Goal: Task Accomplishment & Management: Use online tool/utility

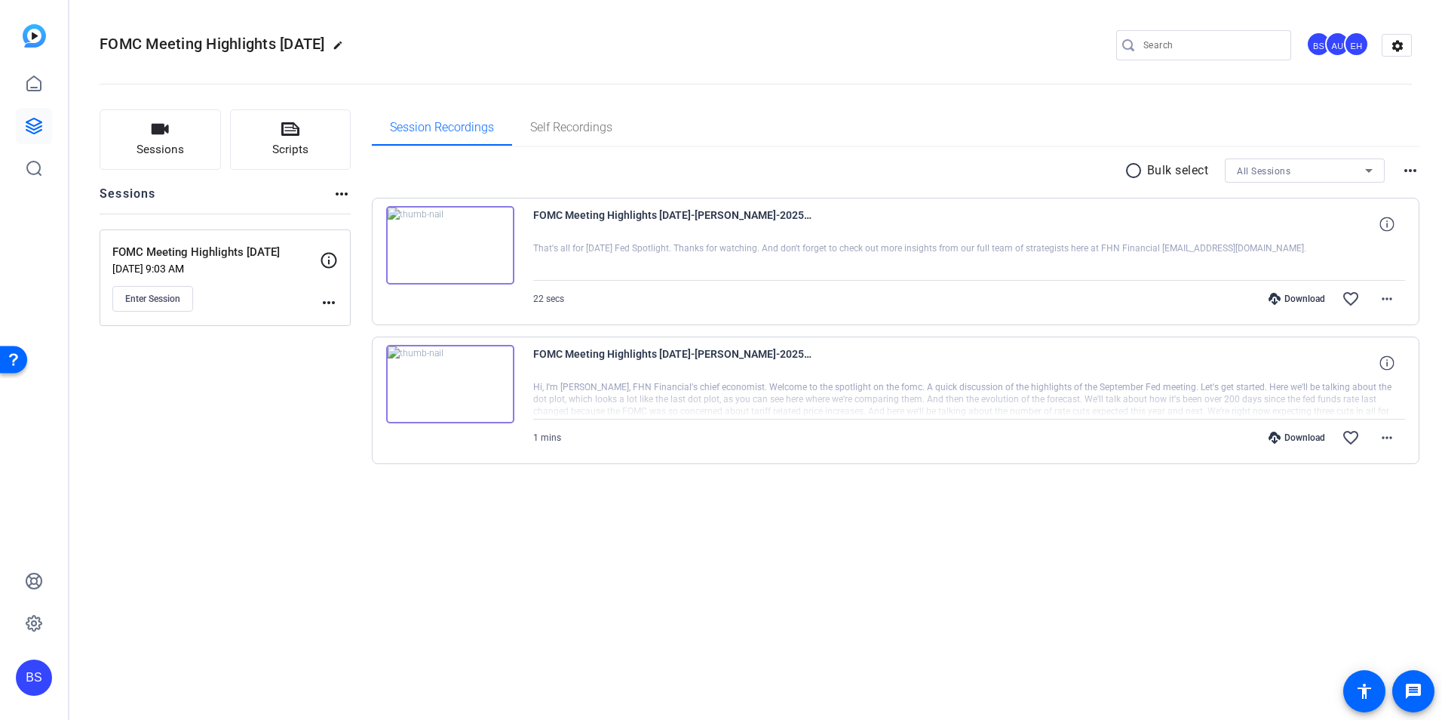
click at [315, 625] on div "FOMC Meeting Highlights [DATE] edit BS AU EH settings Sessions Scripts Sessions…" at bounding box center [755, 360] width 1373 height 720
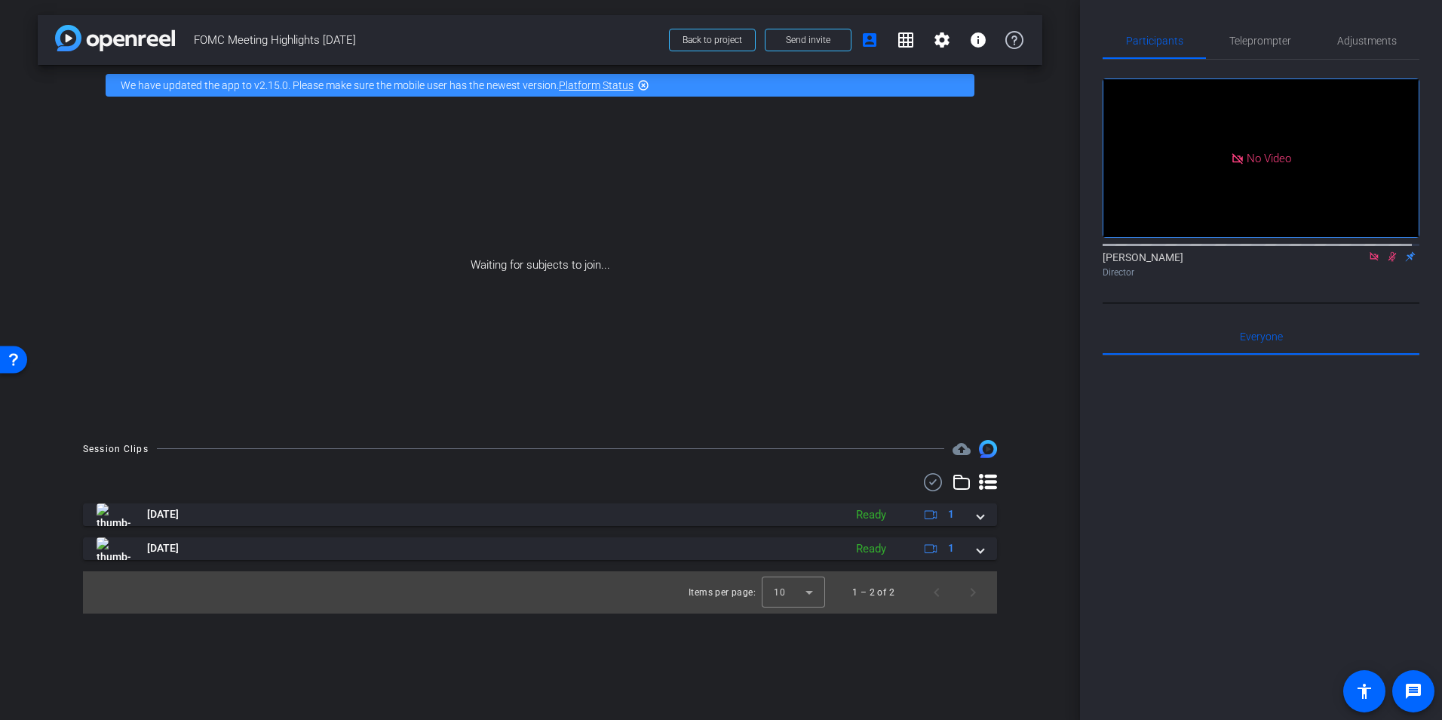
click at [643, 84] on mat-icon "highlight_off" at bounding box center [643, 85] width 12 height 12
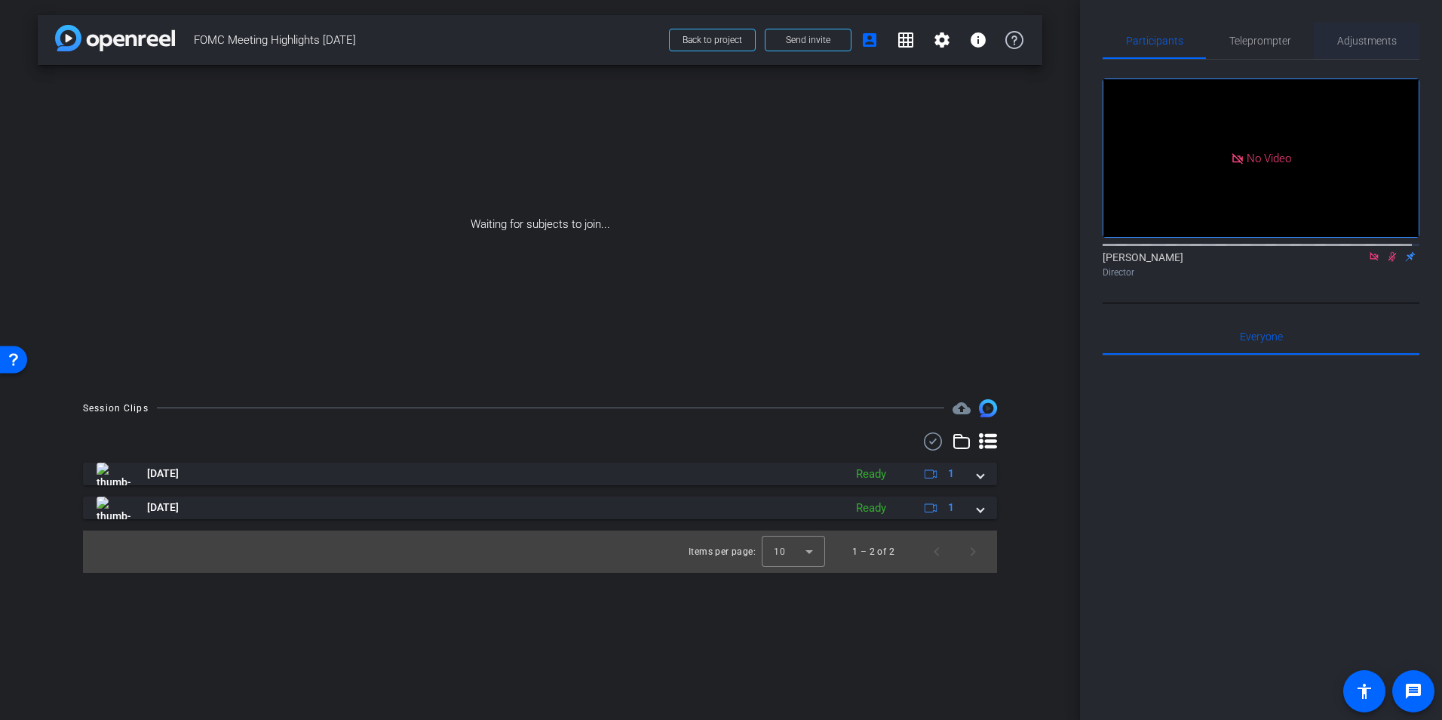
click at [1350, 38] on span "Adjustments" at bounding box center [1368, 40] width 60 height 11
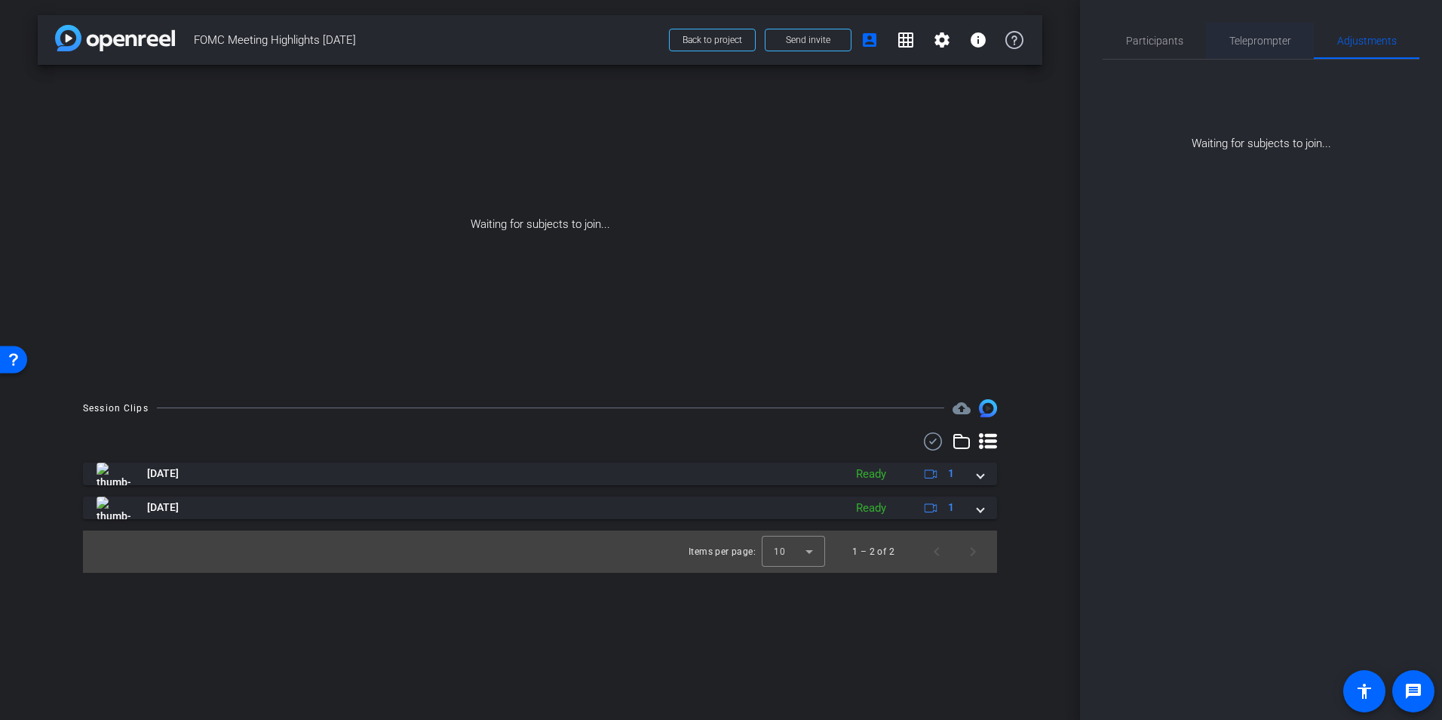
click at [1262, 38] on span "Teleprompter" at bounding box center [1261, 40] width 62 height 11
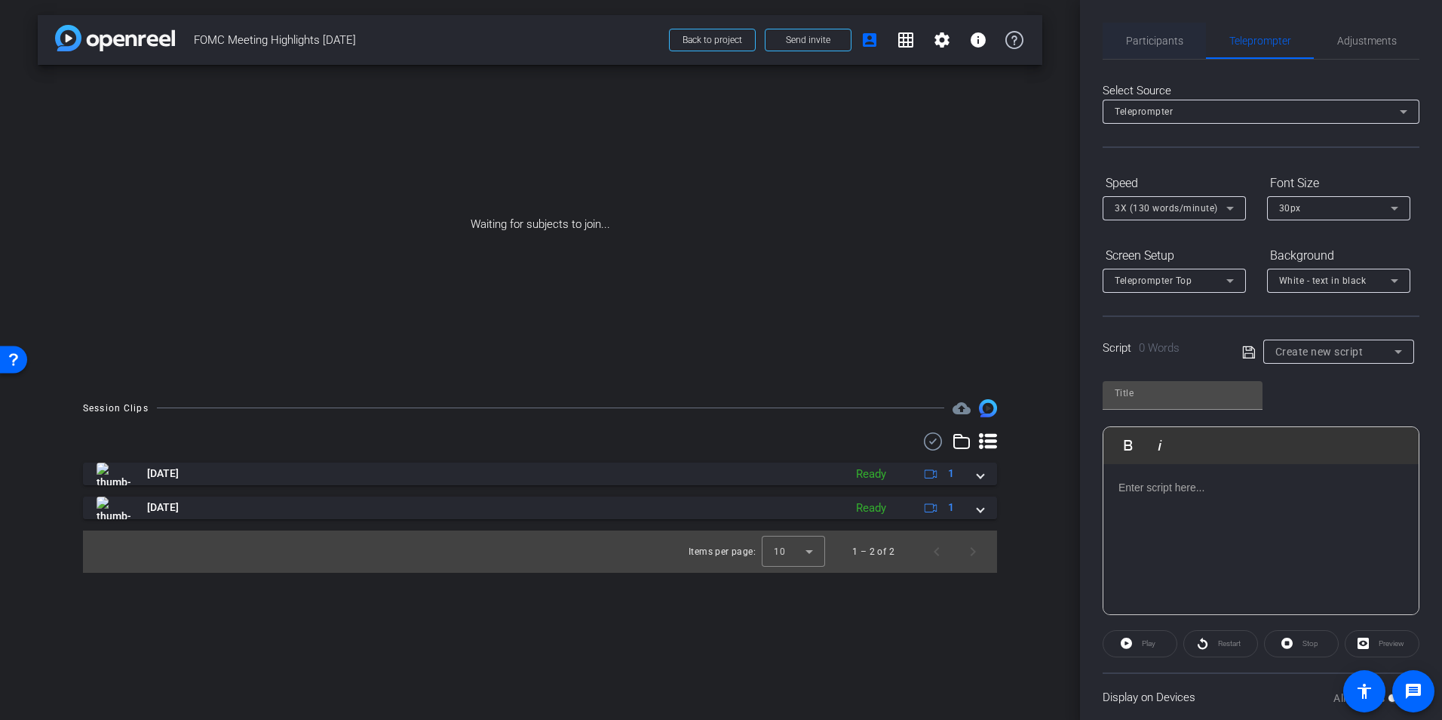
click at [1147, 38] on span "Participants" at bounding box center [1154, 40] width 57 height 11
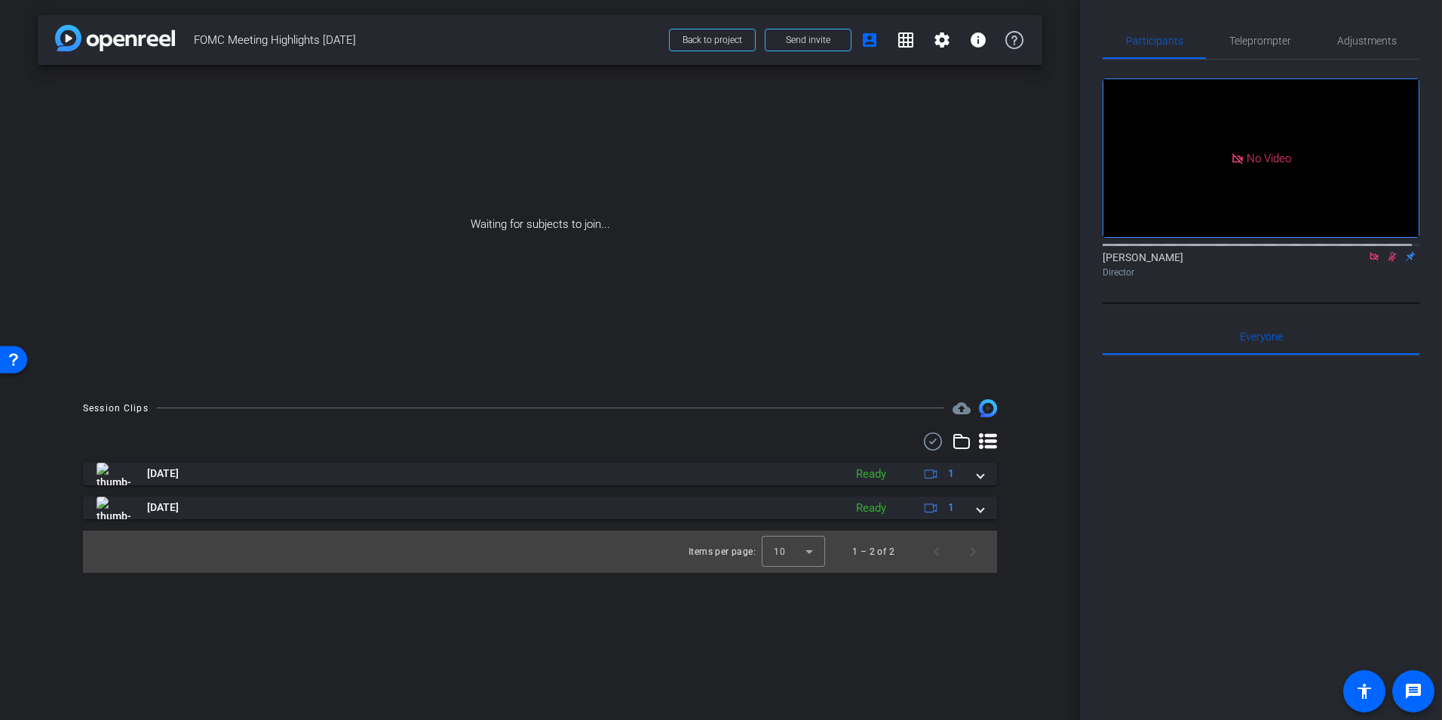
click at [987, 439] on icon at bounding box center [988, 441] width 18 height 18
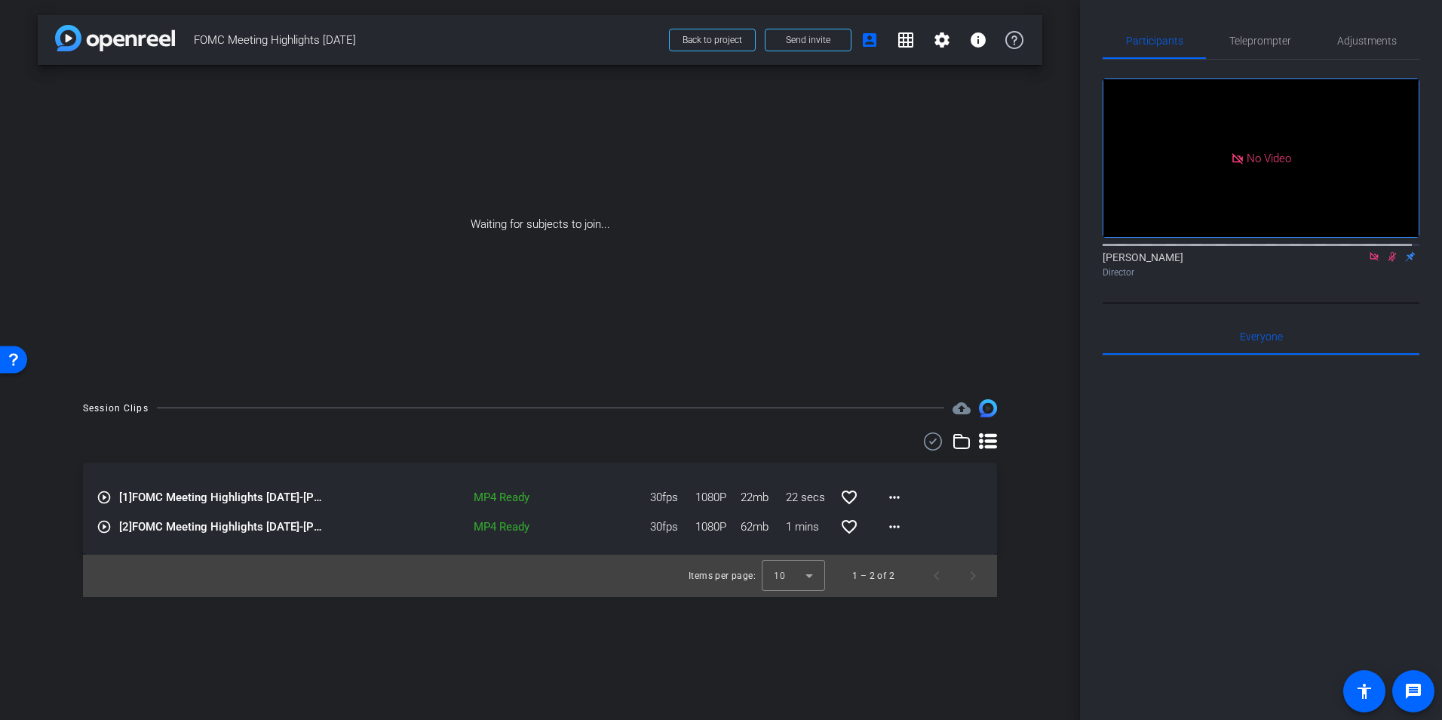
click at [987, 439] on icon at bounding box center [988, 441] width 18 height 18
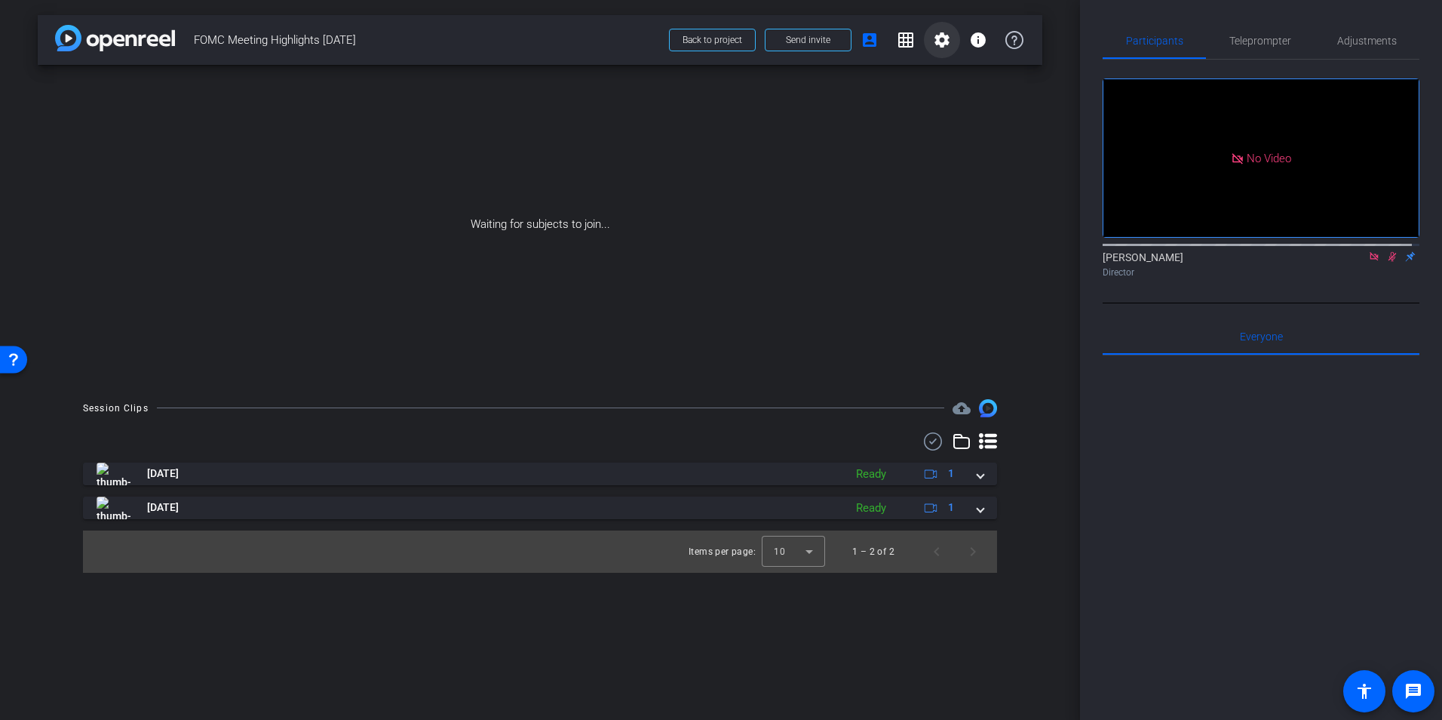
click at [937, 40] on mat-icon "settings" at bounding box center [942, 40] width 18 height 18
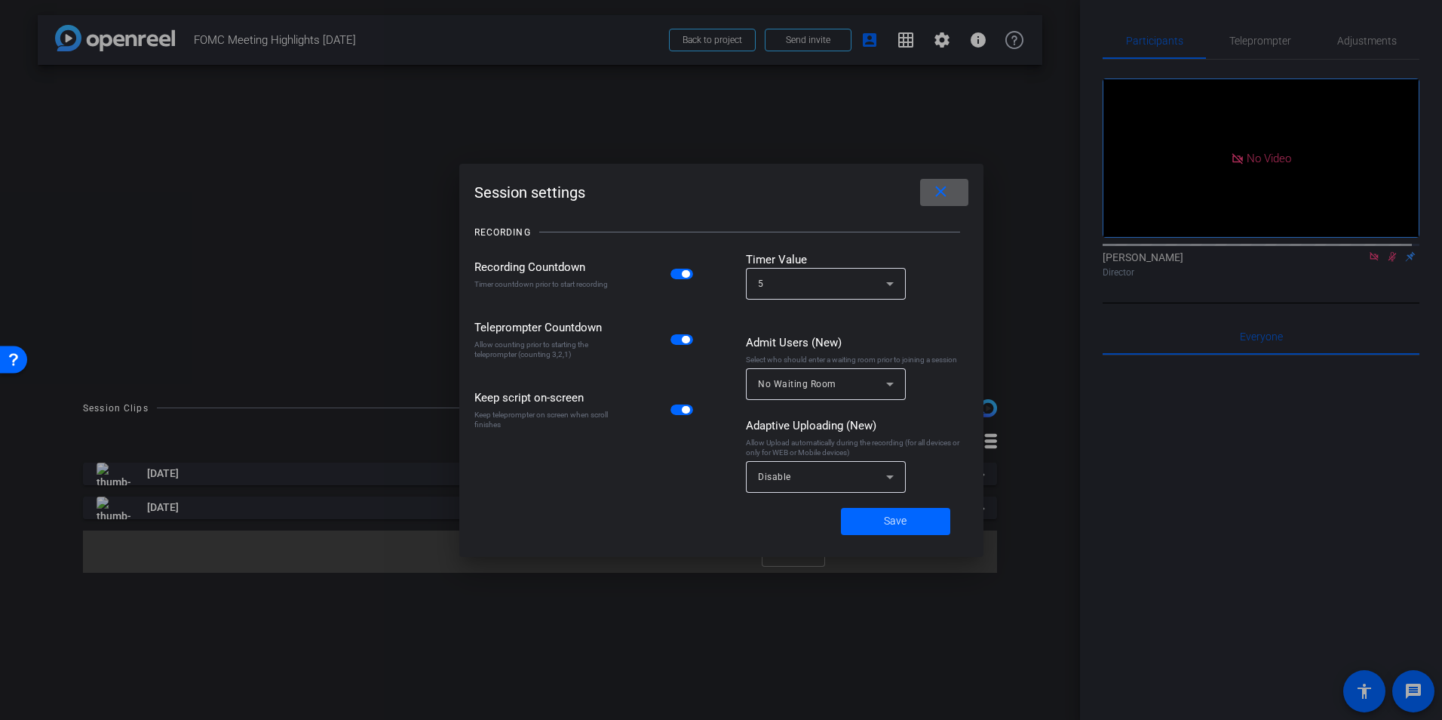
click at [939, 200] on mat-icon "close" at bounding box center [941, 192] width 19 height 19
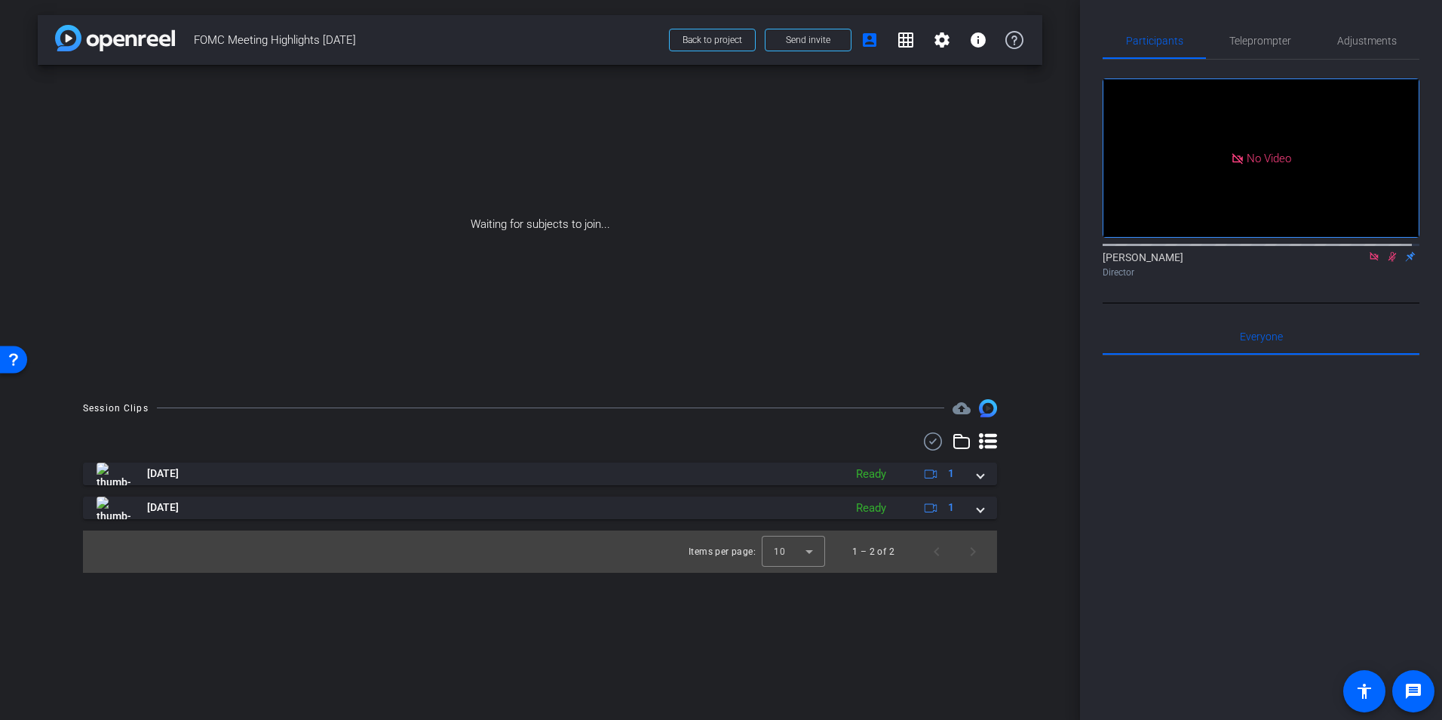
click at [985, 339] on div "Waiting for subjects to join..." at bounding box center [540, 224] width 1005 height 319
click at [1249, 45] on span "Teleprompter" at bounding box center [1261, 40] width 62 height 11
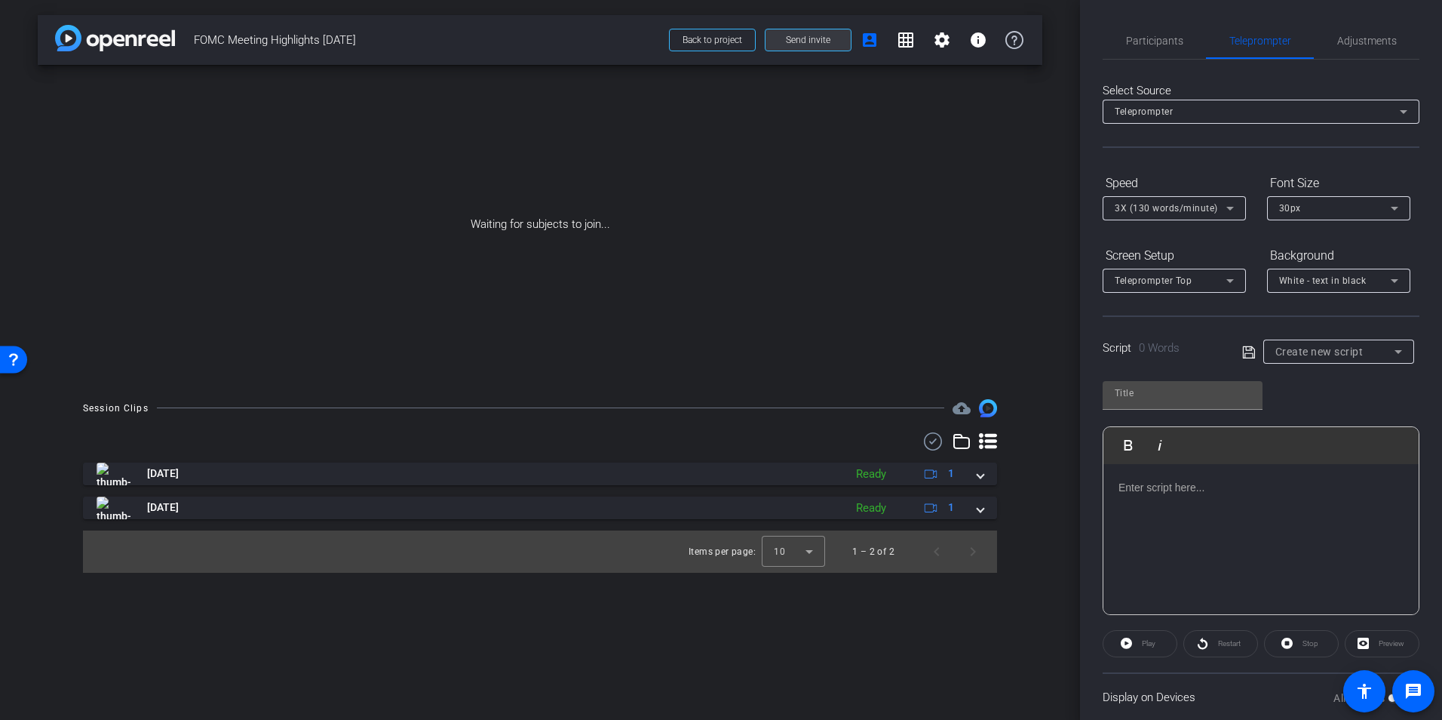
click at [822, 39] on span "Send invite" at bounding box center [808, 40] width 45 height 12
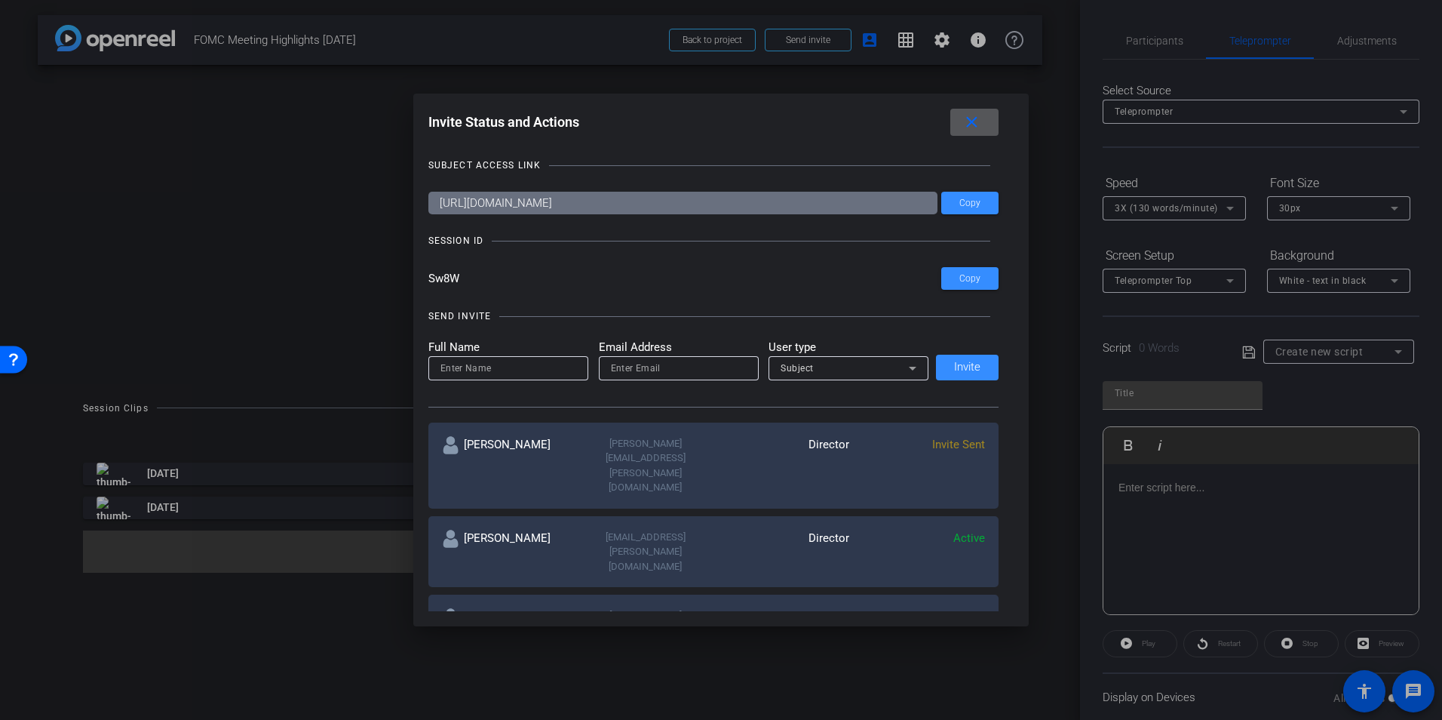
scroll to position [126, 0]
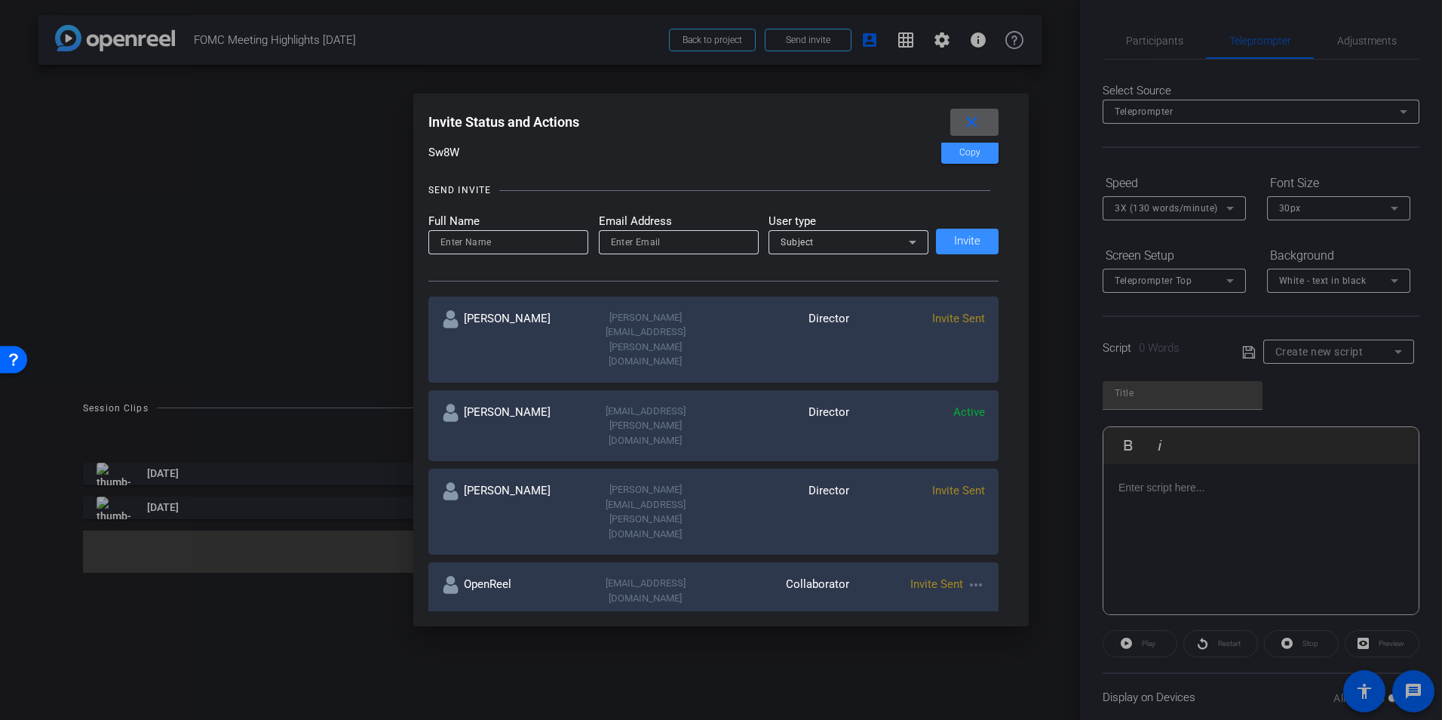
click at [972, 640] on mat-icon "more_horiz" at bounding box center [976, 649] width 18 height 18
click at [989, 571] on span "Re-Send Invite" at bounding box center [1031, 572] width 113 height 18
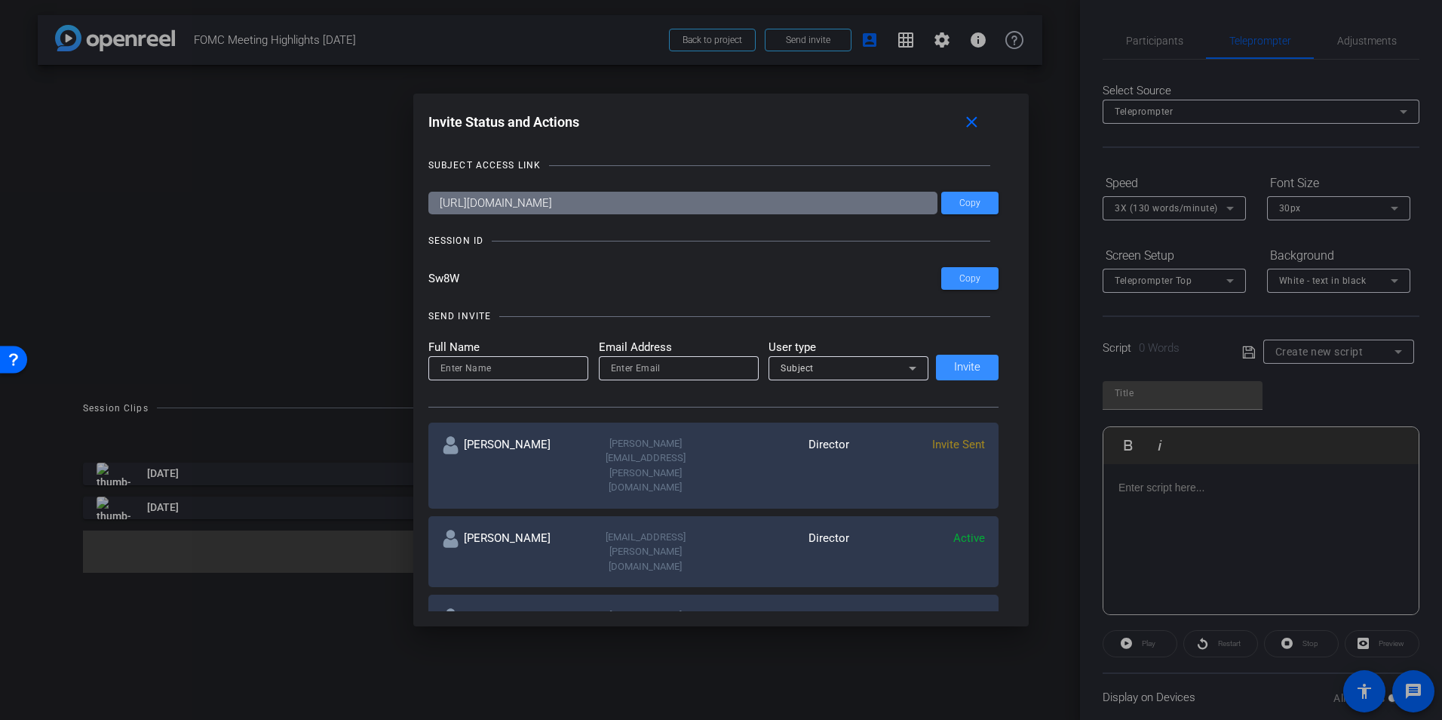
click at [1367, 37] on div at bounding box center [721, 360] width 1442 height 720
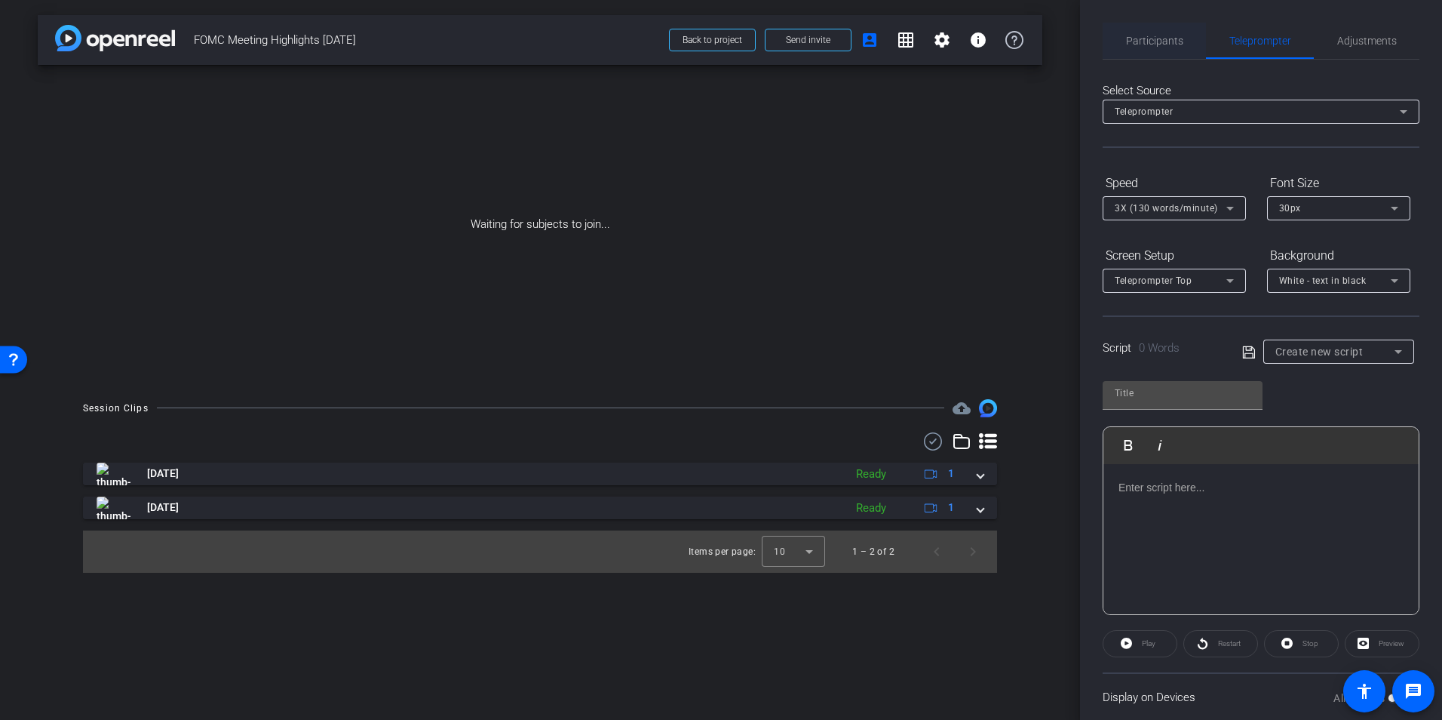
click at [1162, 41] on span "Participants" at bounding box center [1154, 40] width 57 height 11
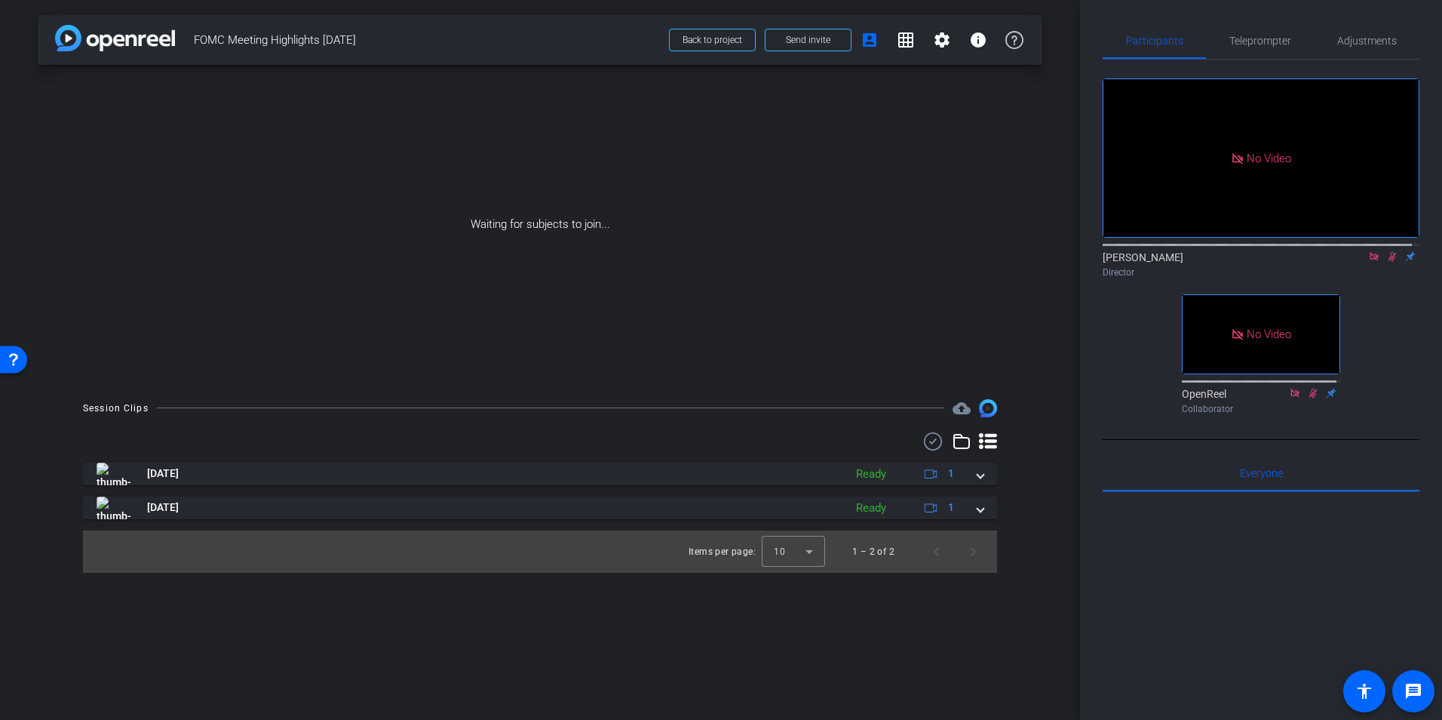
click at [1387, 251] on icon at bounding box center [1393, 256] width 12 height 11
click at [869, 45] on mat-icon "account_box" at bounding box center [870, 40] width 18 height 18
click at [1378, 331] on div "No Video Bill Stanfield Director No Video OpenReel Collaborator" at bounding box center [1261, 240] width 317 height 361
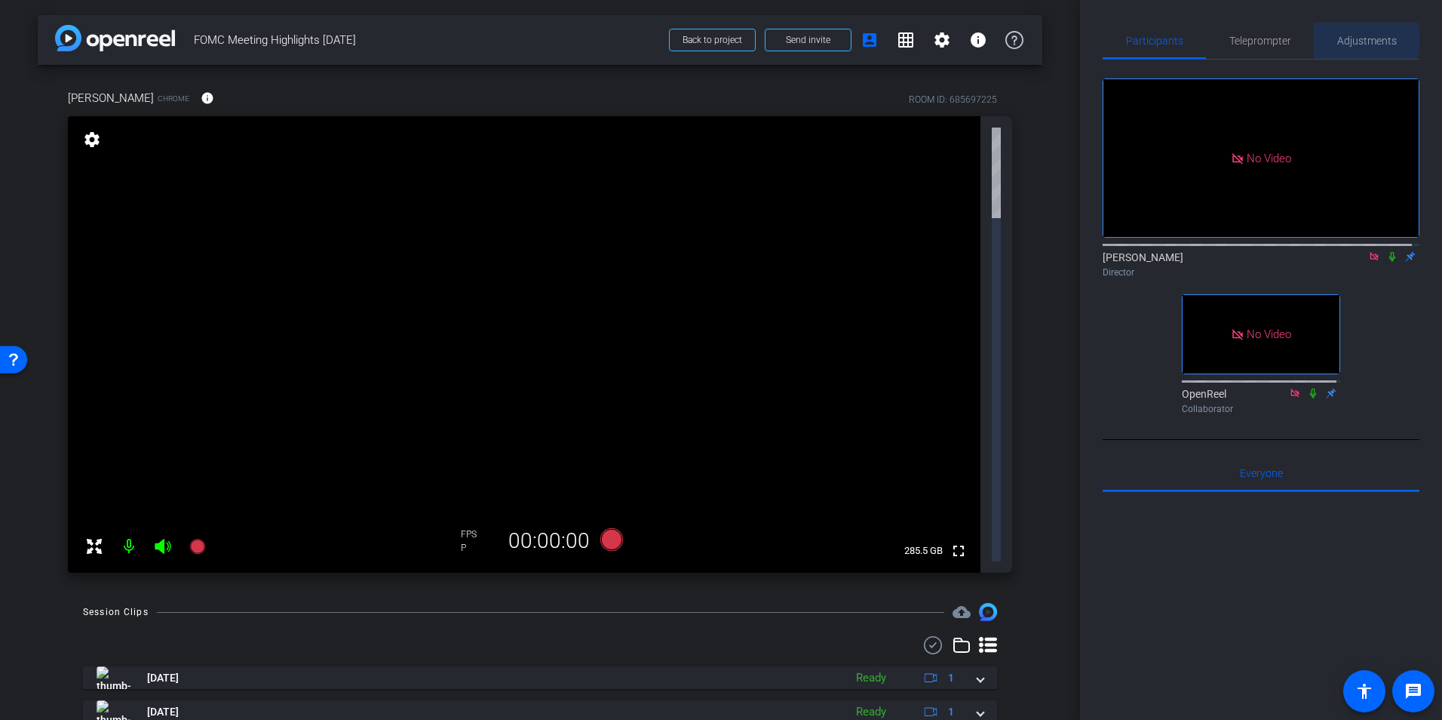
click at [1358, 40] on span "Adjustments" at bounding box center [1368, 40] width 60 height 11
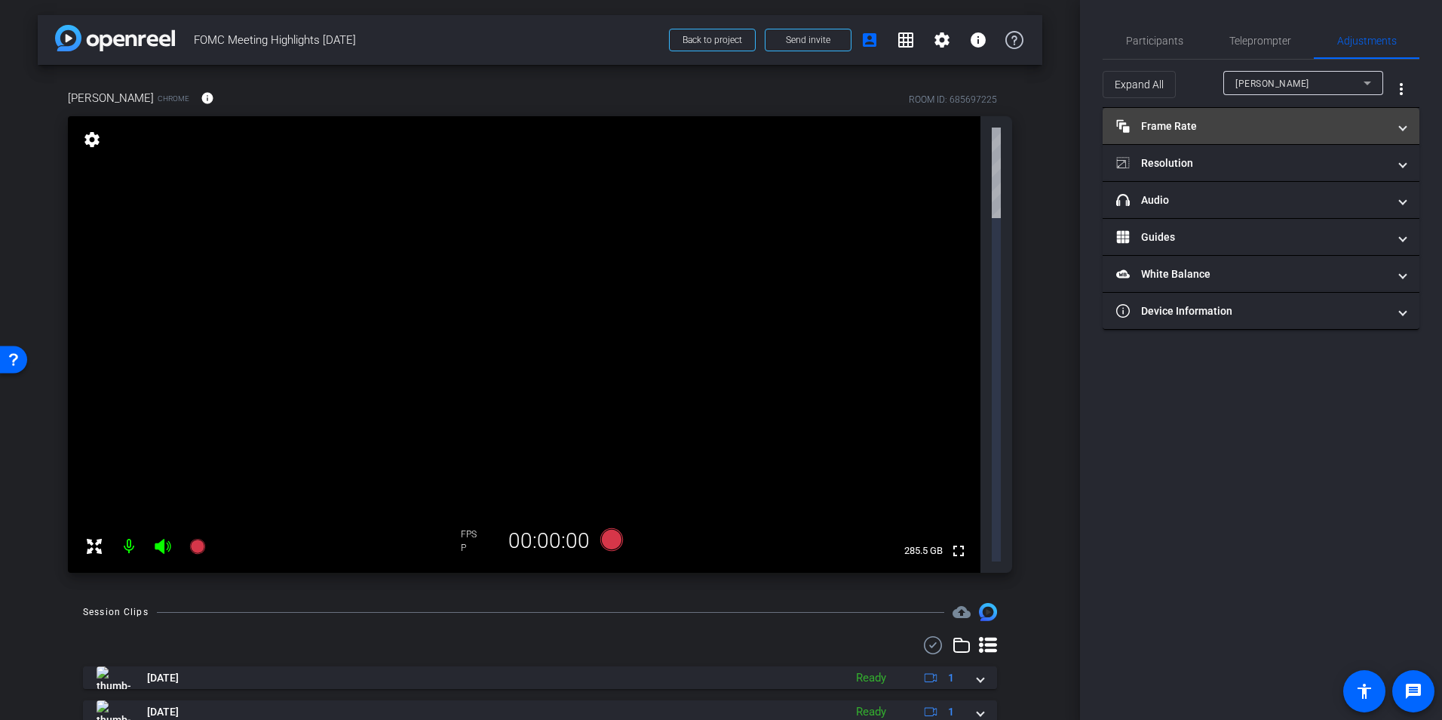
click at [1400, 128] on span at bounding box center [1403, 126] width 6 height 16
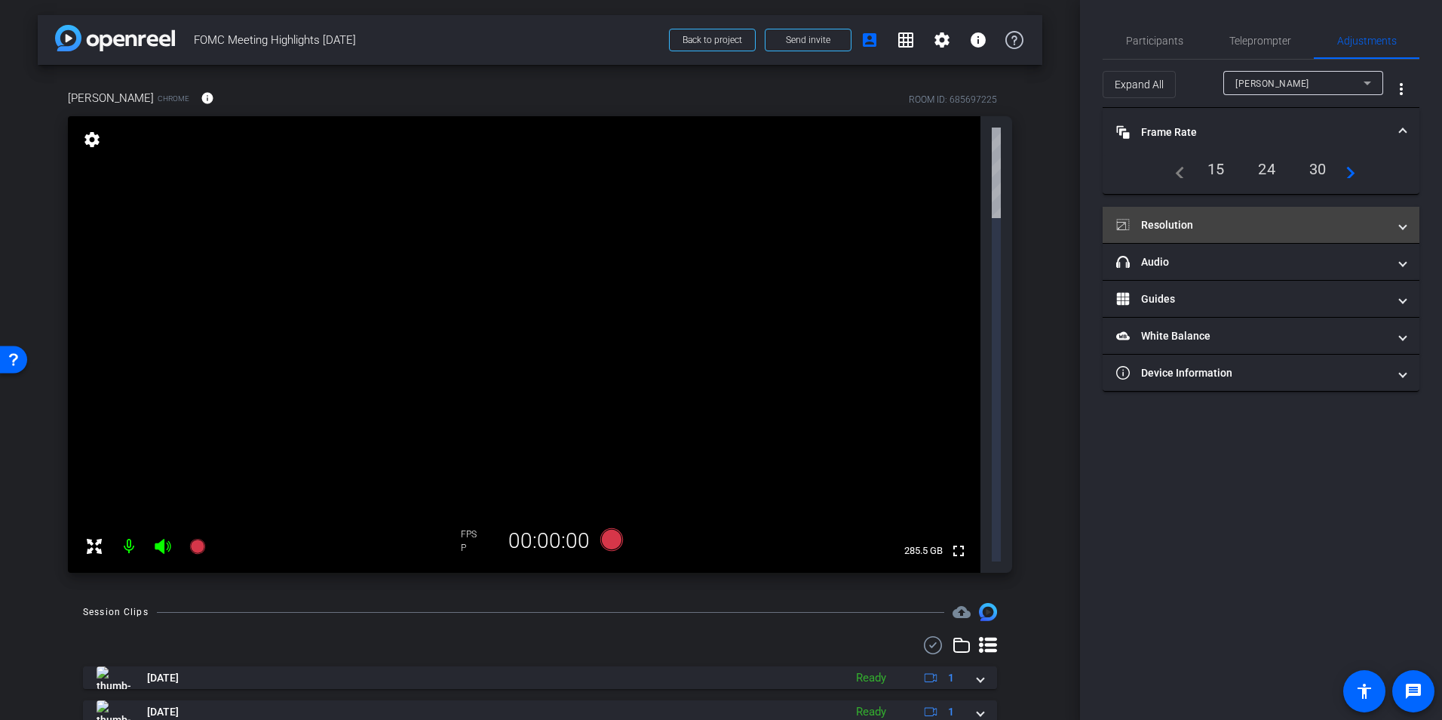
click at [1391, 220] on span "Resolution" at bounding box center [1258, 225] width 284 height 16
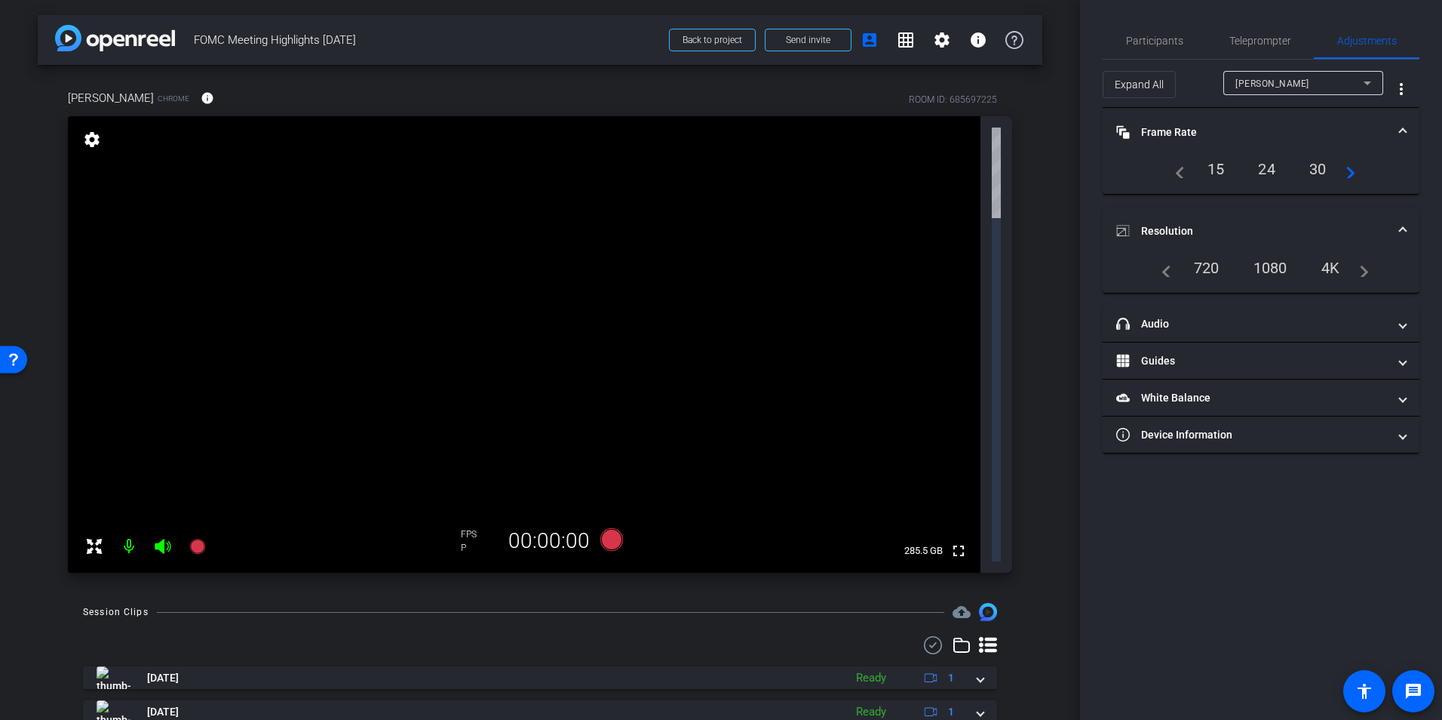
click at [1269, 266] on div "1080" at bounding box center [1270, 268] width 57 height 26
click at [1406, 433] on mat-expansion-panel-header "Device Information" at bounding box center [1261, 434] width 317 height 36
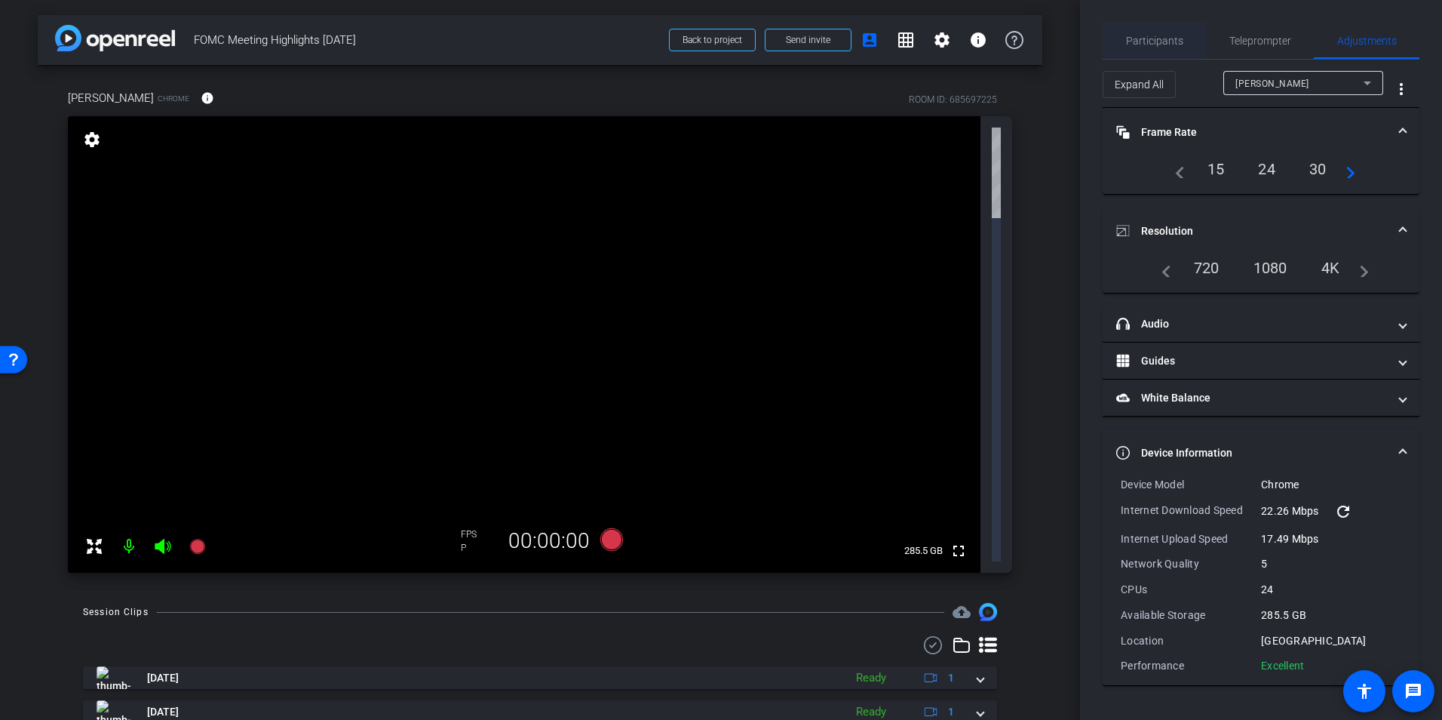
click at [1172, 41] on span "Participants" at bounding box center [1154, 40] width 57 height 11
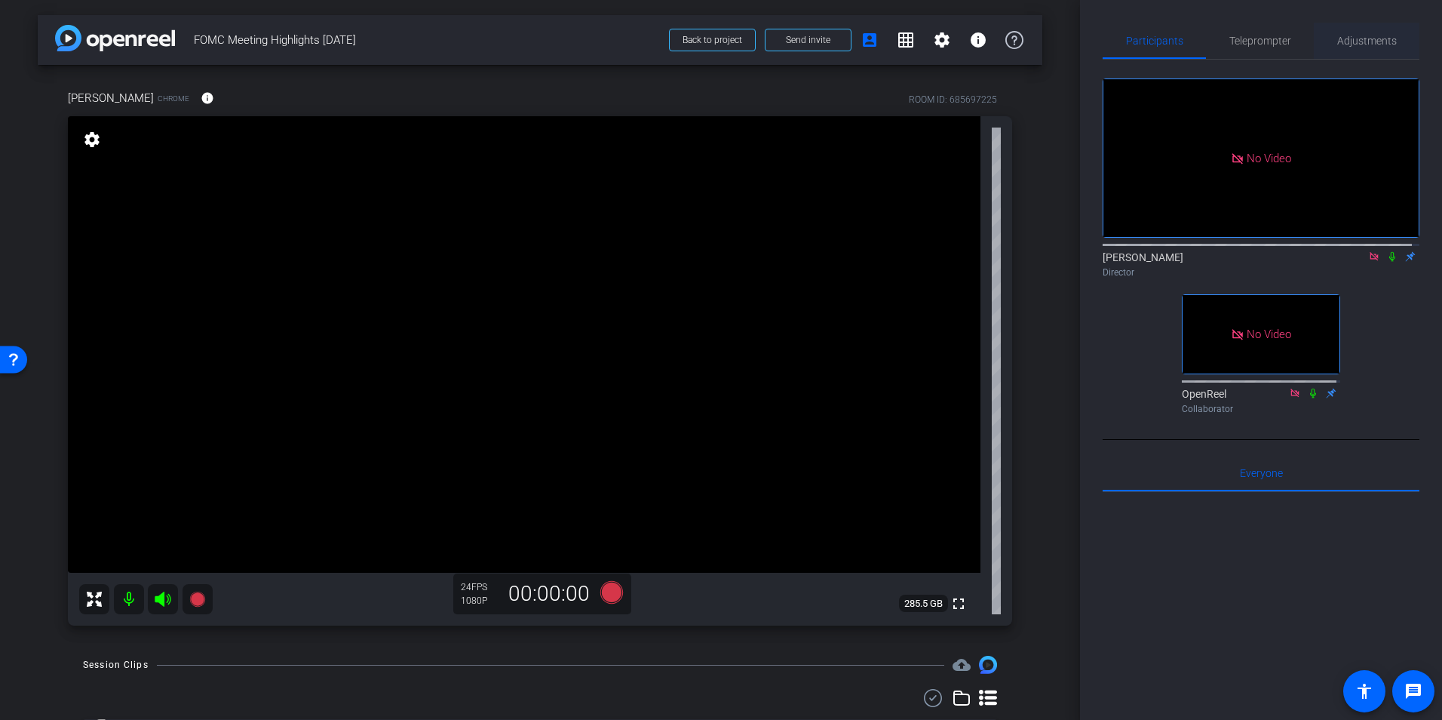
click at [1356, 40] on span "Adjustments" at bounding box center [1368, 40] width 60 height 11
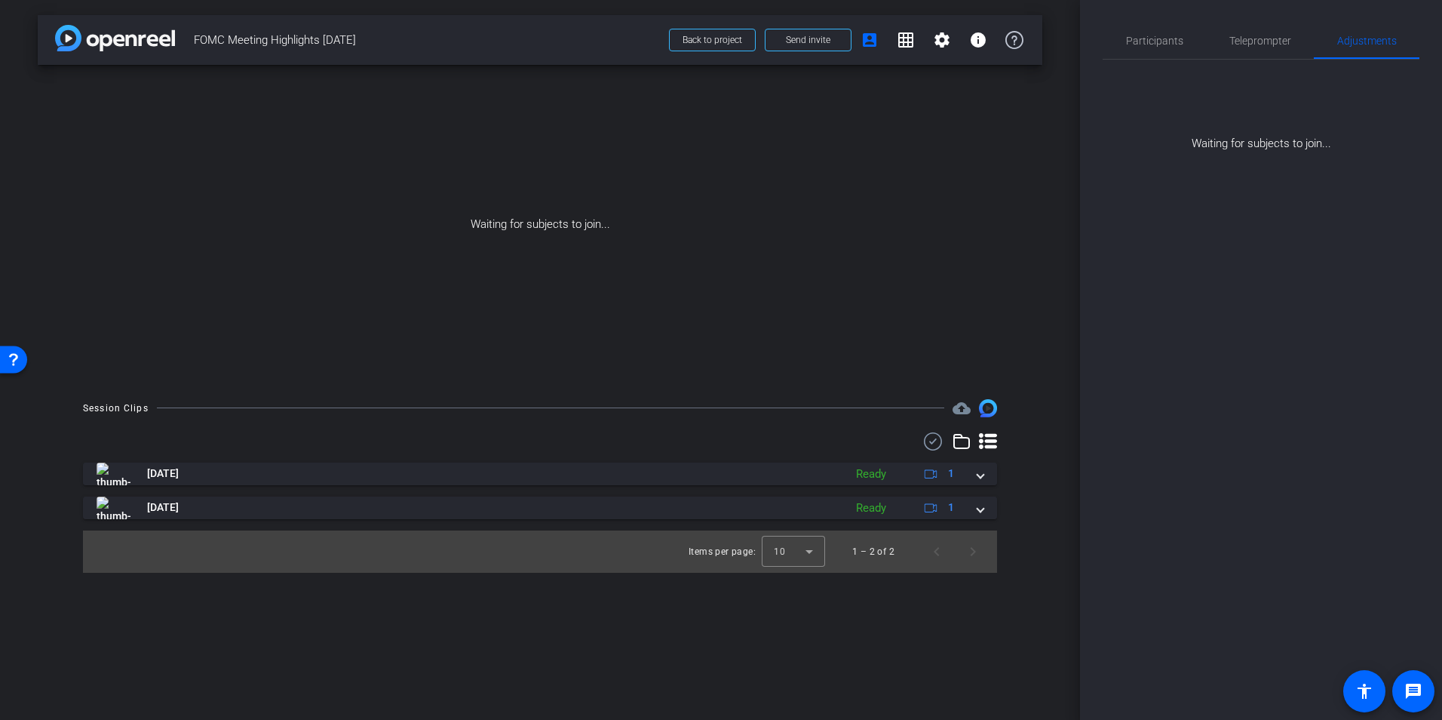
click at [1401, 125] on div "Waiting for subjects to join..." at bounding box center [1261, 106] width 317 height 93
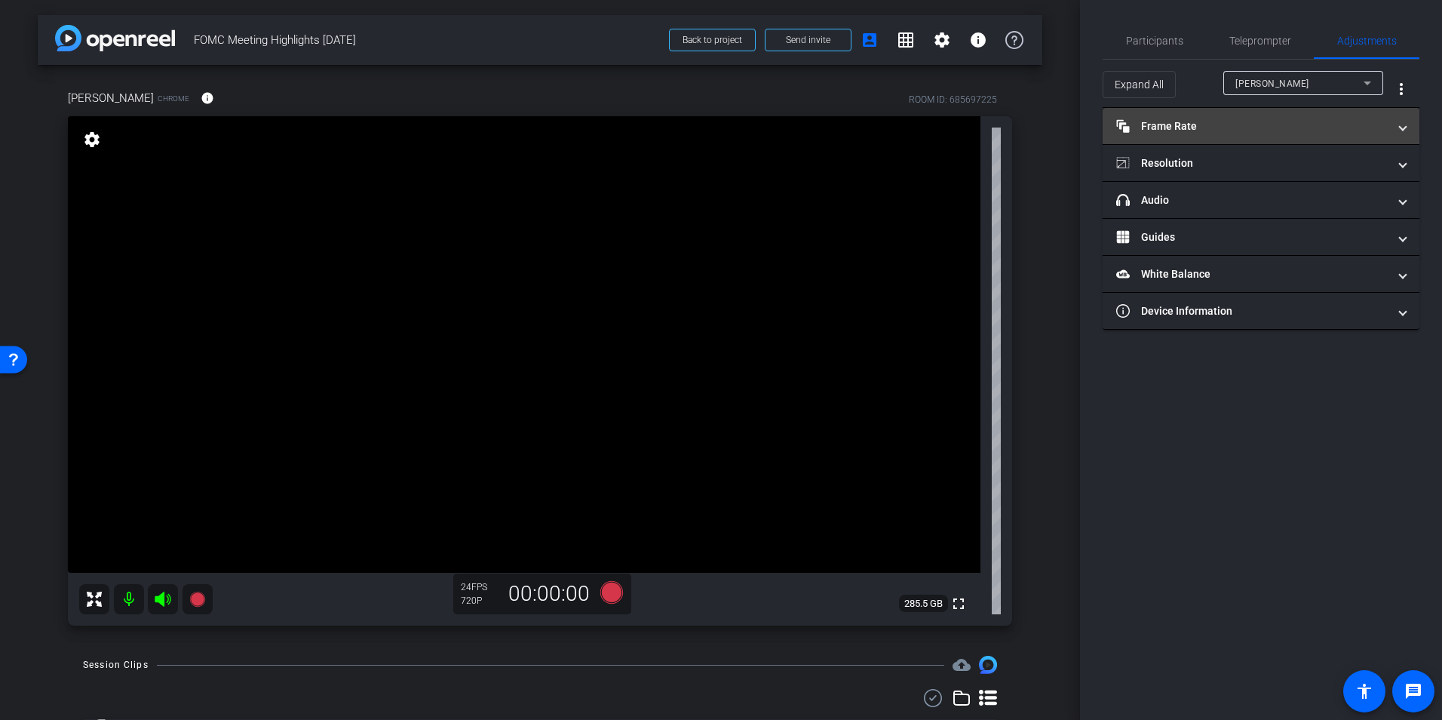
click at [1400, 124] on span at bounding box center [1403, 126] width 6 height 16
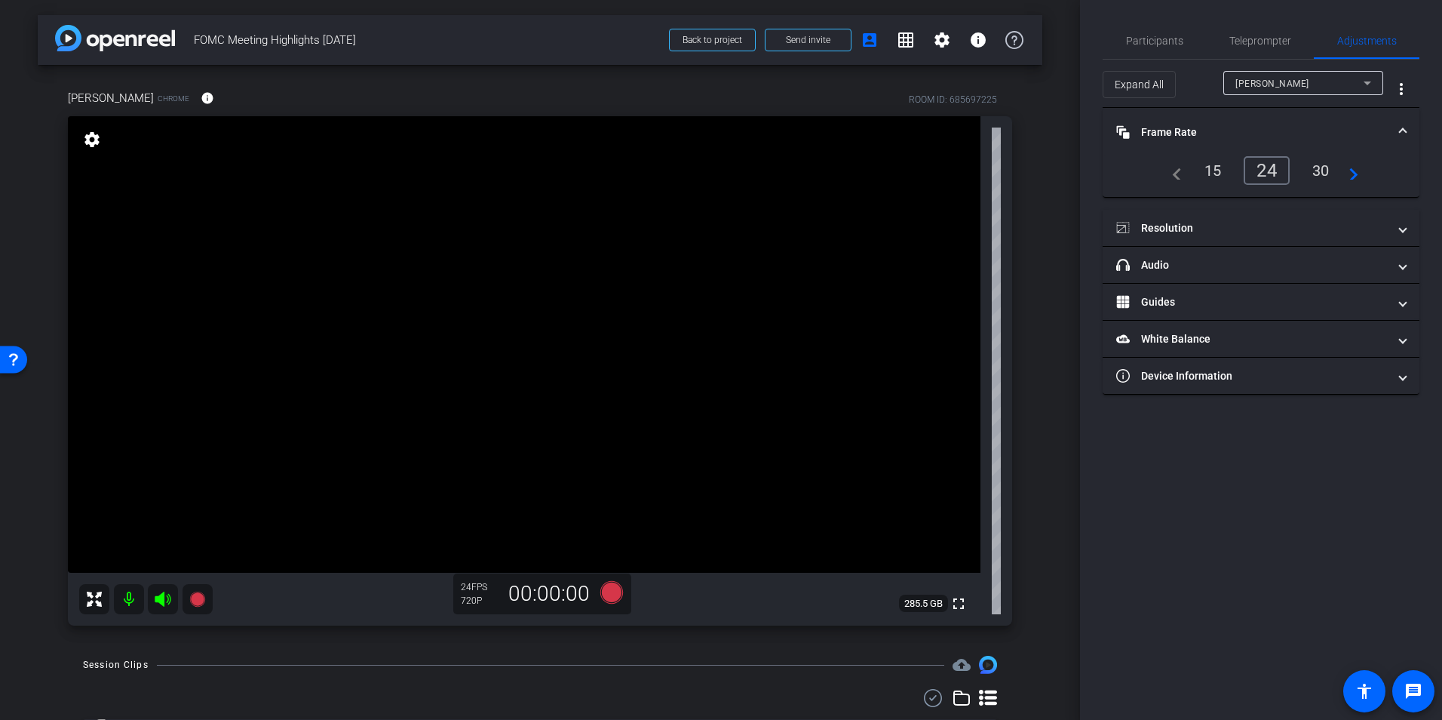
click at [1327, 171] on div "30" at bounding box center [1321, 171] width 40 height 26
click at [1398, 229] on span "Resolution" at bounding box center [1258, 228] width 284 height 16
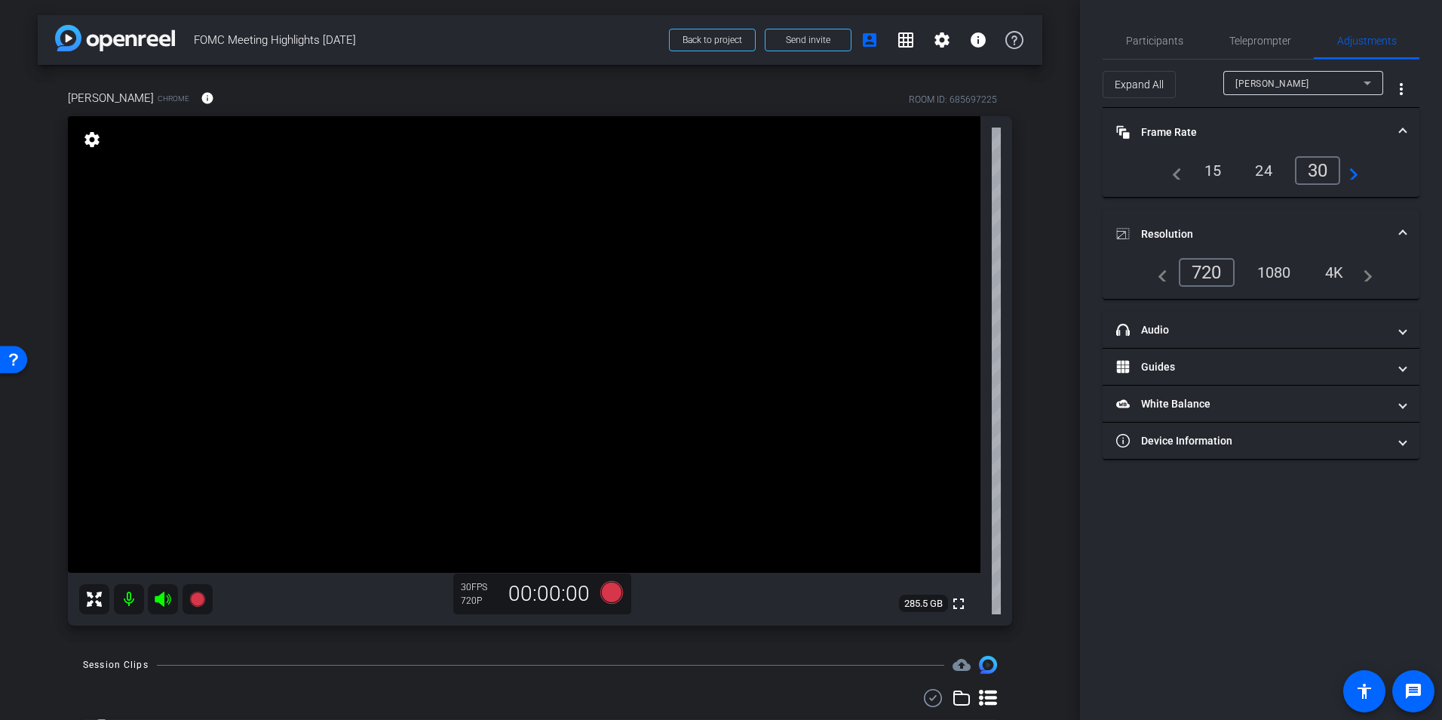
click at [1276, 266] on div "1080" at bounding box center [1274, 273] width 57 height 26
click at [1400, 330] on span at bounding box center [1403, 330] width 6 height 16
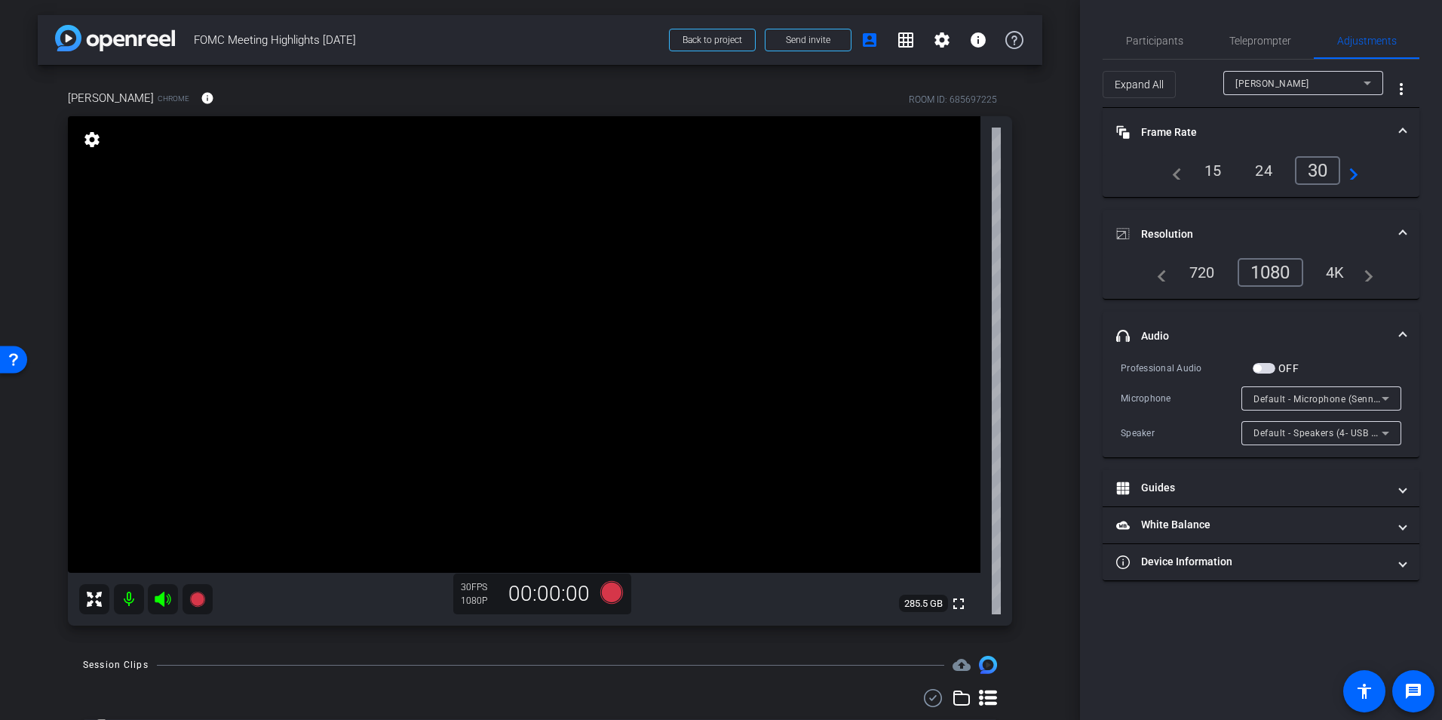
click at [1269, 370] on span "button" at bounding box center [1264, 368] width 23 height 11
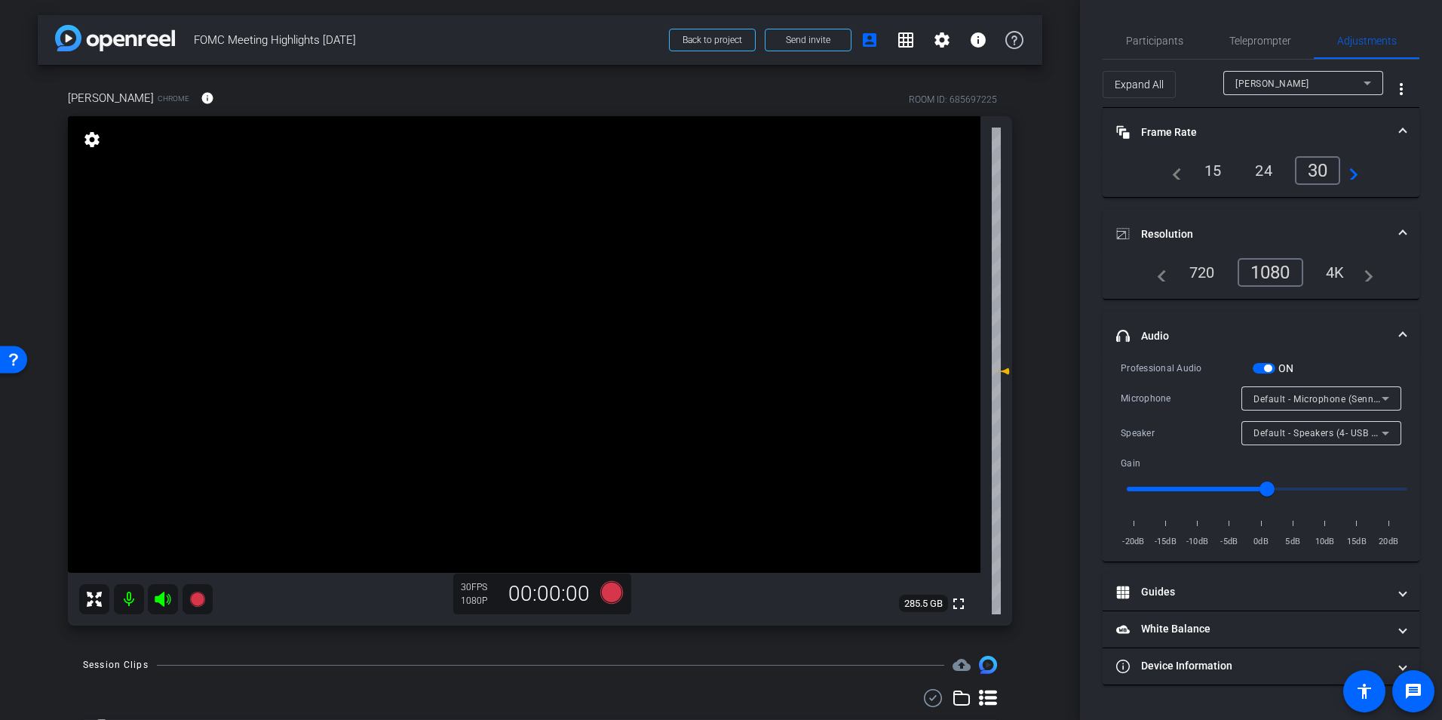
type input "1.4"
click at [1327, 488] on input "range" at bounding box center [1267, 488] width 312 height 33
click at [1153, 41] on span "Participants" at bounding box center [1154, 40] width 57 height 11
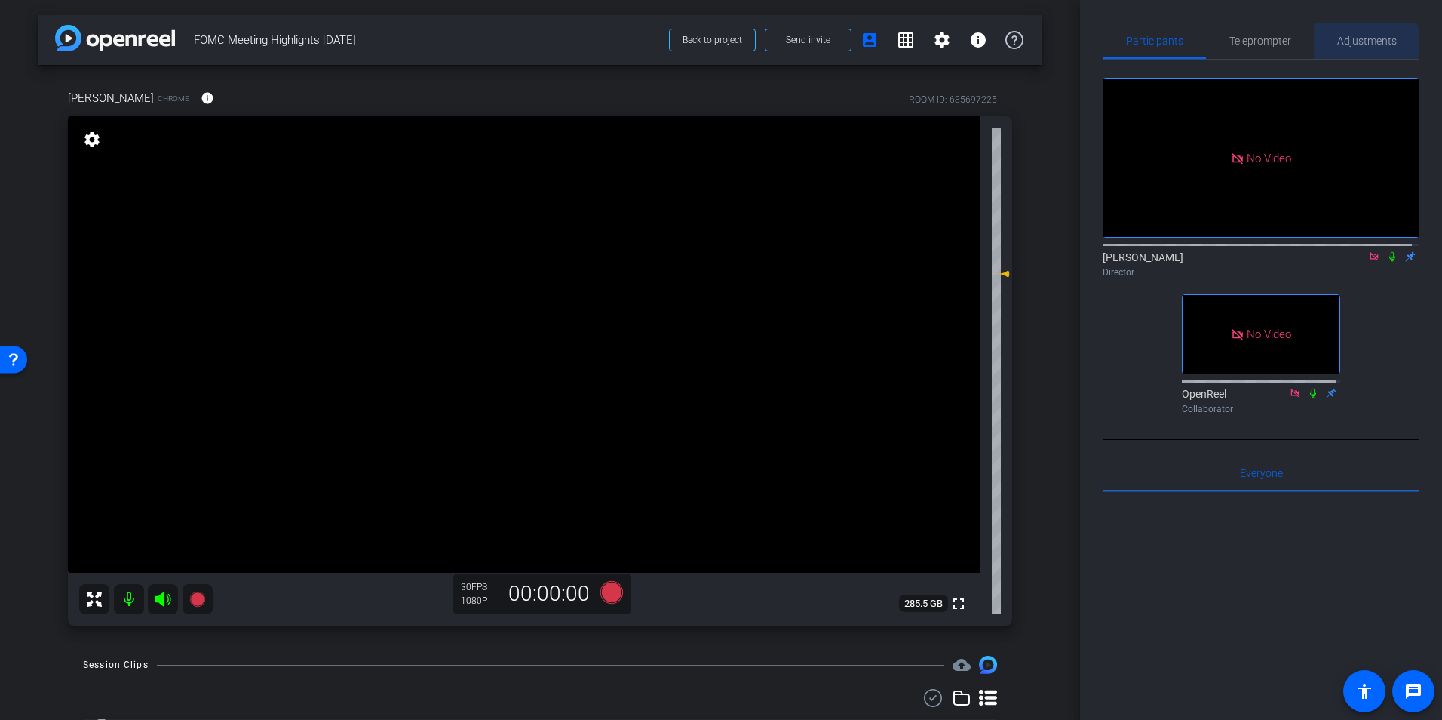
click at [1356, 43] on span "Adjustments" at bounding box center [1368, 40] width 60 height 11
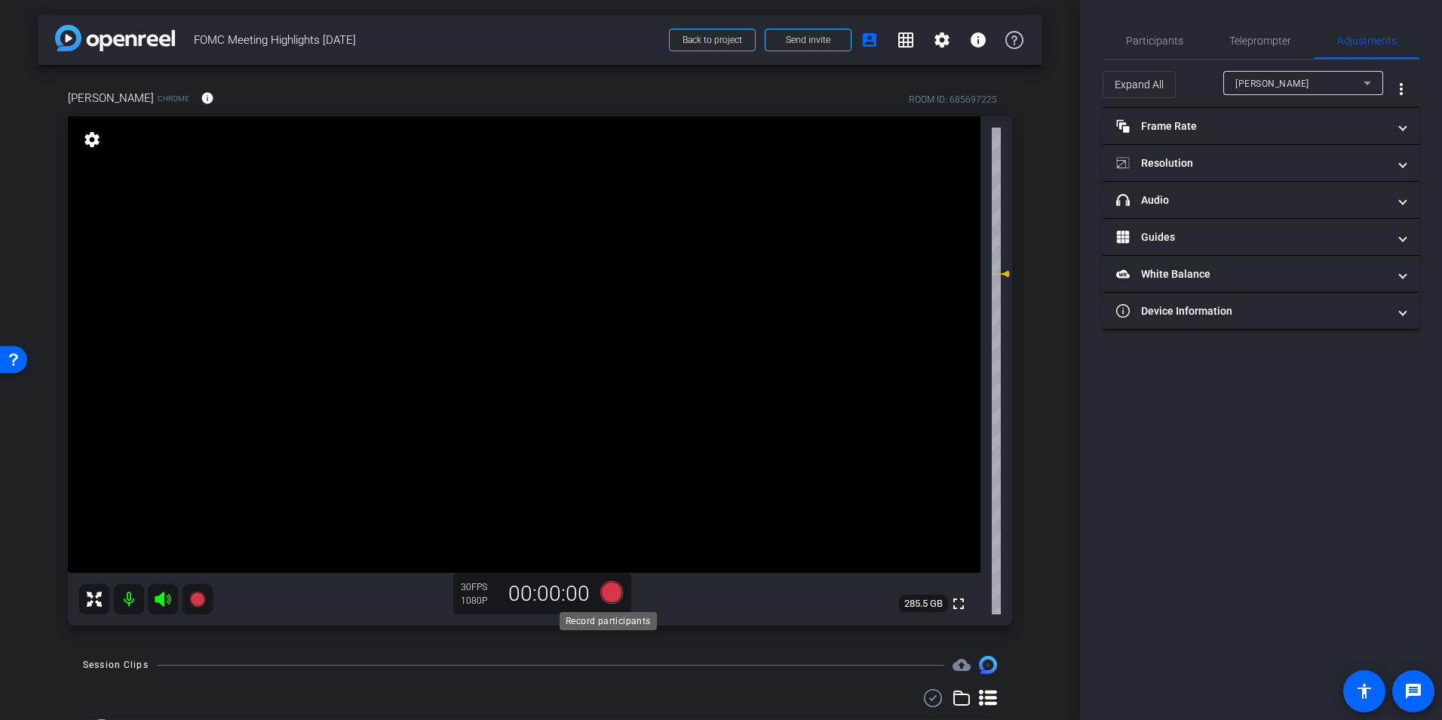
click at [609, 591] on icon at bounding box center [611, 592] width 23 height 23
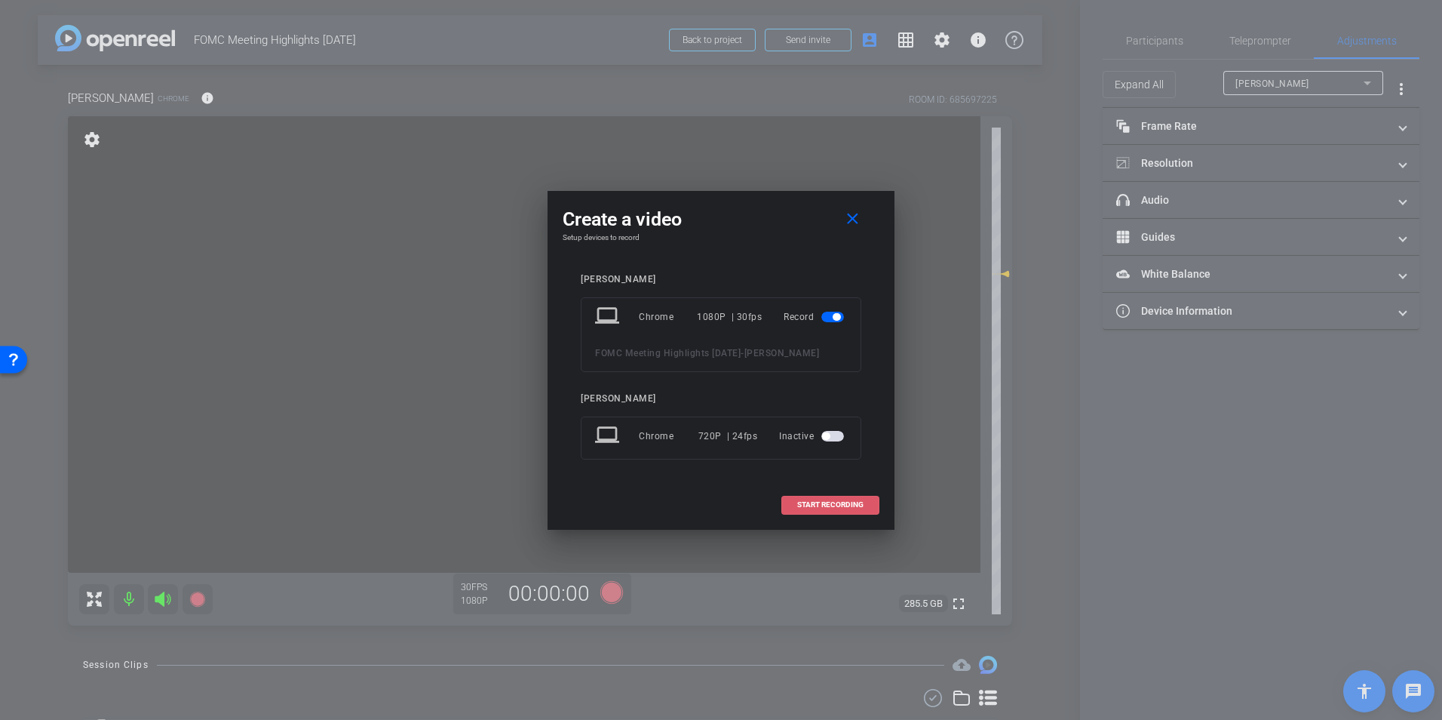
click at [833, 503] on span "START RECORDING" at bounding box center [830, 505] width 66 height 8
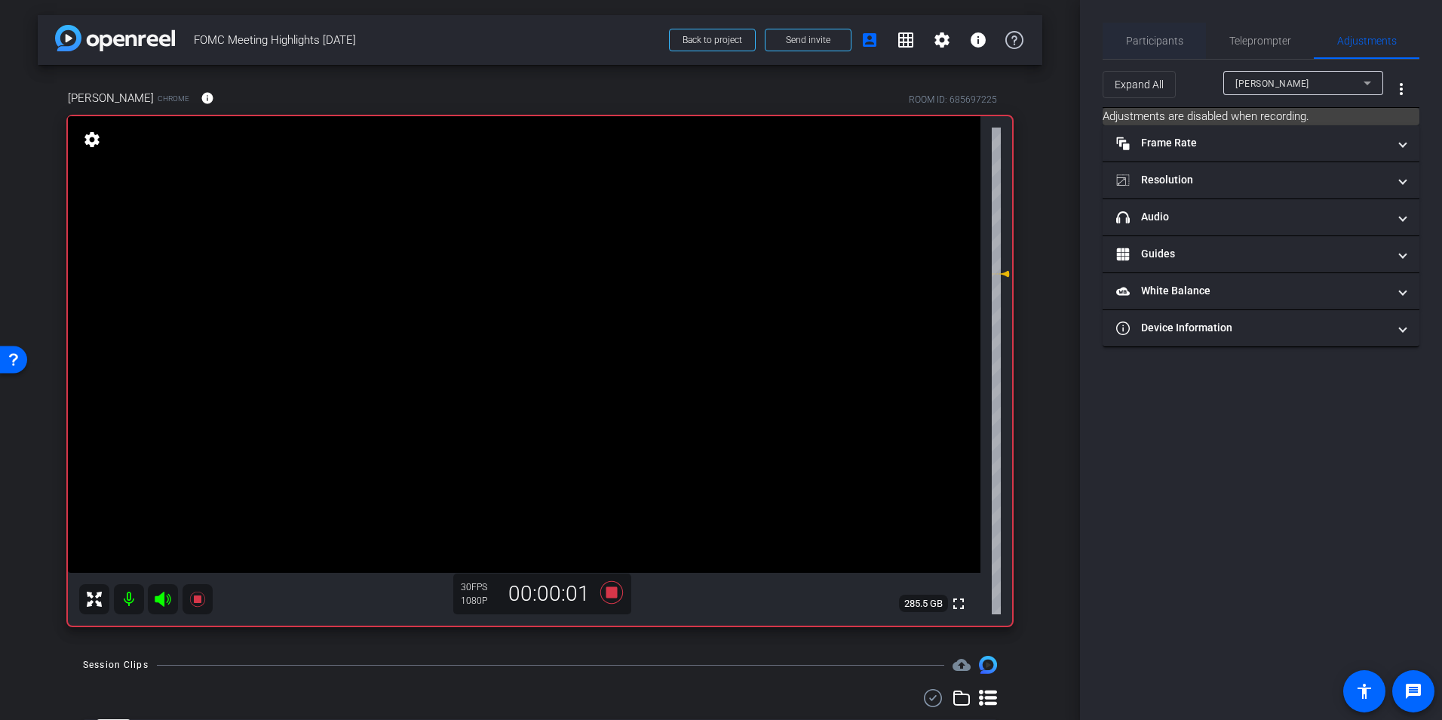
click at [1147, 41] on span "Participants" at bounding box center [1154, 40] width 57 height 11
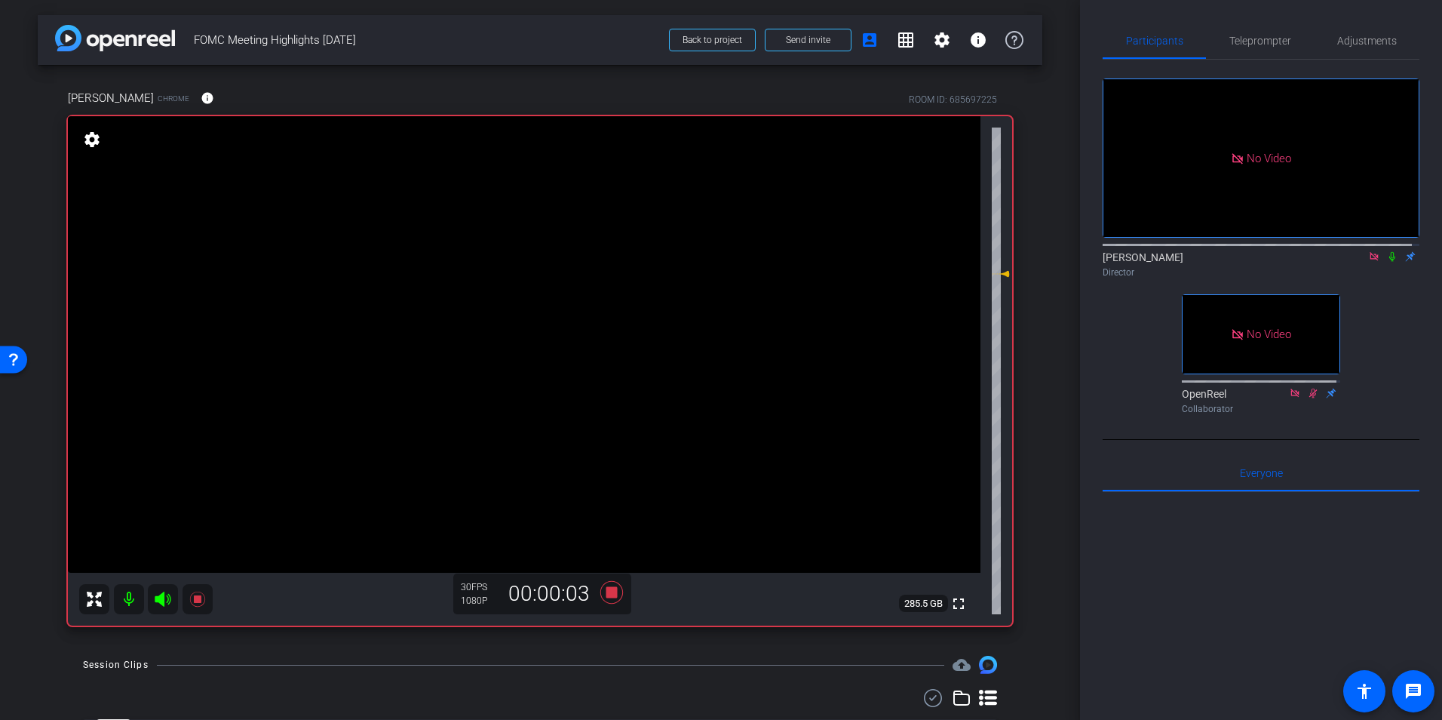
click at [1387, 251] on icon at bounding box center [1393, 256] width 12 height 11
click at [609, 588] on icon at bounding box center [611, 592] width 23 height 23
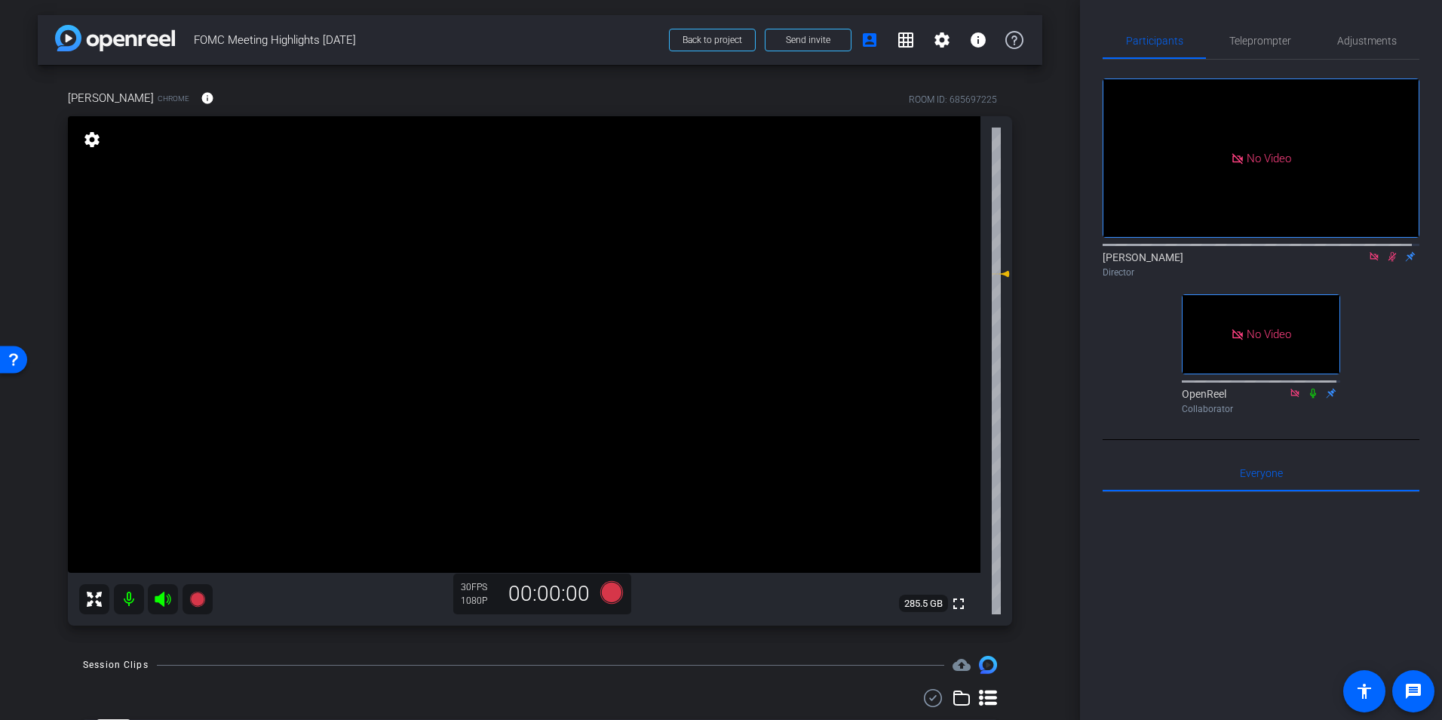
click at [1387, 251] on icon at bounding box center [1393, 256] width 12 height 11
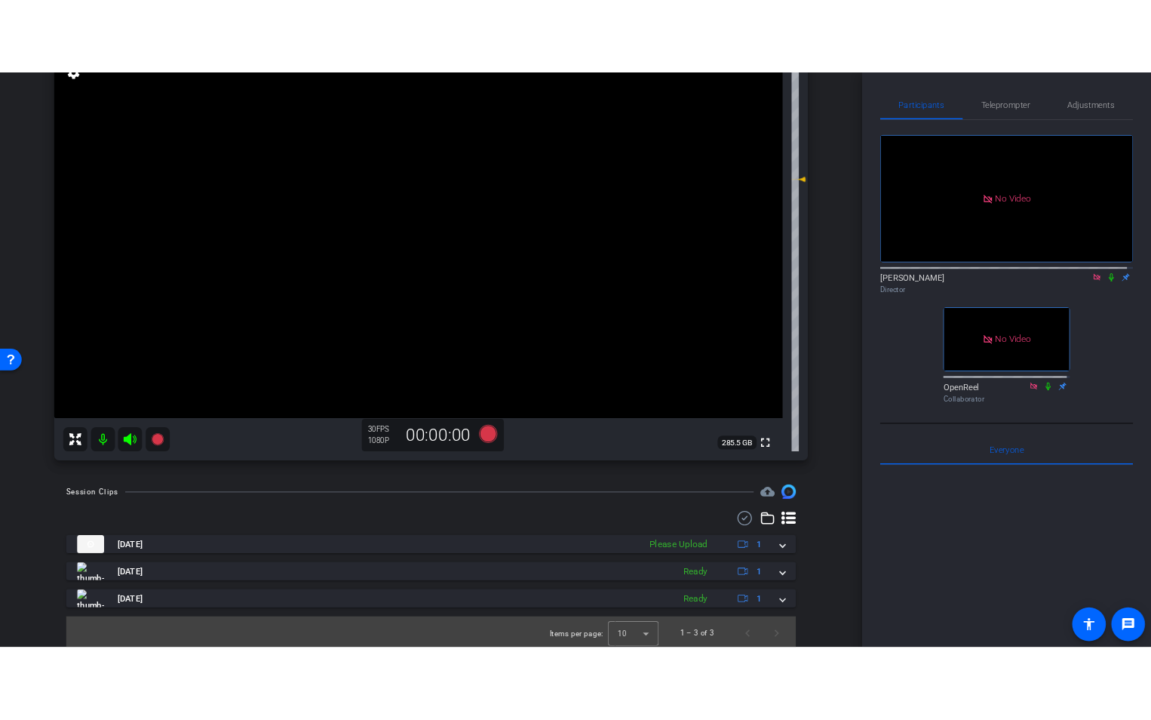
scroll to position [143, 0]
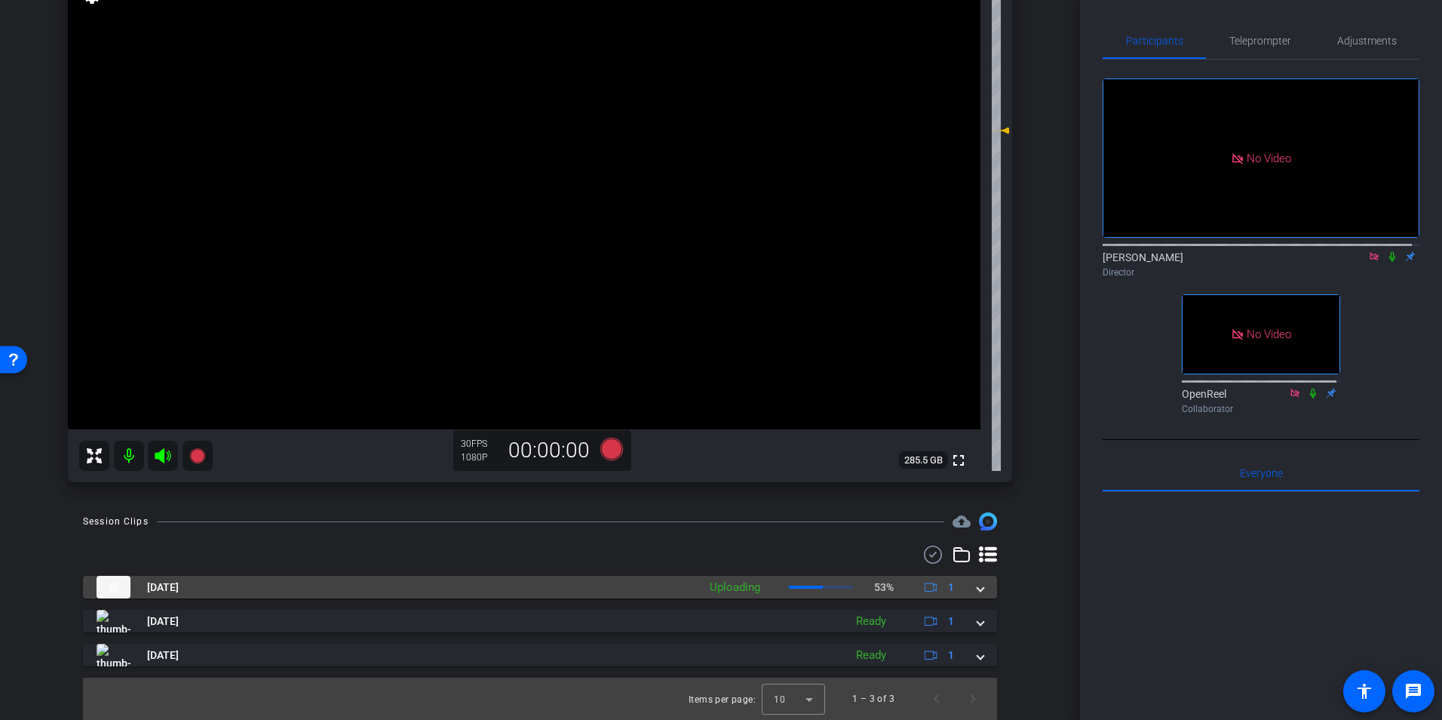
click at [978, 586] on span at bounding box center [981, 587] width 6 height 16
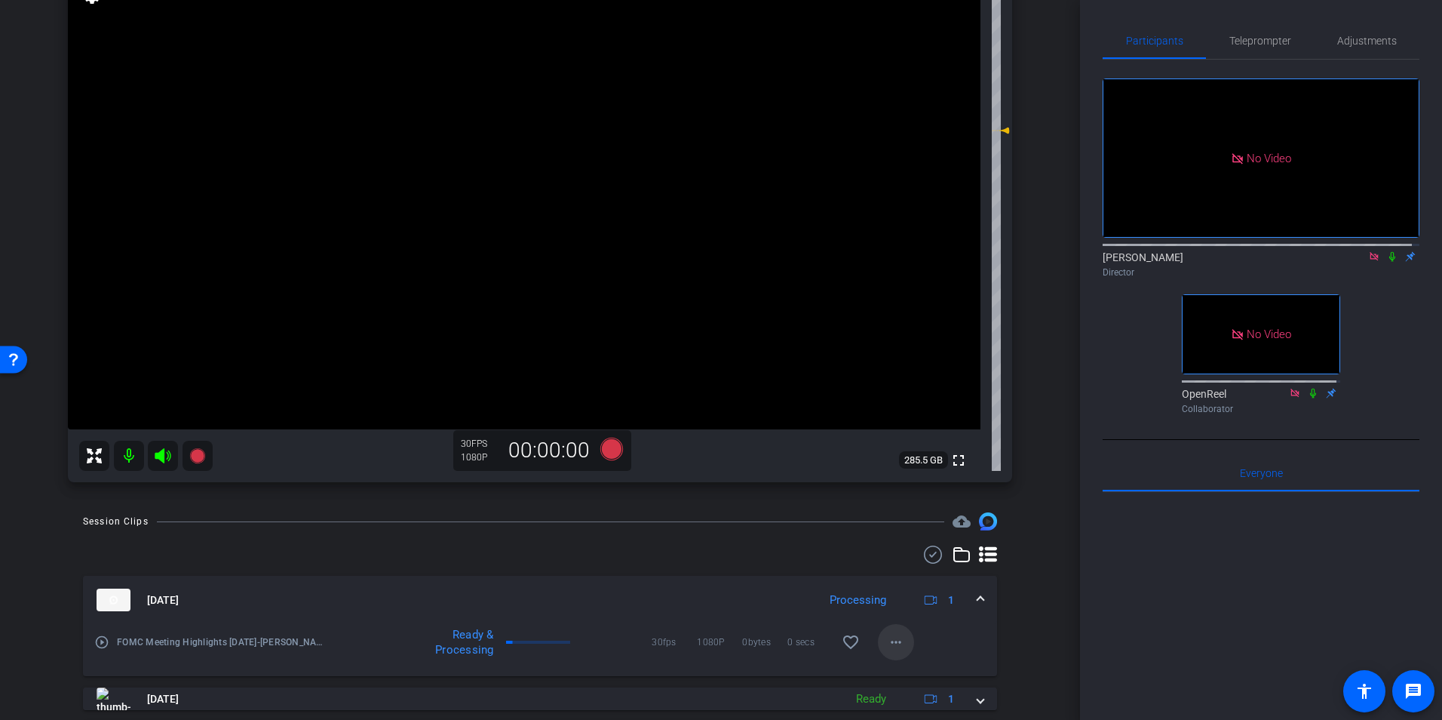
click at [887, 644] on mat-icon "more_horiz" at bounding box center [896, 642] width 18 height 18
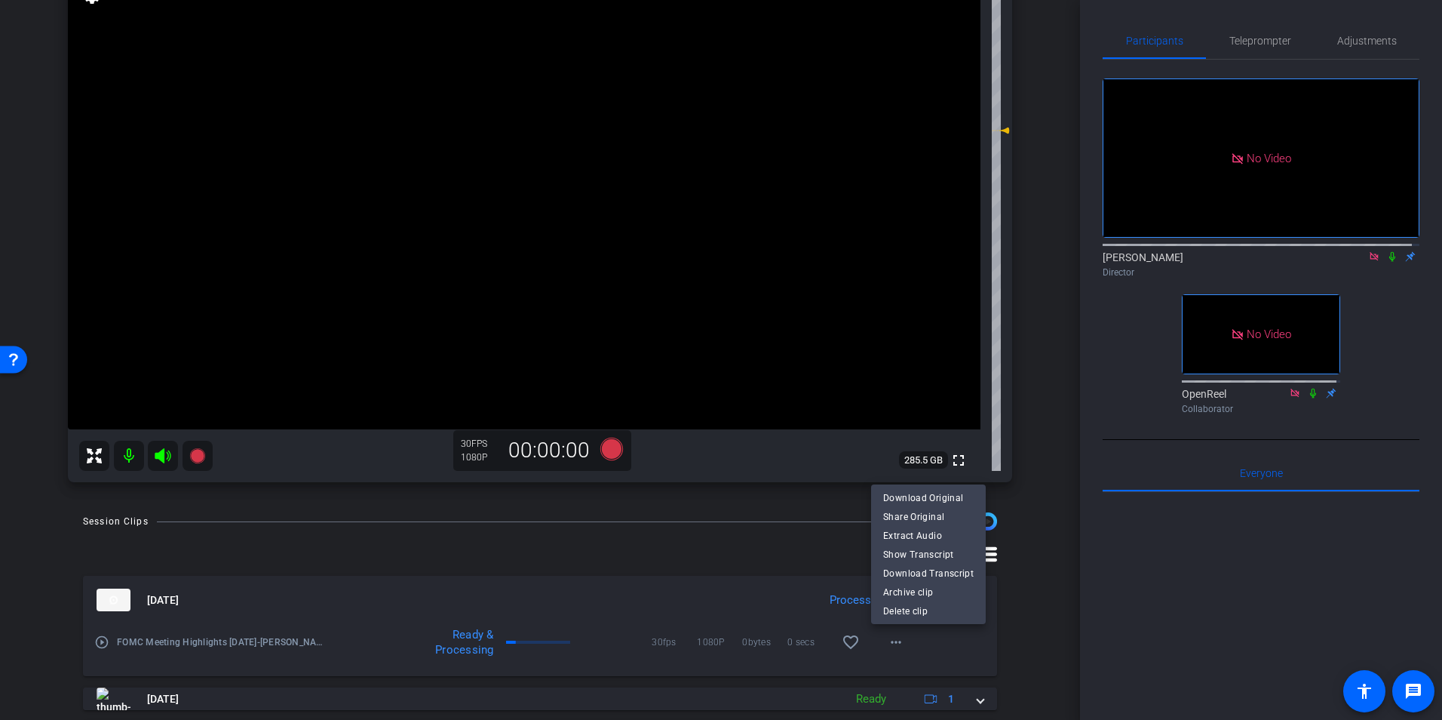
click at [1037, 626] on div at bounding box center [721, 360] width 1442 height 720
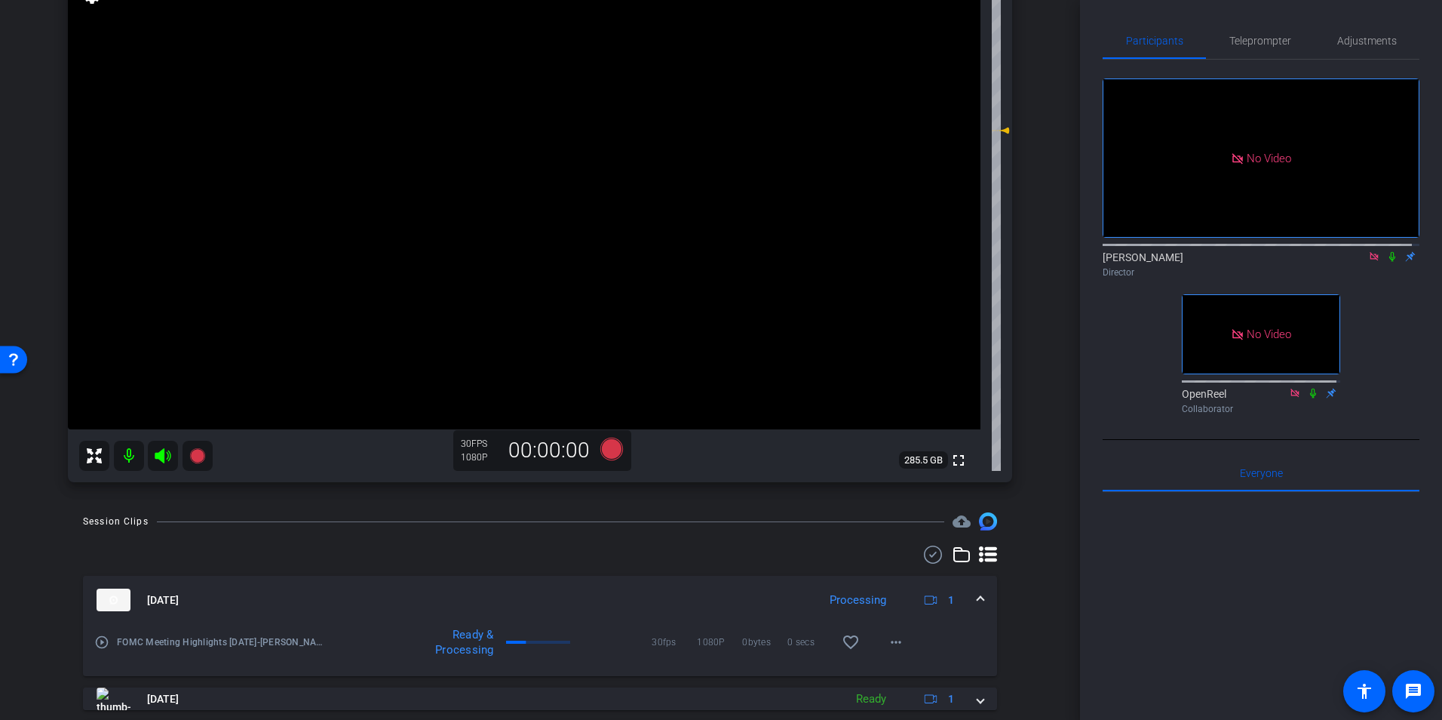
click at [862, 602] on div "Processing" at bounding box center [858, 599] width 72 height 17
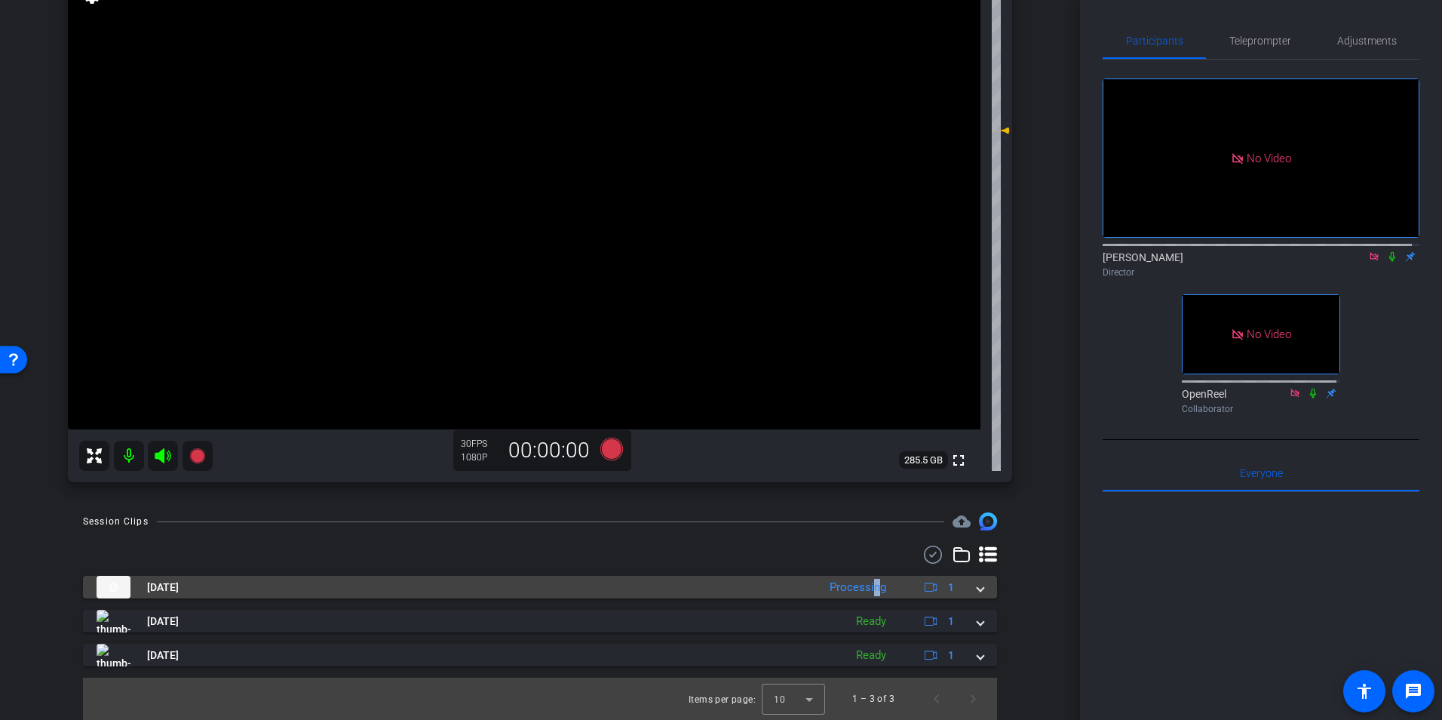
click at [865, 591] on div "Processing" at bounding box center [858, 587] width 72 height 17
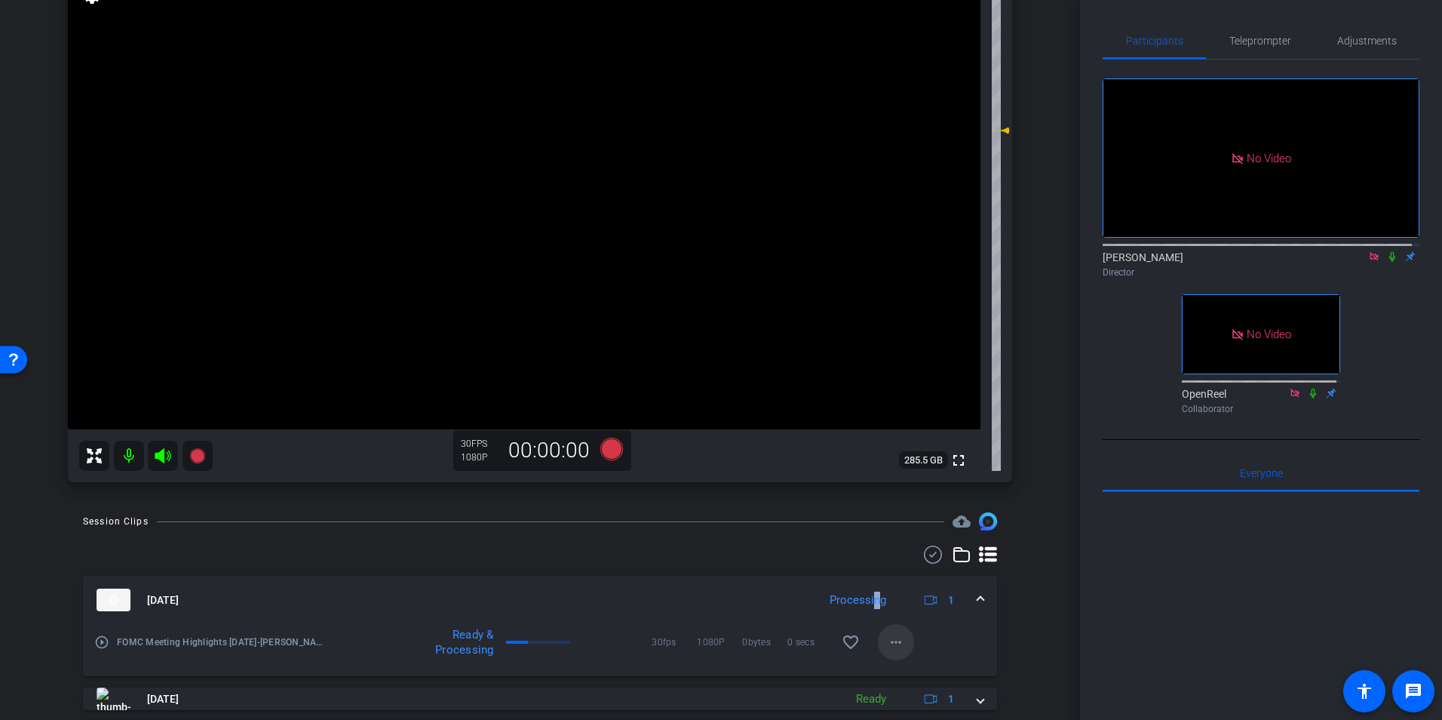
click at [889, 637] on mat-icon "more_horiz" at bounding box center [896, 642] width 18 height 18
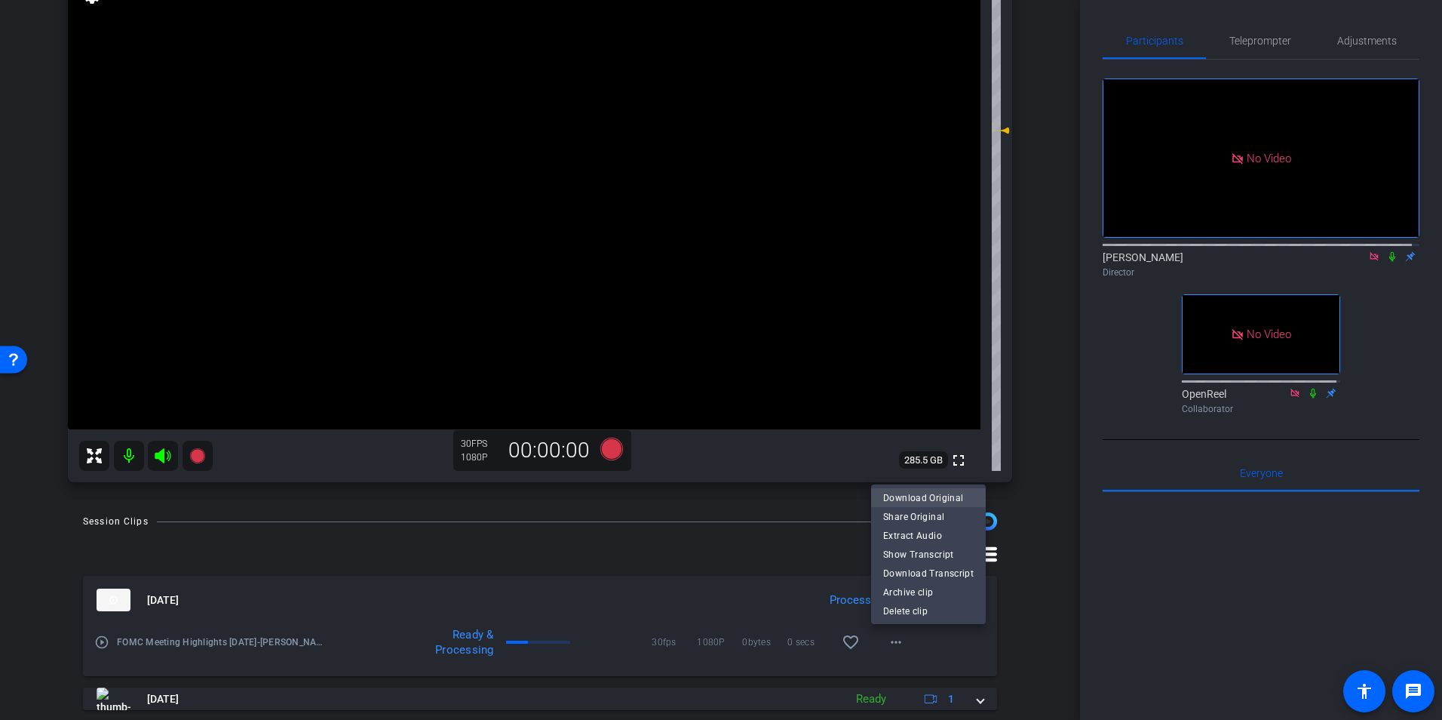
click at [938, 496] on span "Download Original" at bounding box center [928, 498] width 91 height 18
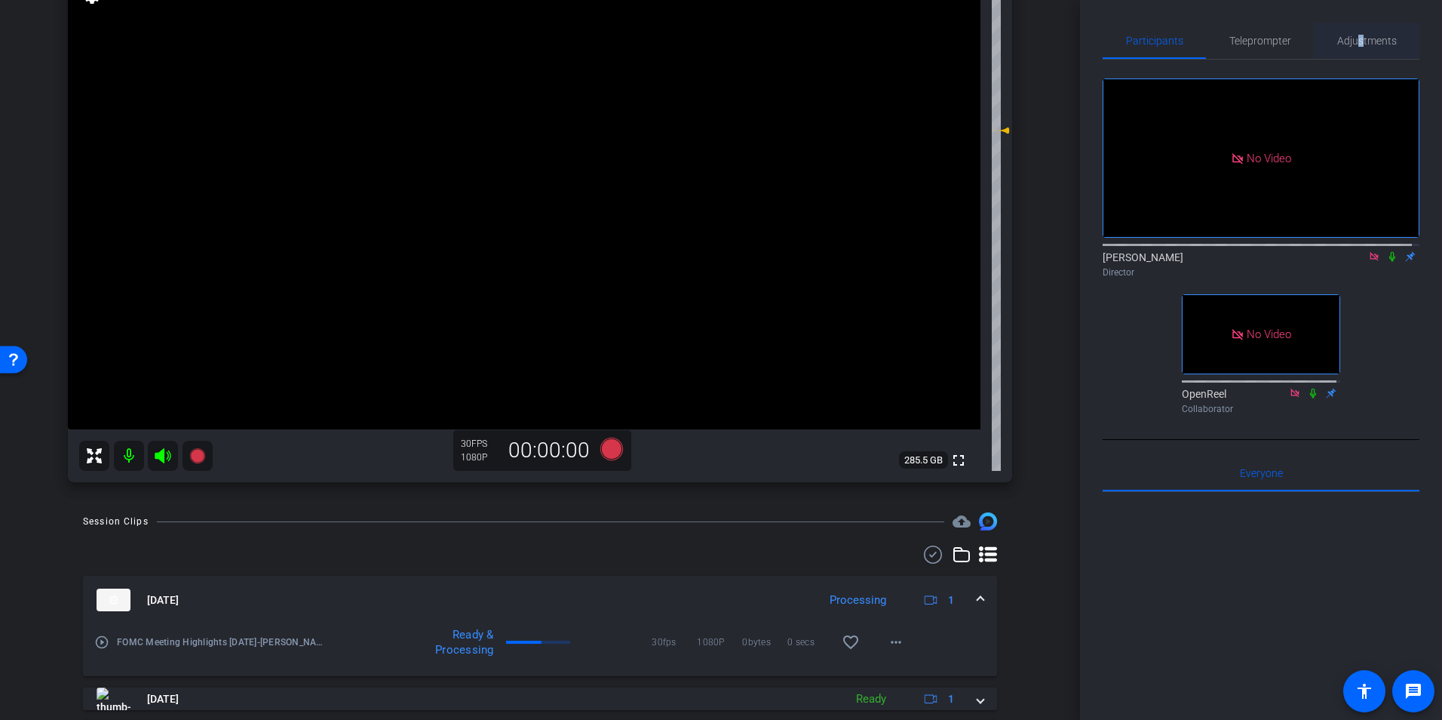
click at [1355, 43] on span "Adjustments" at bounding box center [1368, 40] width 60 height 11
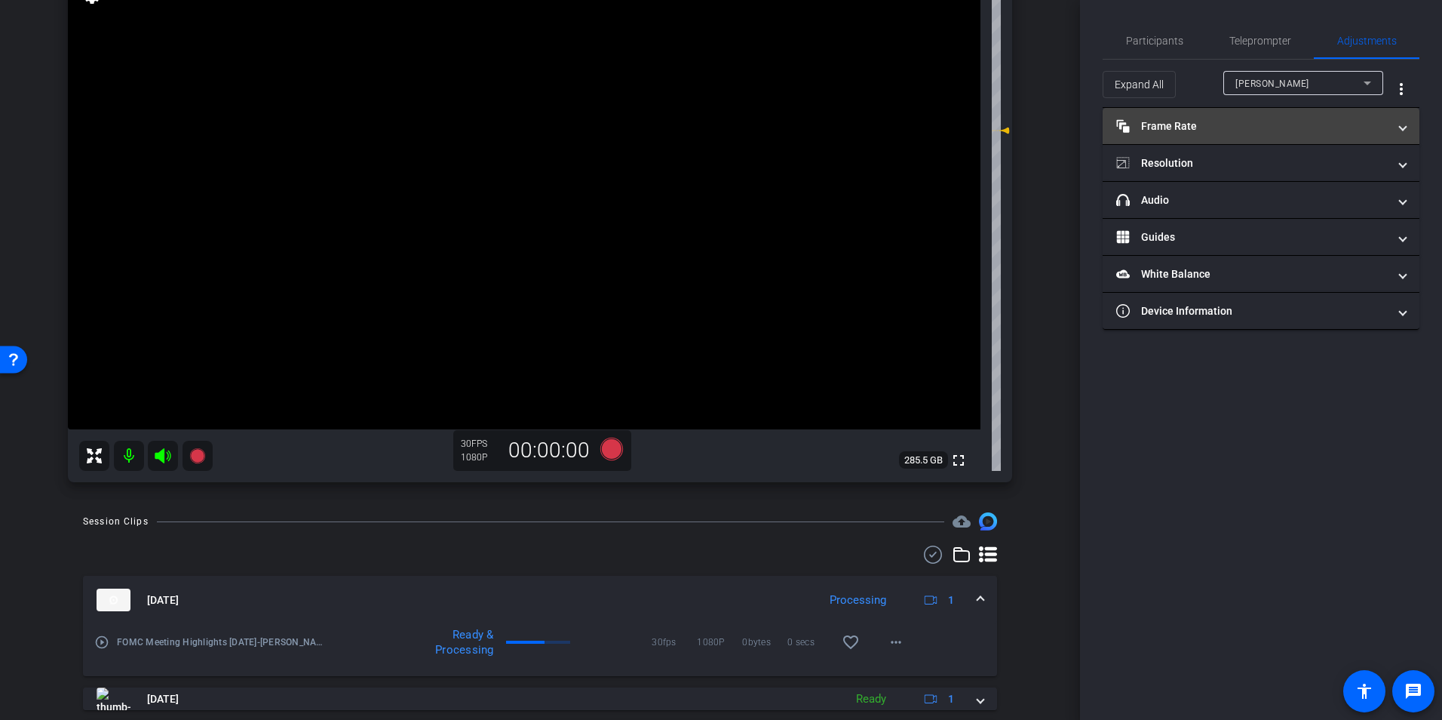
click at [1401, 130] on span at bounding box center [1403, 126] width 6 height 16
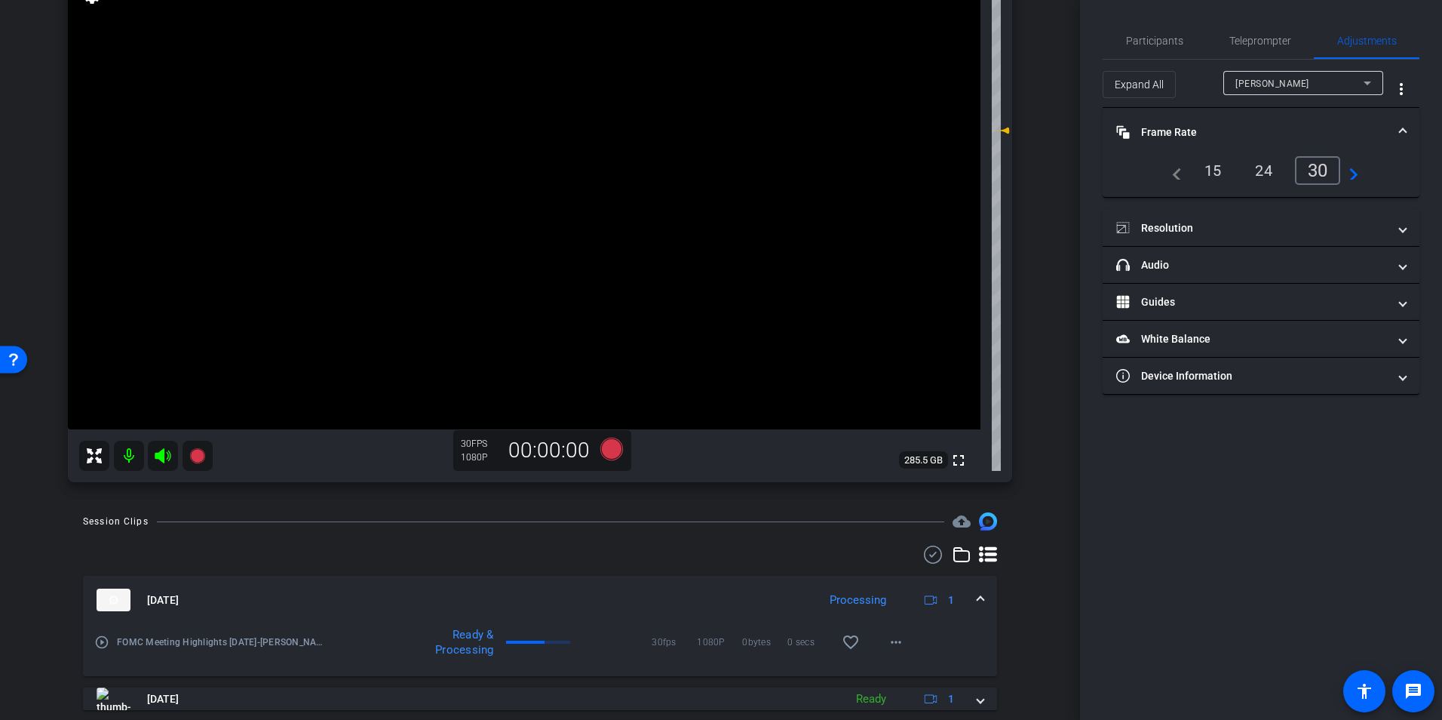
click at [1401, 130] on span at bounding box center [1403, 132] width 6 height 16
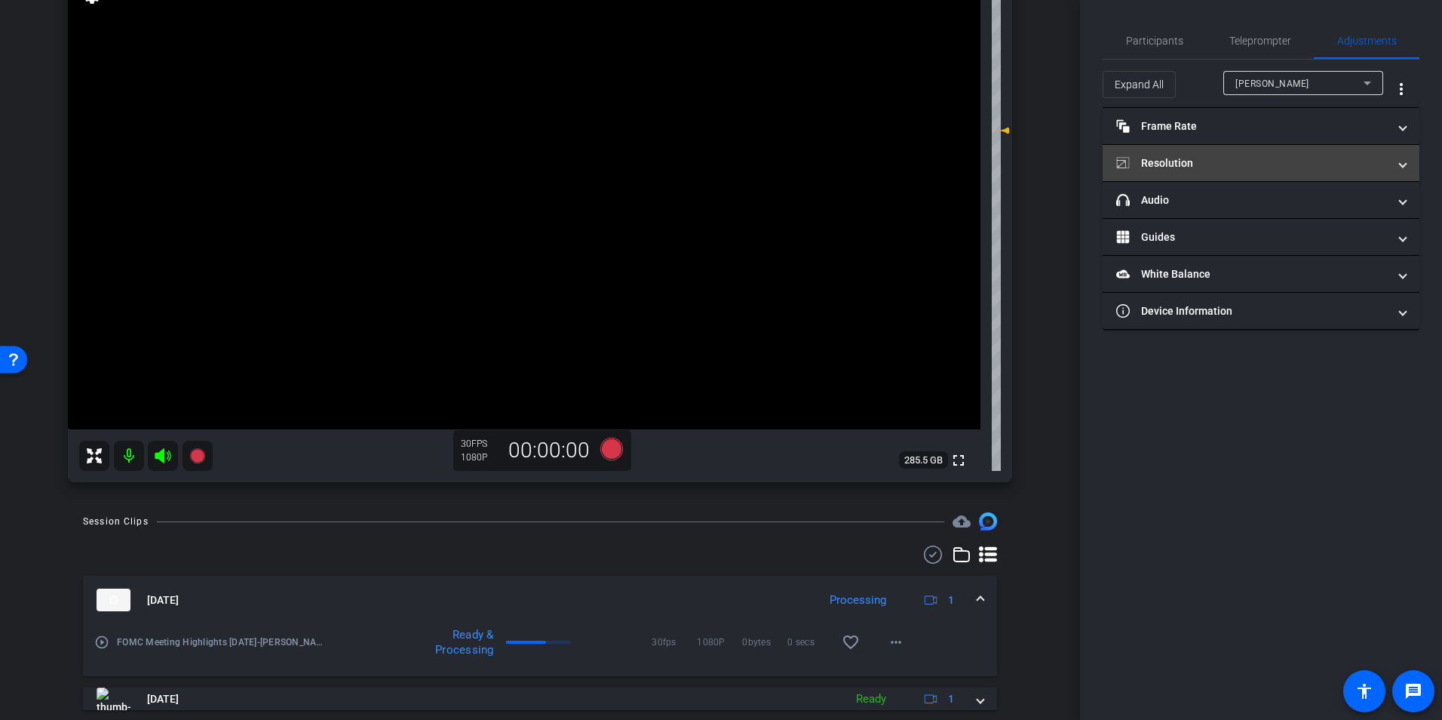
click at [1402, 162] on span at bounding box center [1403, 163] width 6 height 16
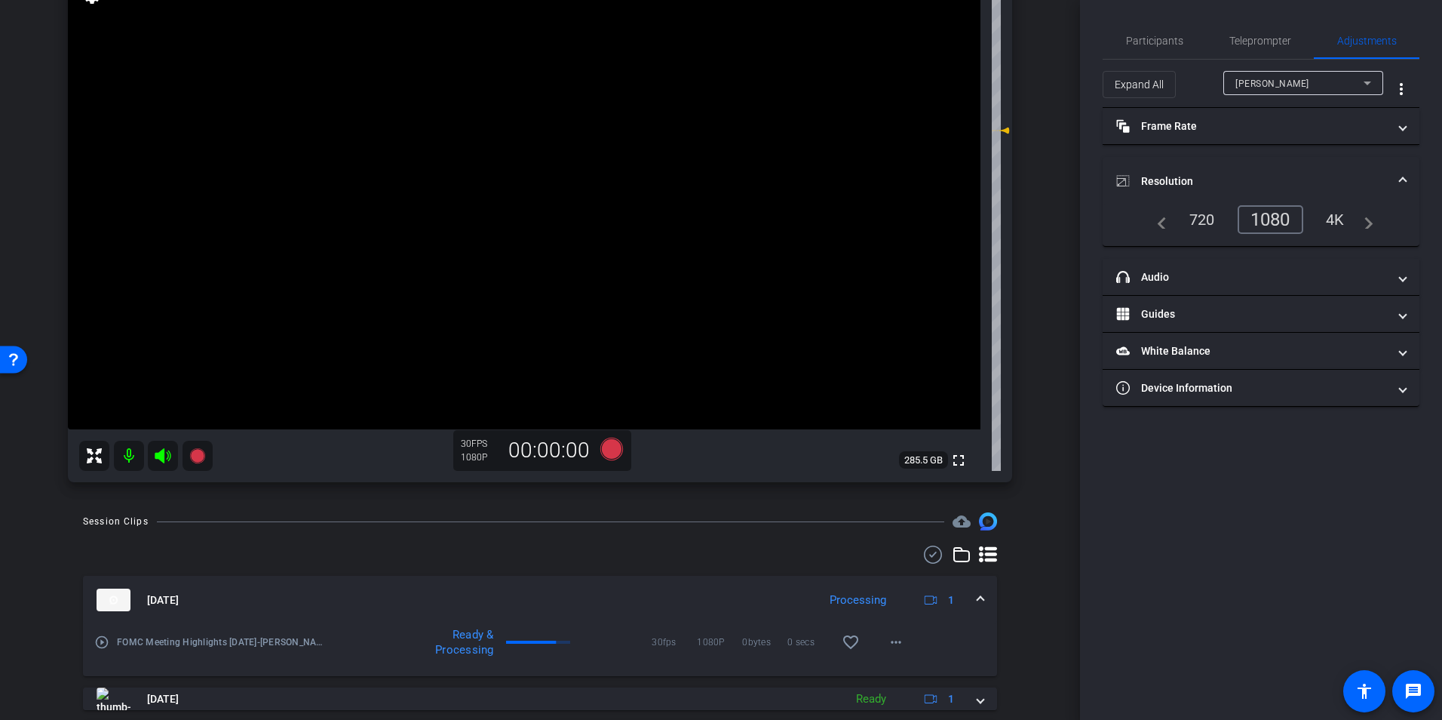
click at [1045, 245] on div "arrow_back FOMC Meeting Highlights September 2025 Back to project Send invite a…" at bounding box center [540, 217] width 1080 height 720
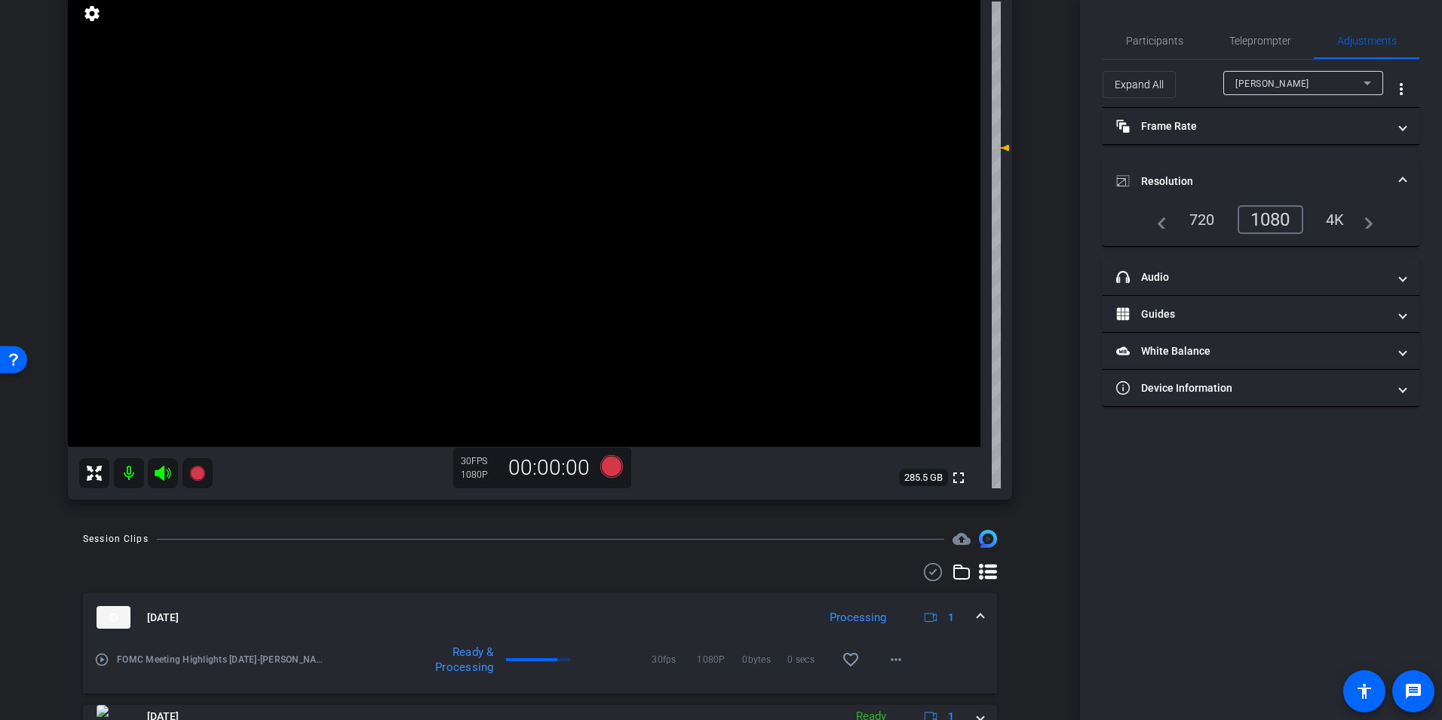
scroll to position [0, 0]
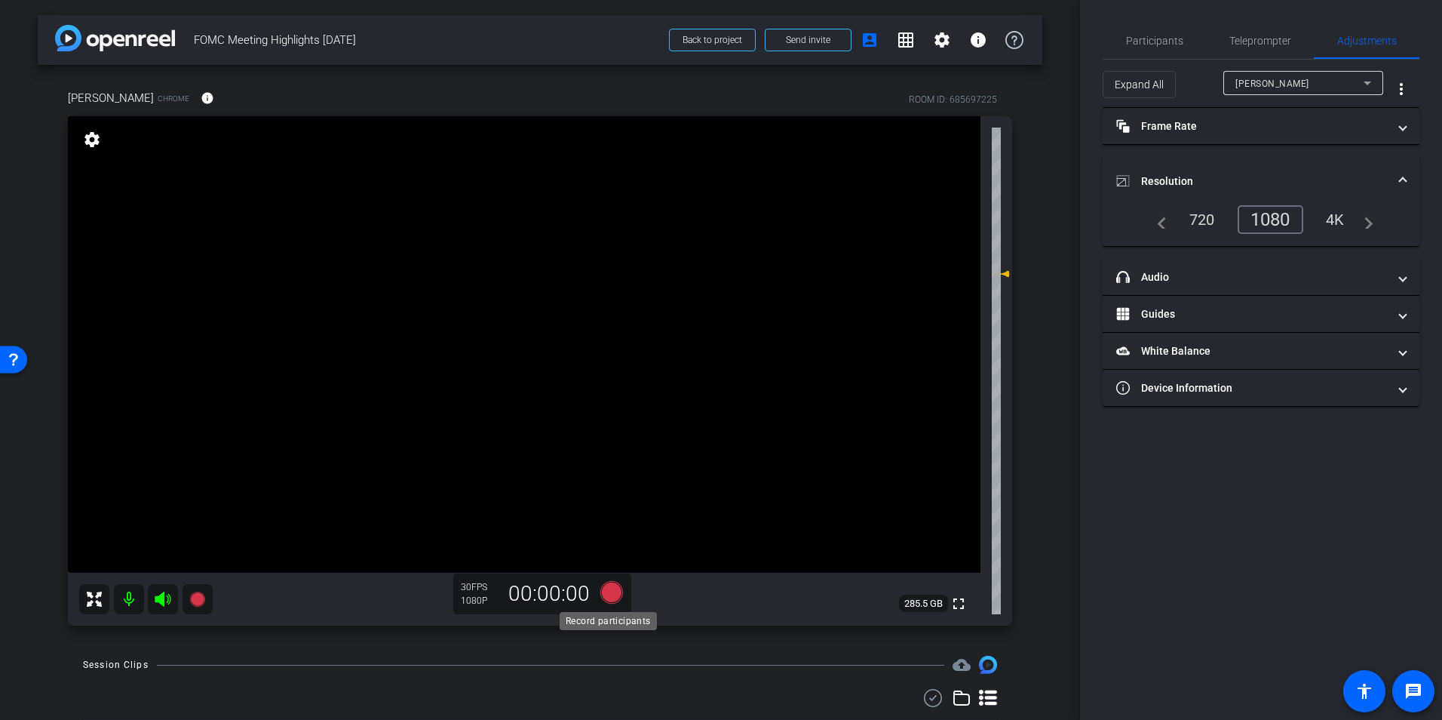
click at [610, 597] on icon at bounding box center [611, 592] width 23 height 23
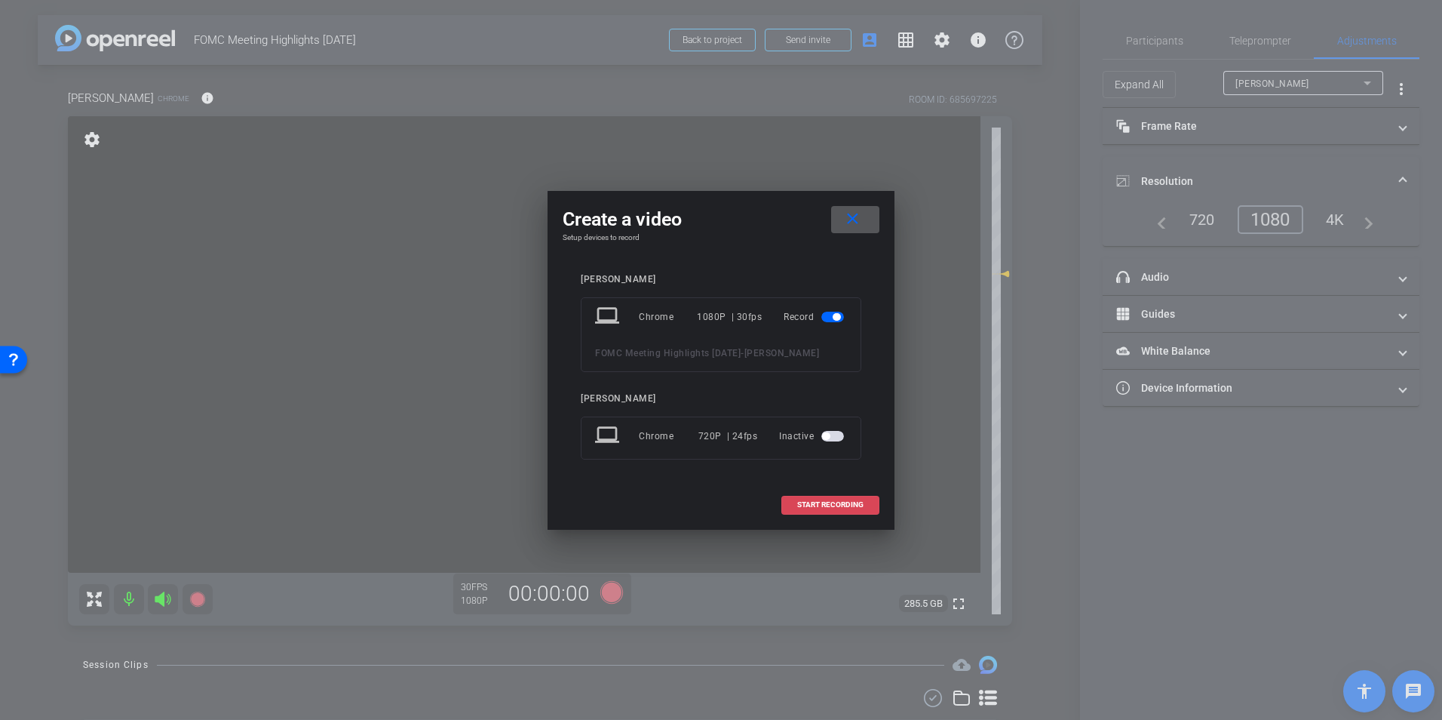
click at [822, 509] on span at bounding box center [830, 505] width 97 height 36
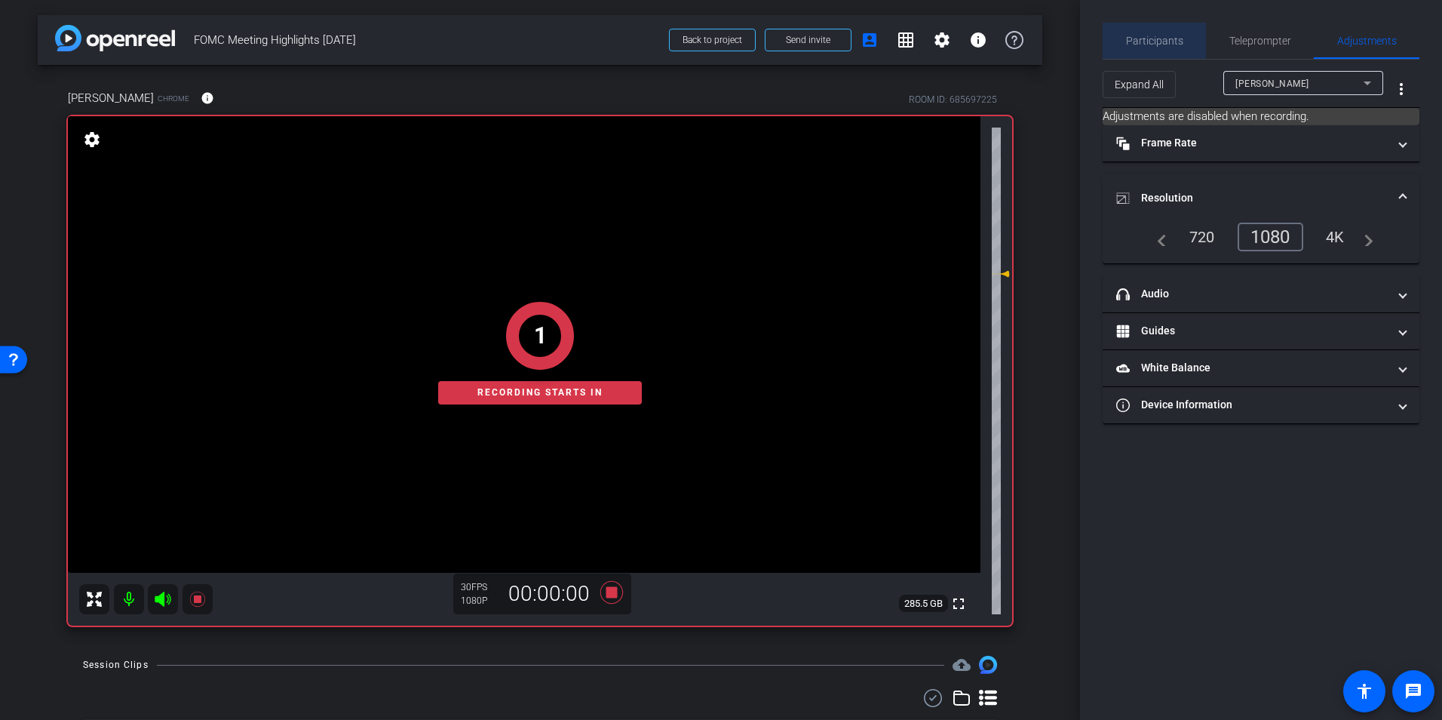
click at [1163, 45] on span "Participants" at bounding box center [1154, 40] width 57 height 11
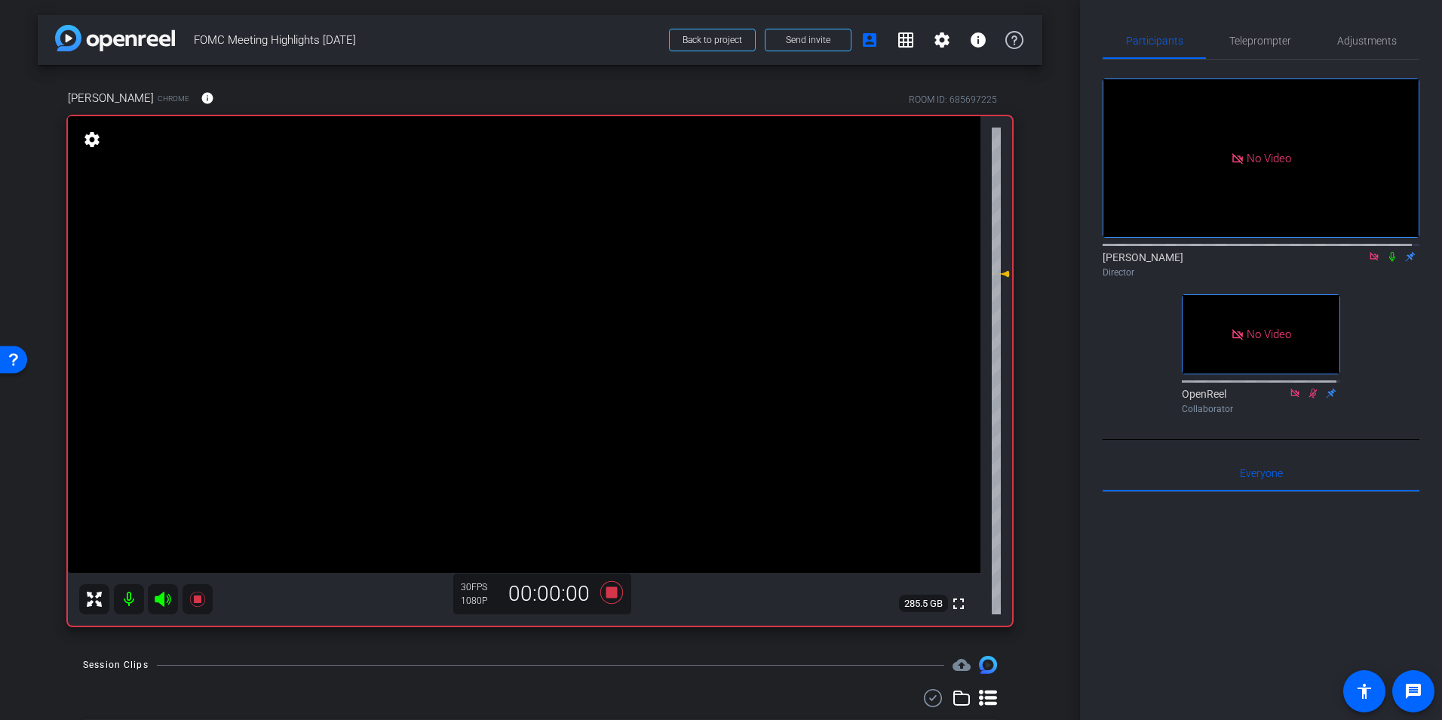
click at [1390, 252] on icon at bounding box center [1393, 257] width 6 height 10
click at [1359, 41] on span "Adjustments" at bounding box center [1368, 40] width 60 height 11
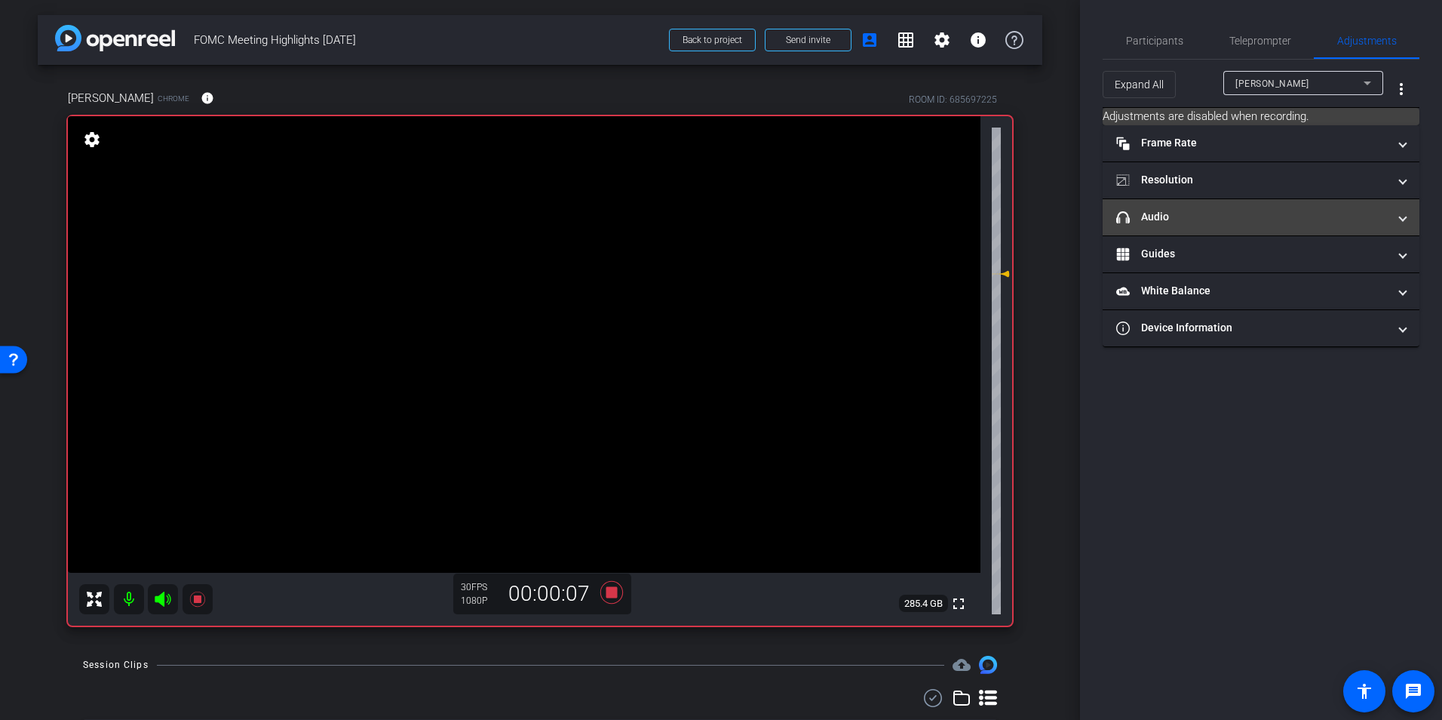
click at [1277, 218] on mat-panel-title "headphone icon Audio" at bounding box center [1252, 217] width 272 height 16
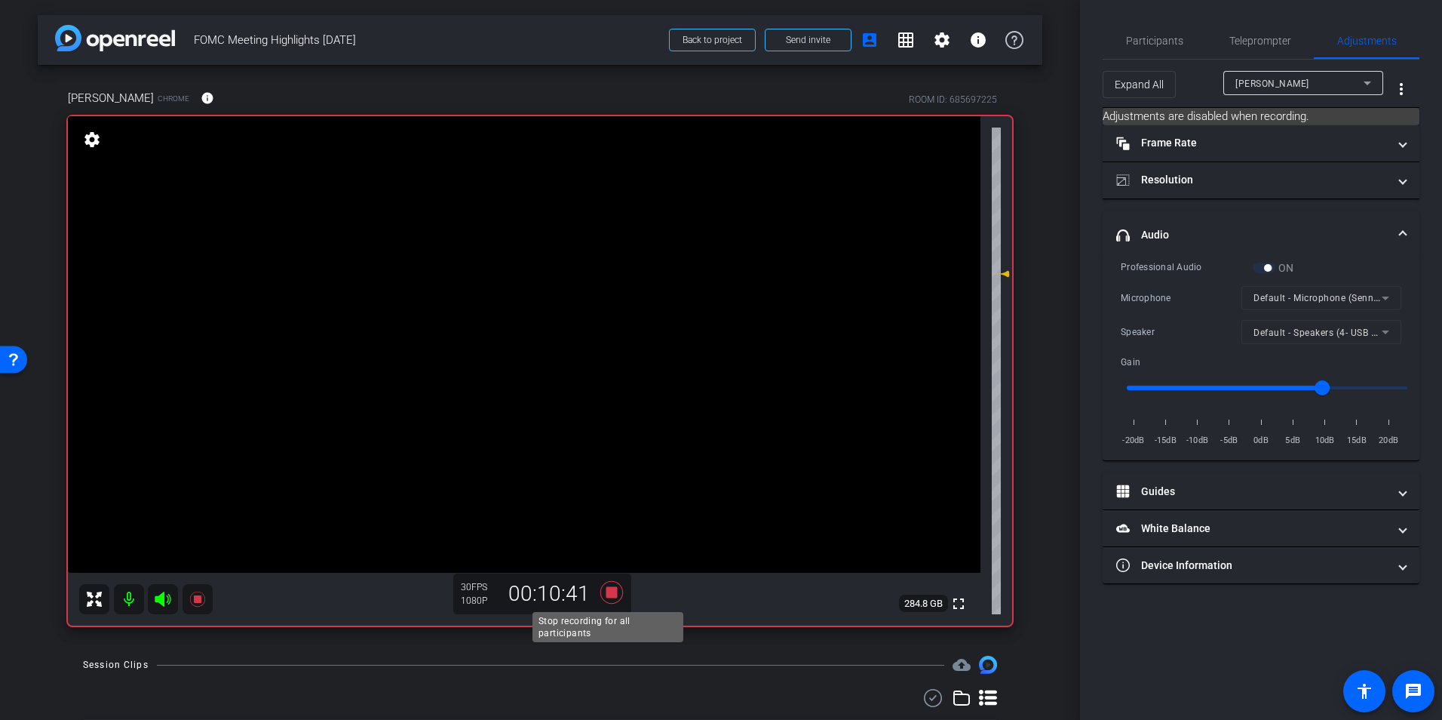
click at [605, 590] on icon at bounding box center [611, 592] width 23 height 23
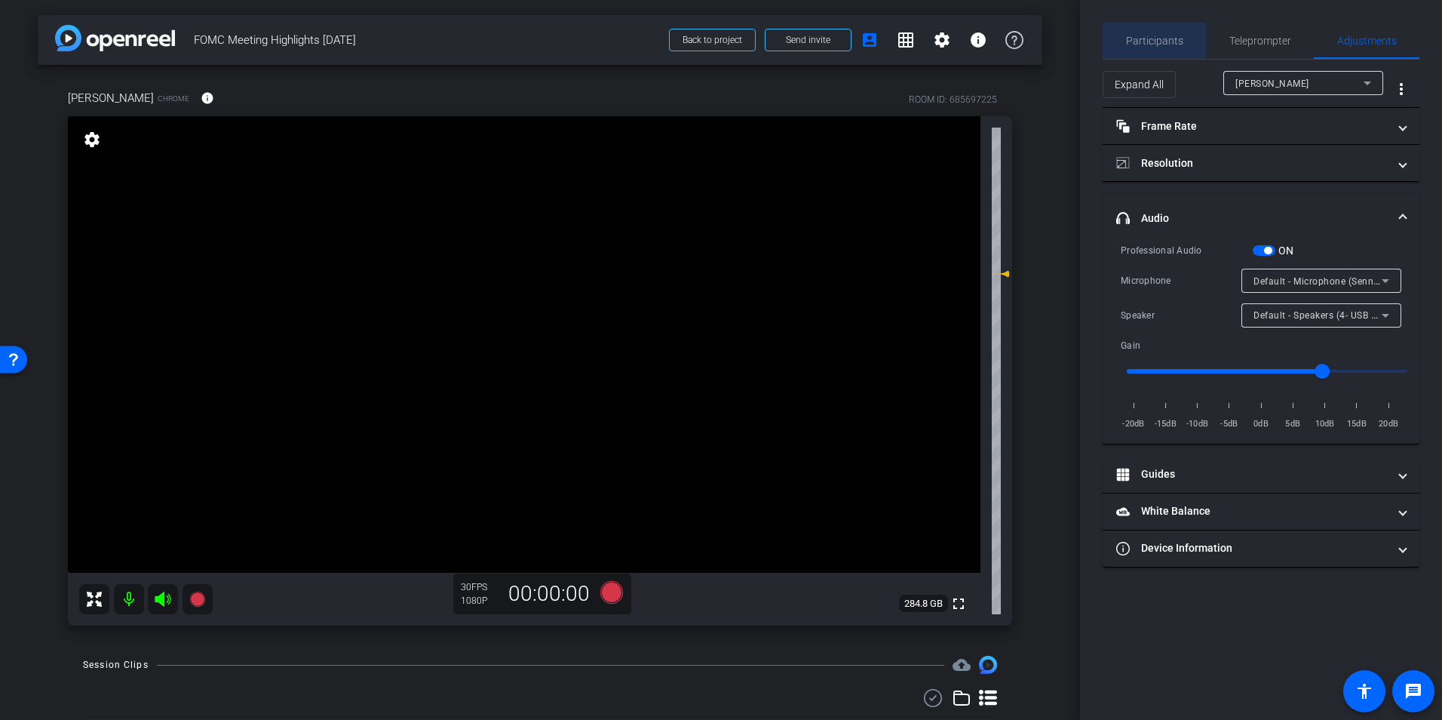
click at [1145, 41] on span "Participants" at bounding box center [1154, 40] width 57 height 11
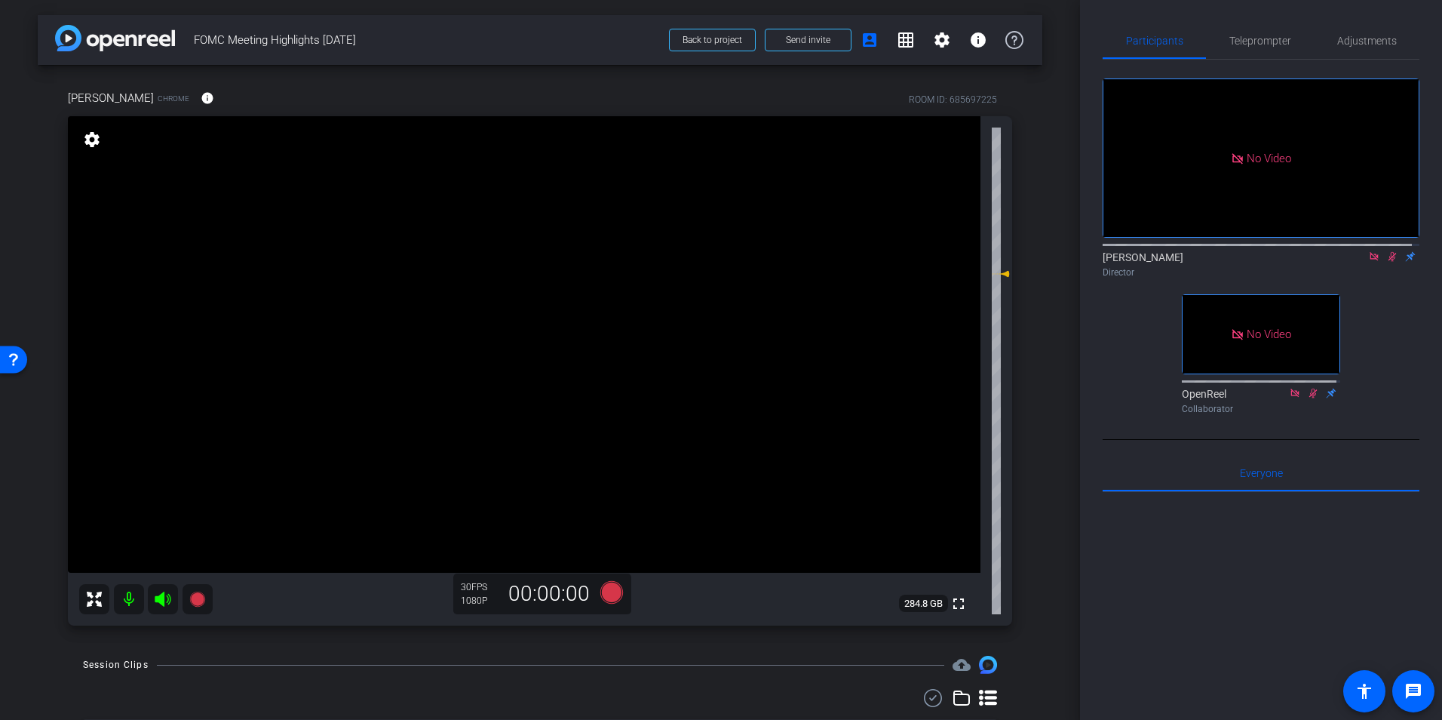
click at [1387, 251] on icon at bounding box center [1393, 256] width 12 height 11
click at [608, 588] on icon at bounding box center [611, 592] width 23 height 23
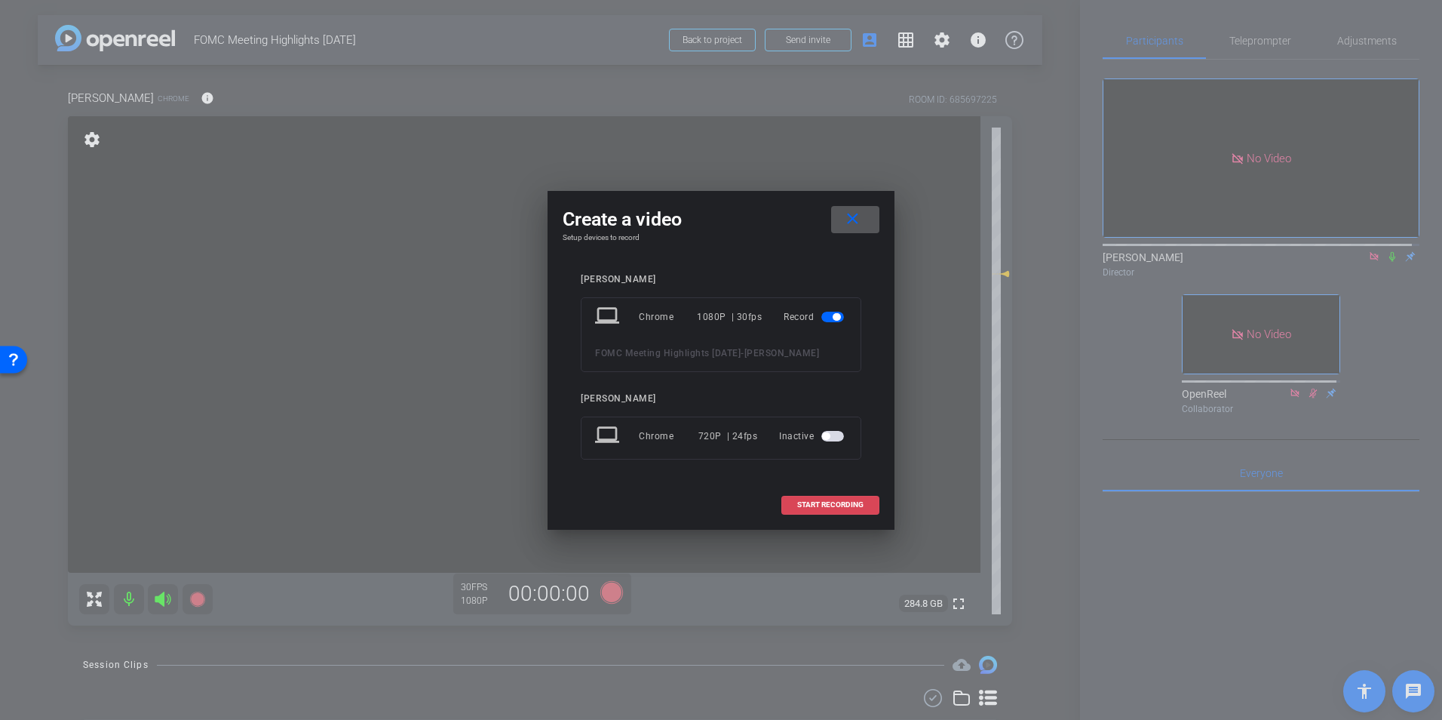
click at [803, 511] on span at bounding box center [830, 505] width 97 height 36
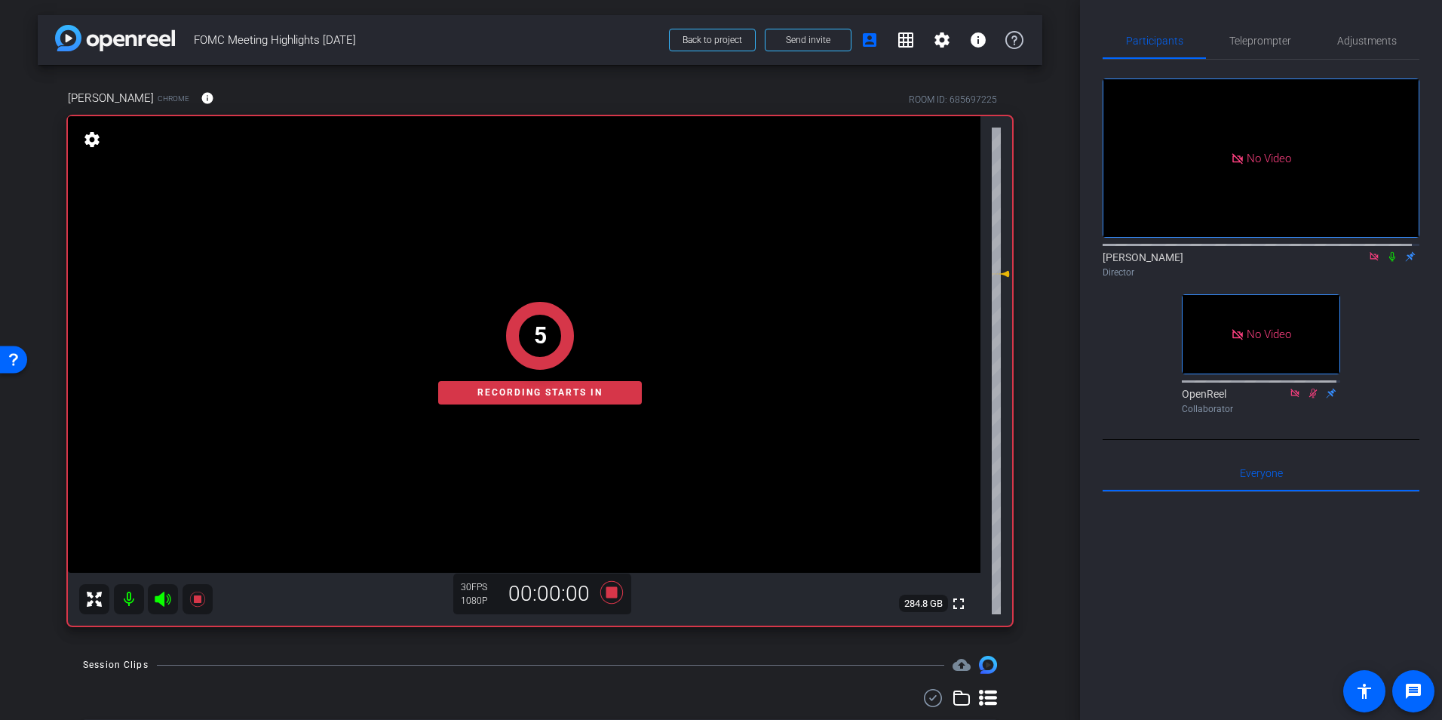
click at [1387, 251] on icon at bounding box center [1393, 256] width 12 height 11
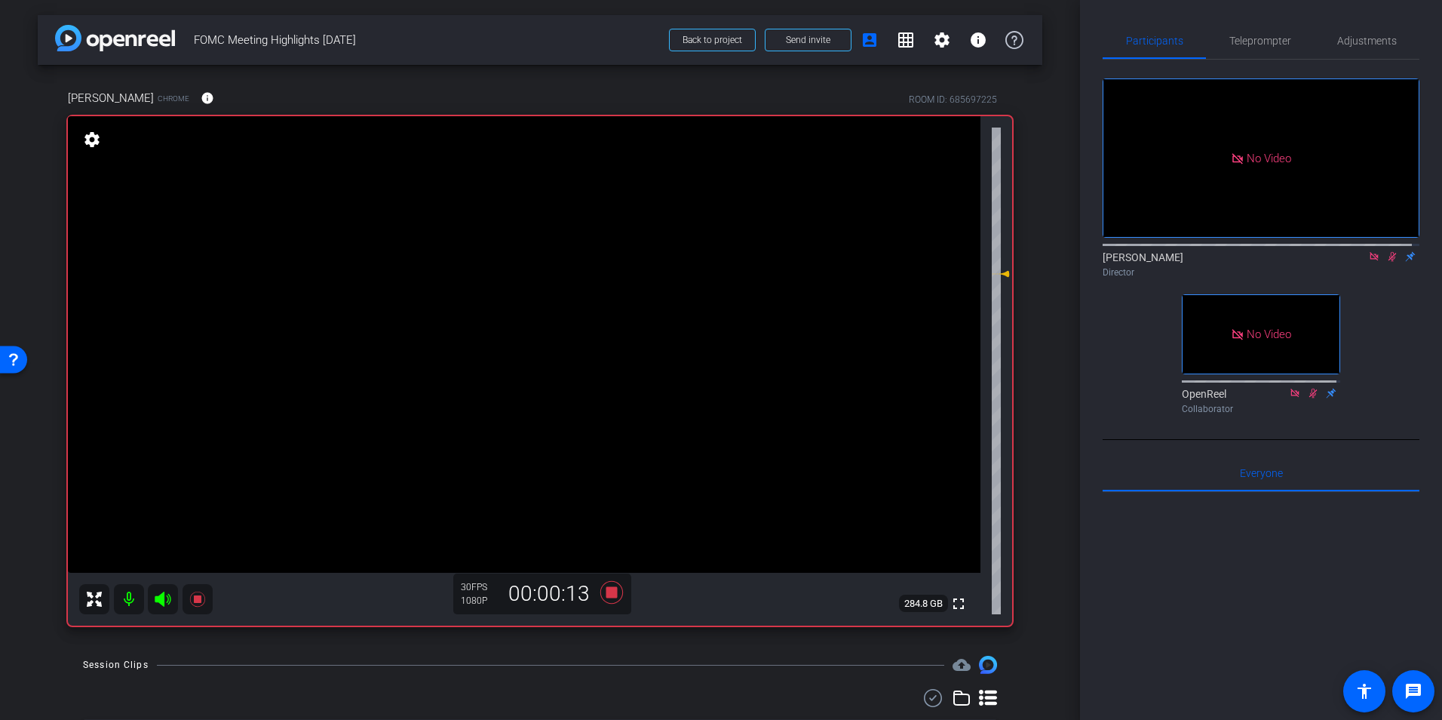
click at [1389, 252] on icon at bounding box center [1393, 257] width 8 height 10
click at [1387, 251] on icon at bounding box center [1393, 256] width 12 height 11
click at [605, 588] on icon at bounding box center [611, 592] width 23 height 23
click at [1387, 251] on icon at bounding box center [1393, 256] width 12 height 11
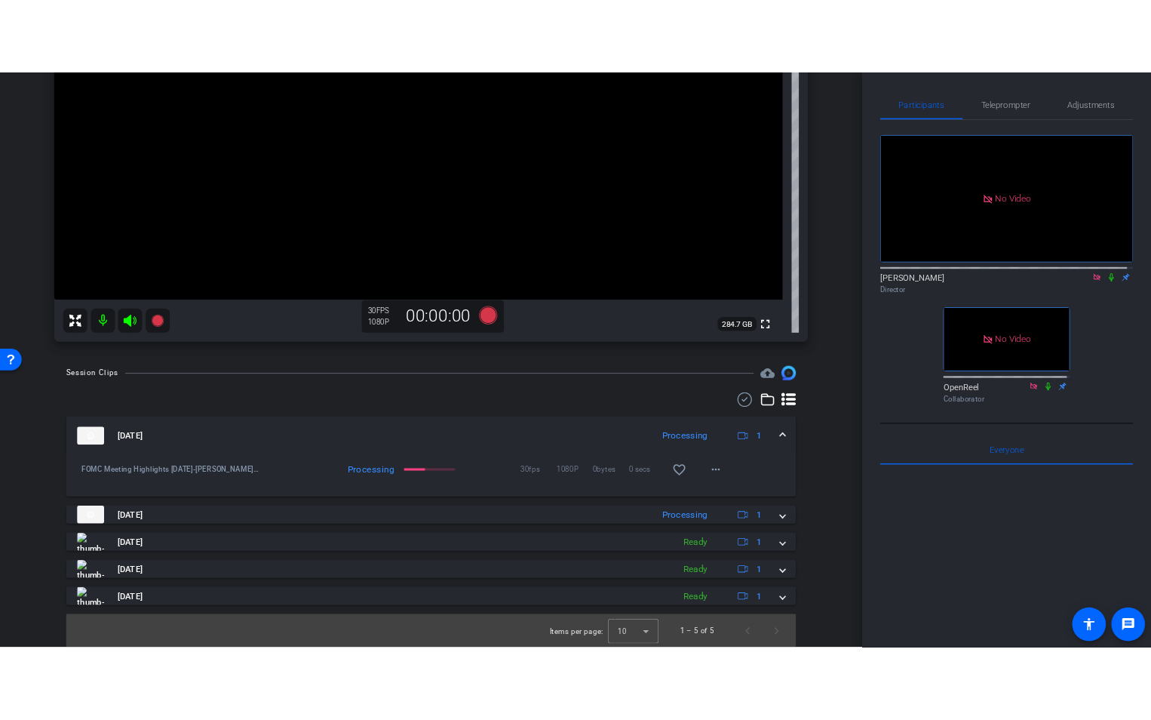
scroll to position [289, 0]
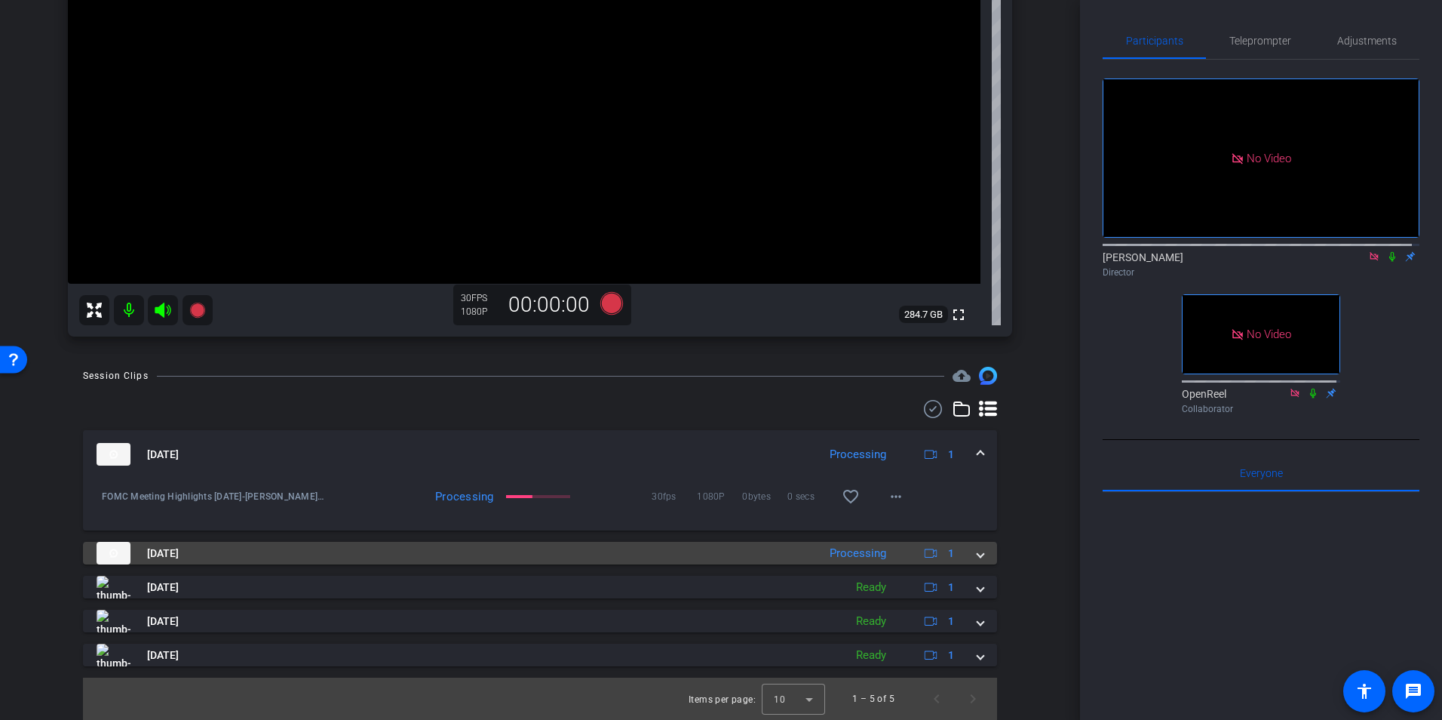
click at [866, 556] on div "Processing" at bounding box center [858, 553] width 72 height 17
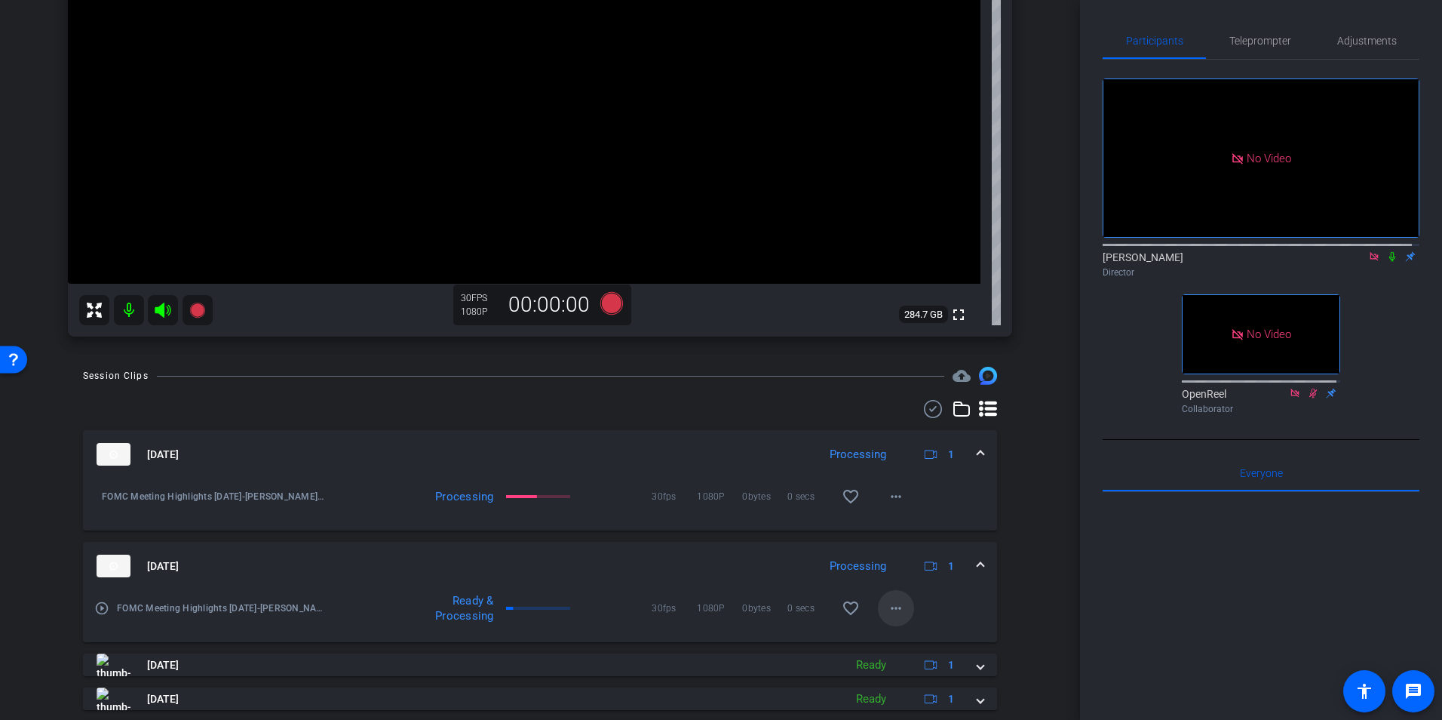
click at [892, 610] on mat-icon "more_horiz" at bounding box center [896, 608] width 18 height 18
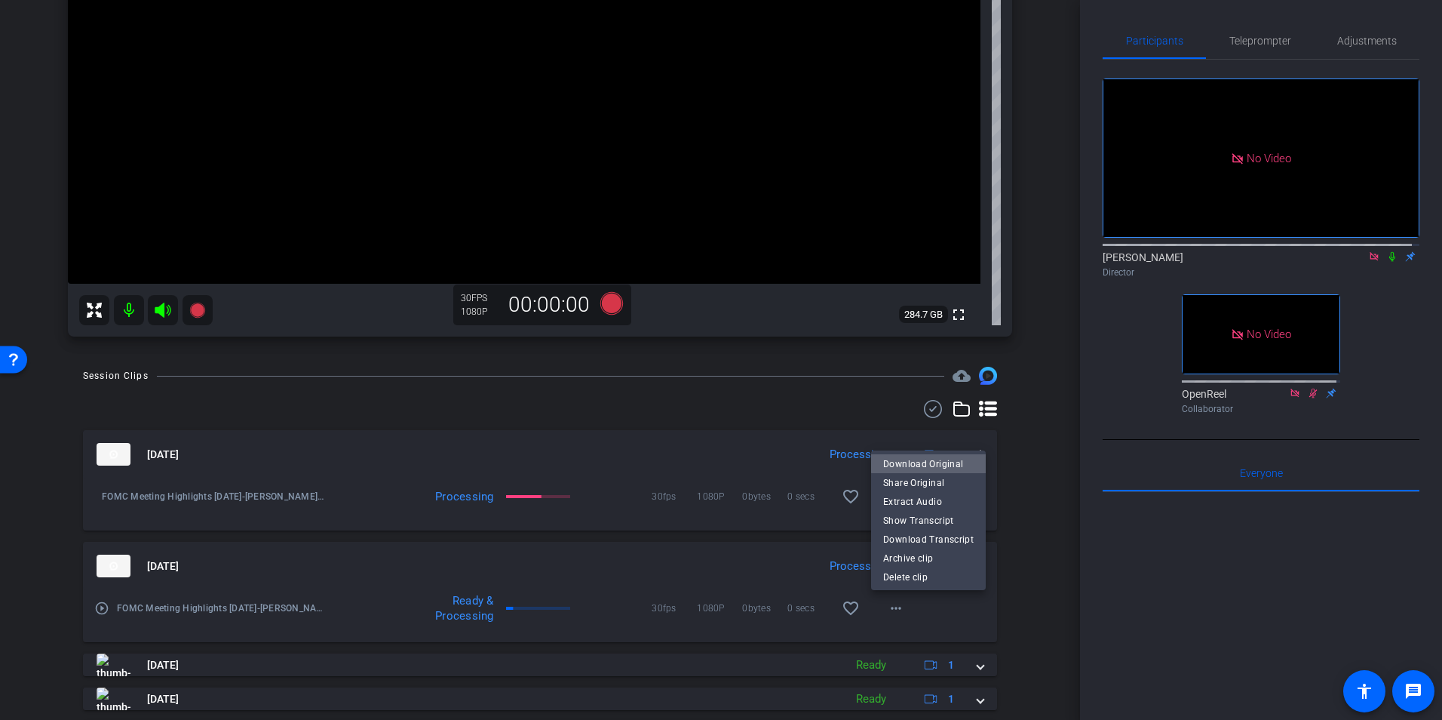
click at [929, 462] on span "Download Original" at bounding box center [928, 464] width 91 height 18
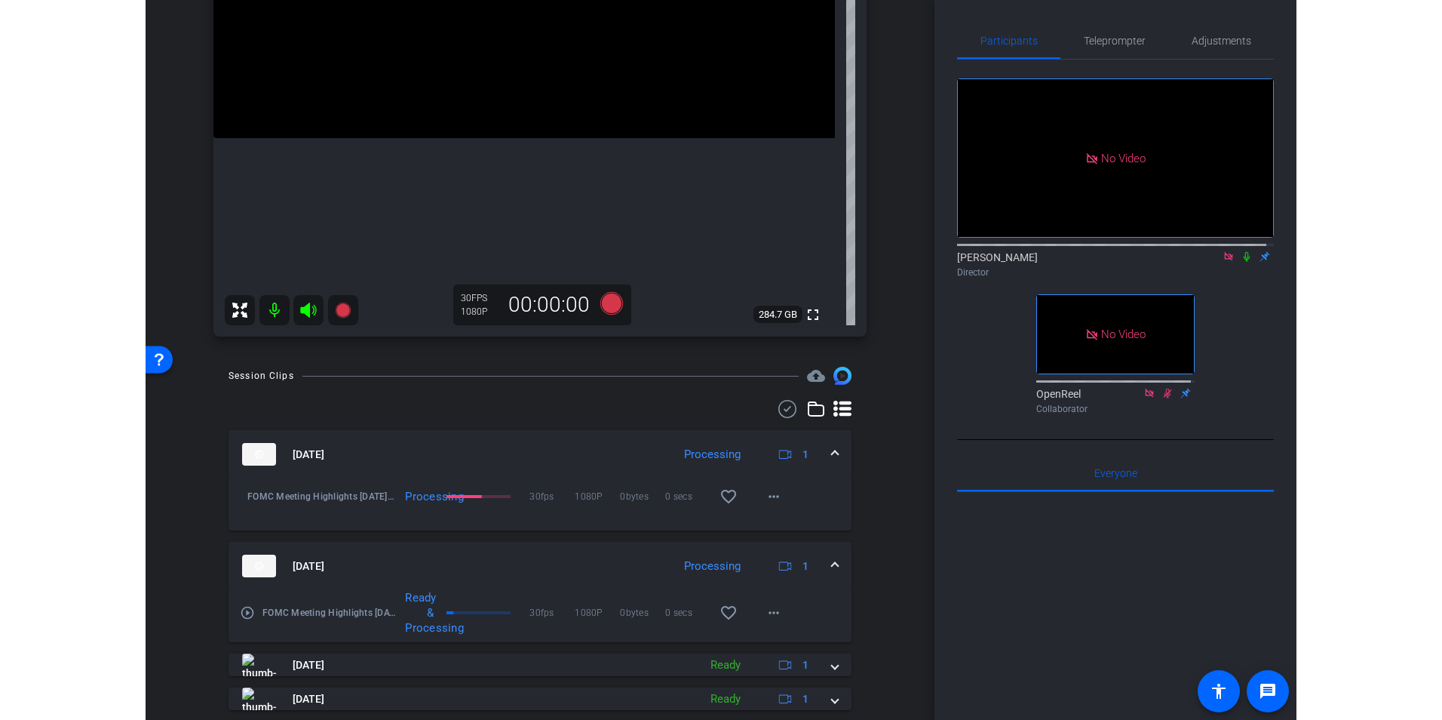
scroll to position [203, 0]
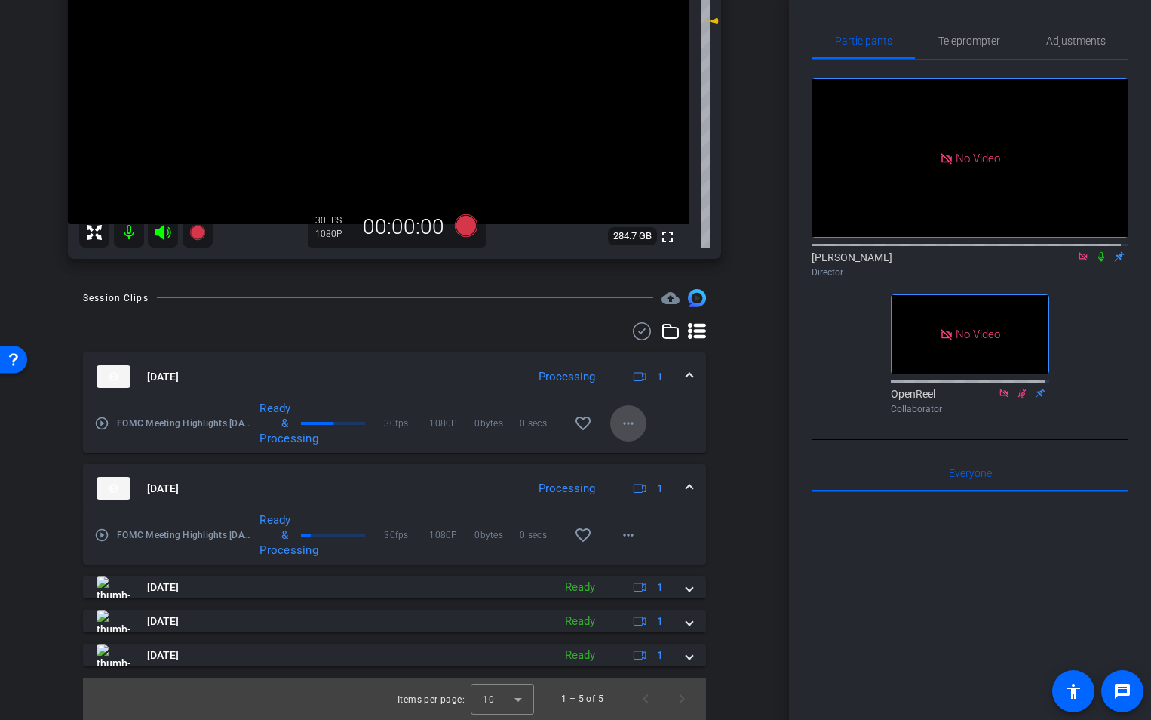
click at [622, 420] on mat-icon "more_horiz" at bounding box center [628, 423] width 18 height 18
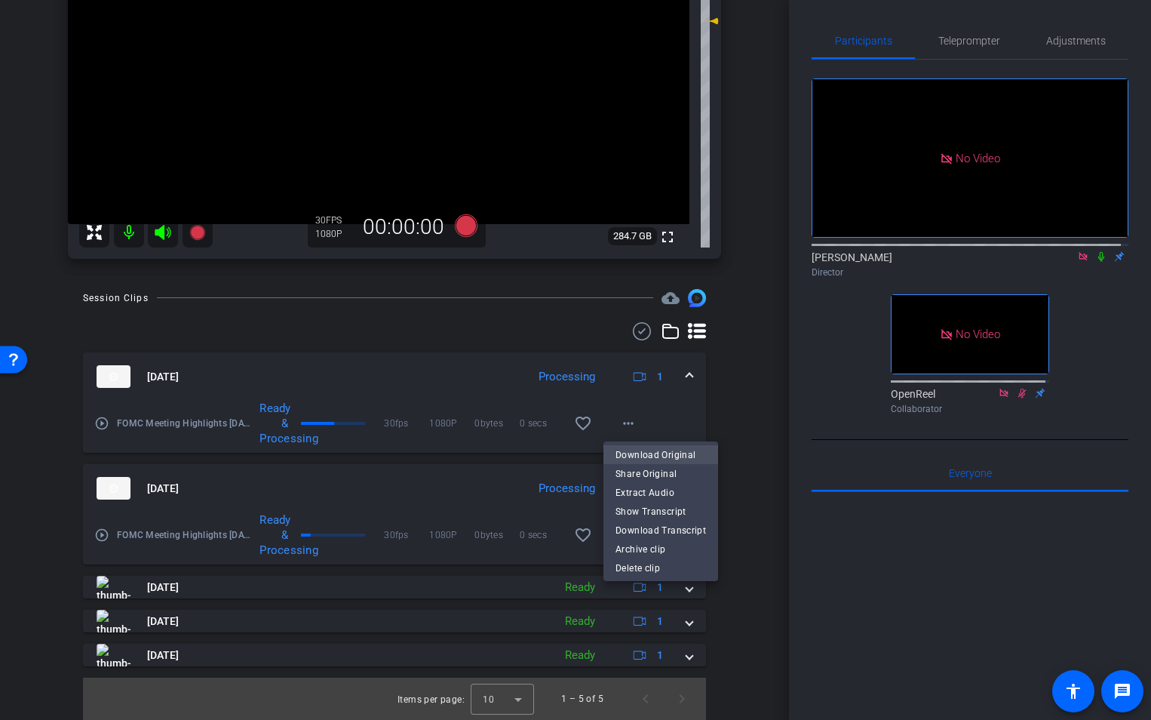
click at [661, 454] on span "Download Original" at bounding box center [661, 455] width 91 height 18
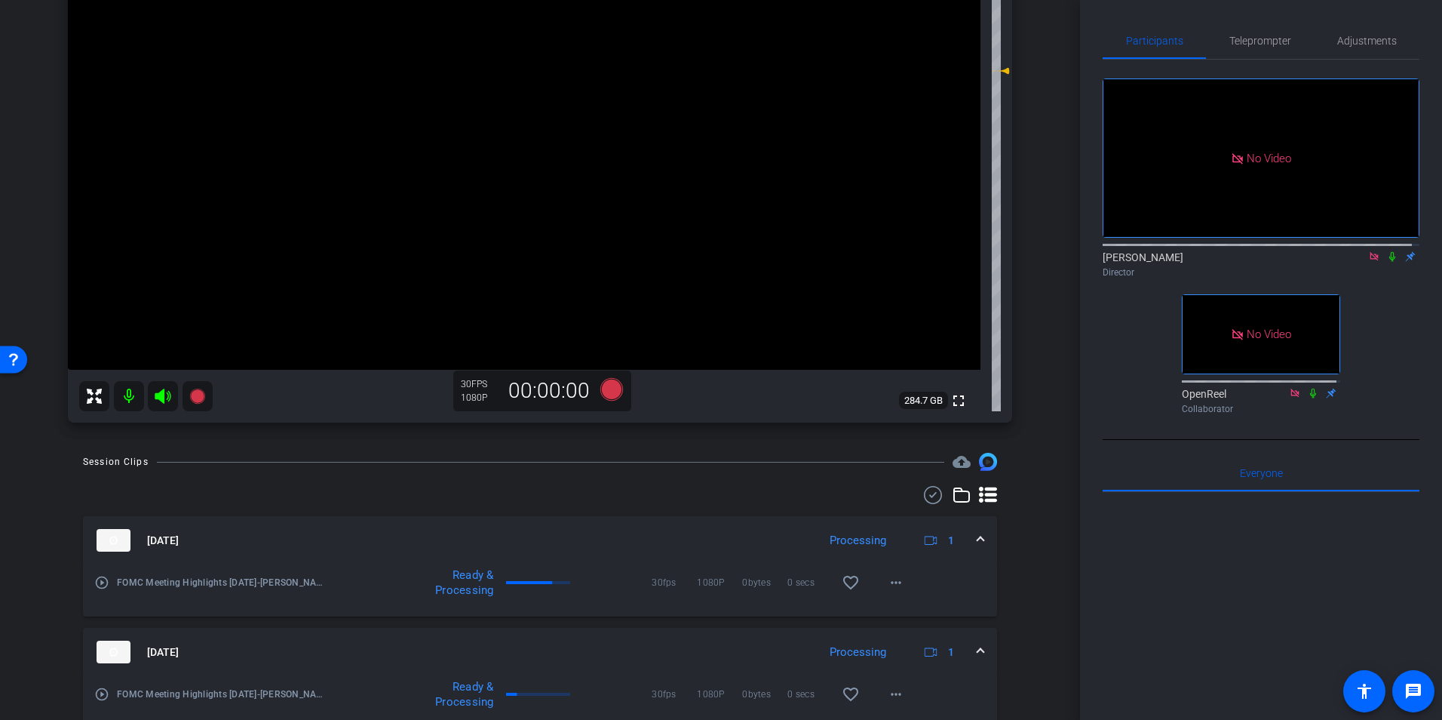
click at [1387, 296] on div "No Video Bill Stanfield Director No Video OpenReel Collaborator" at bounding box center [1261, 240] width 317 height 361
click at [1390, 252] on icon at bounding box center [1393, 257] width 6 height 10
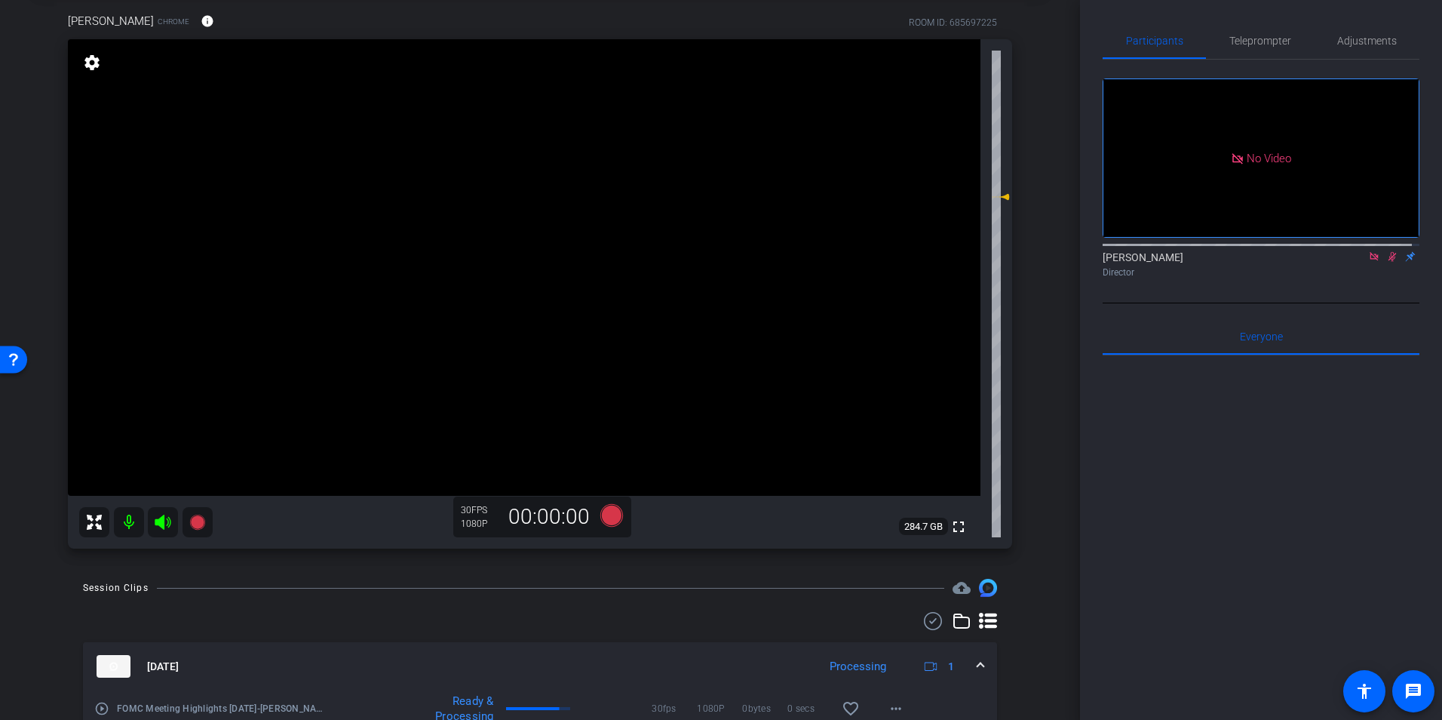
scroll to position [0, 0]
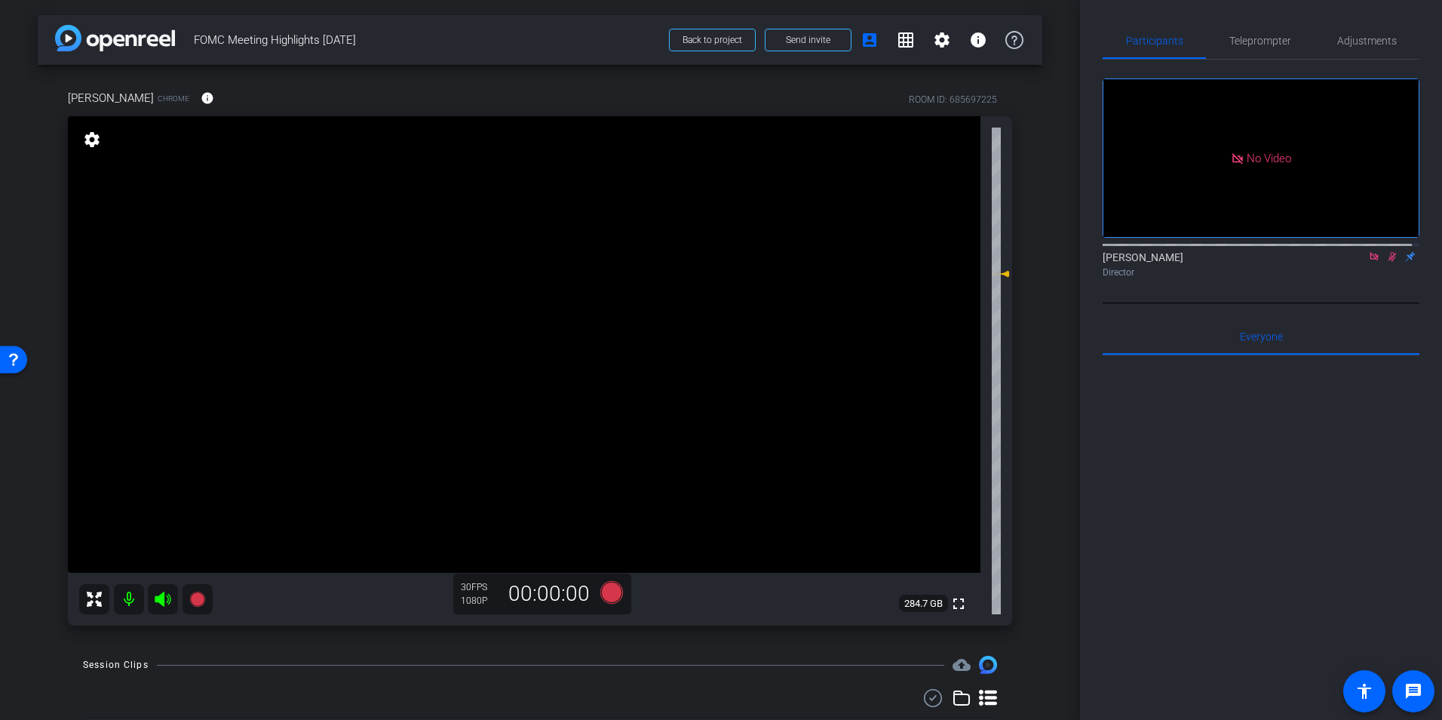
click at [1387, 251] on icon at bounding box center [1393, 256] width 12 height 11
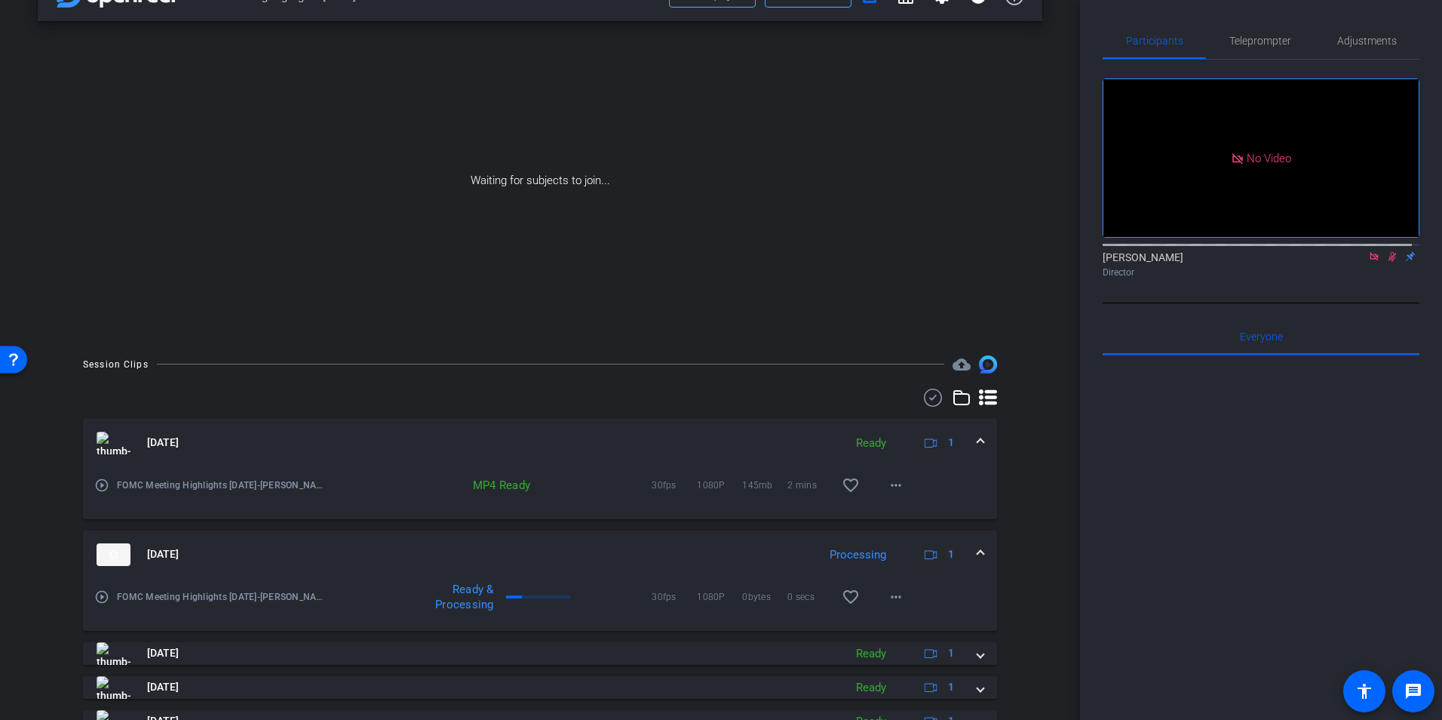
scroll to position [110, 0]
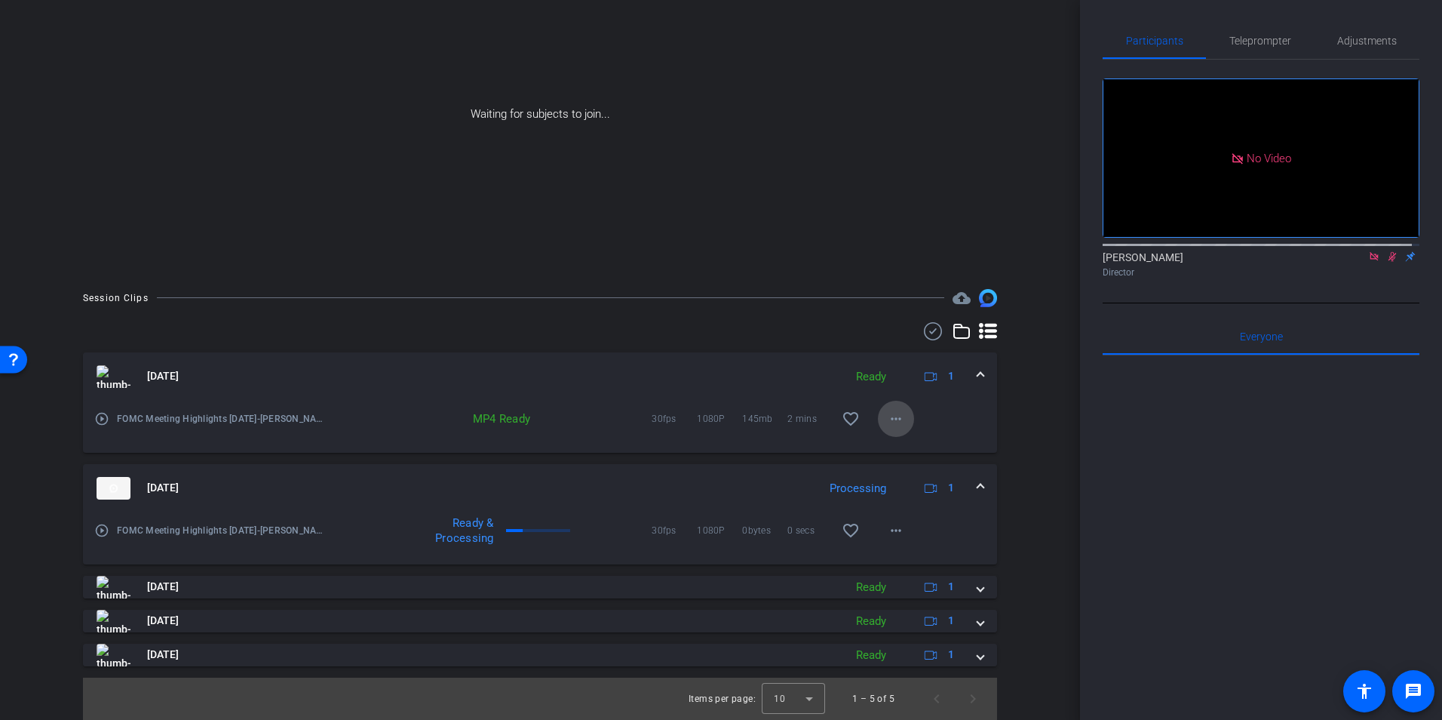
click at [890, 416] on mat-icon "more_horiz" at bounding box center [896, 419] width 18 height 18
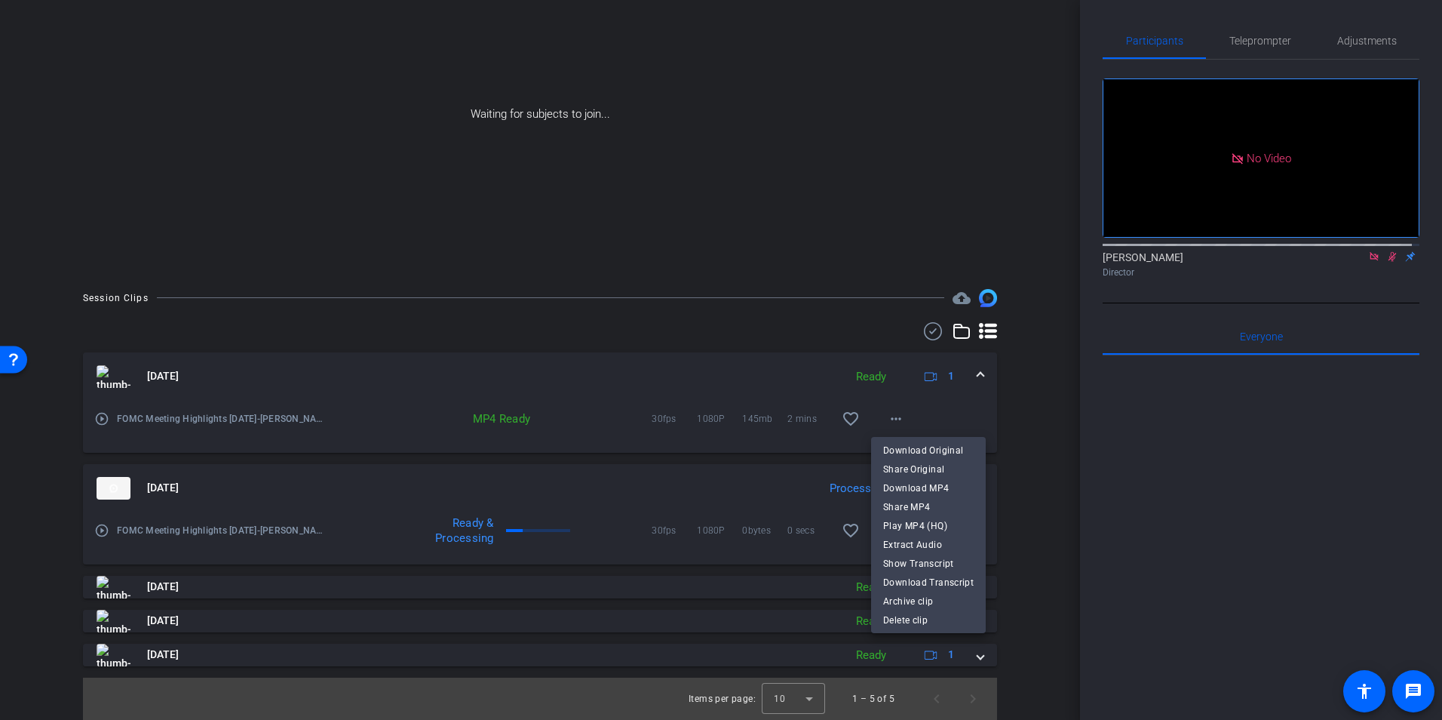
click at [891, 413] on div at bounding box center [721, 360] width 1442 height 720
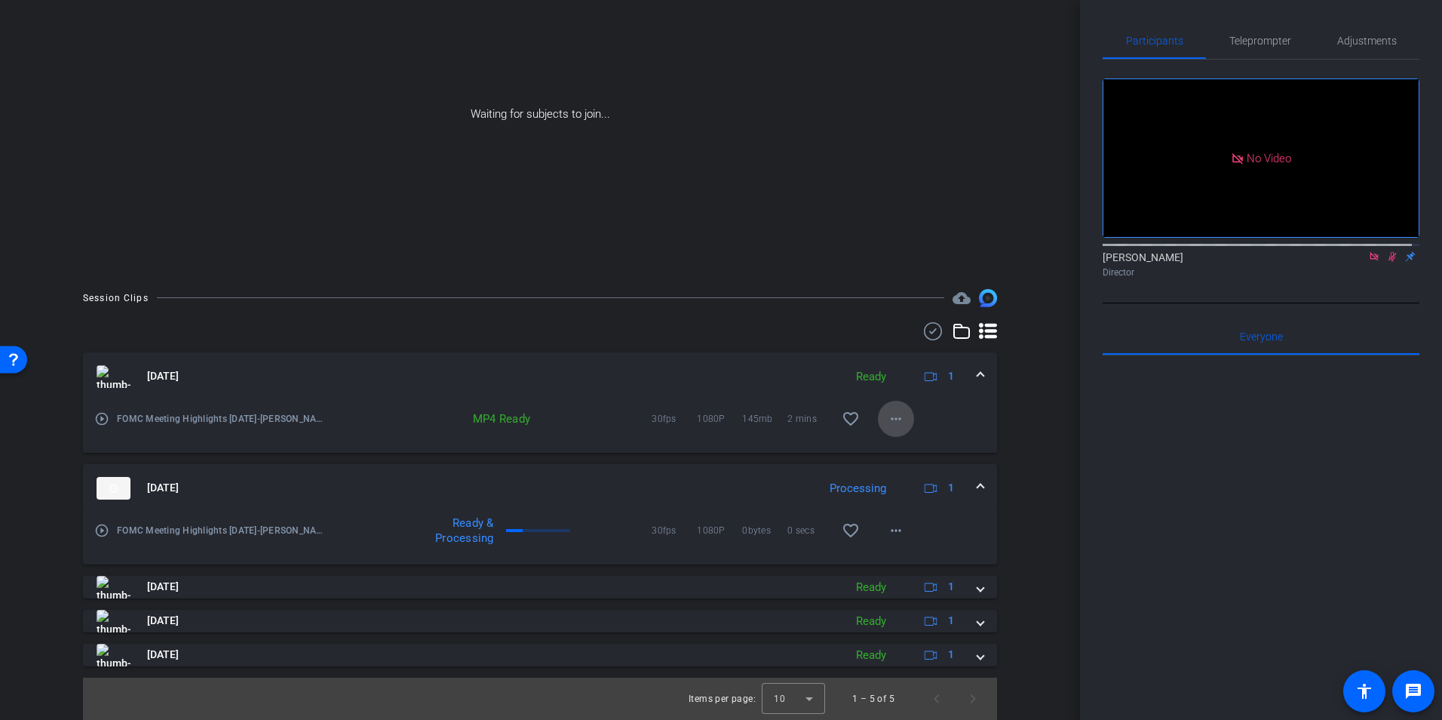
click at [893, 421] on mat-icon "more_horiz" at bounding box center [896, 419] width 18 height 18
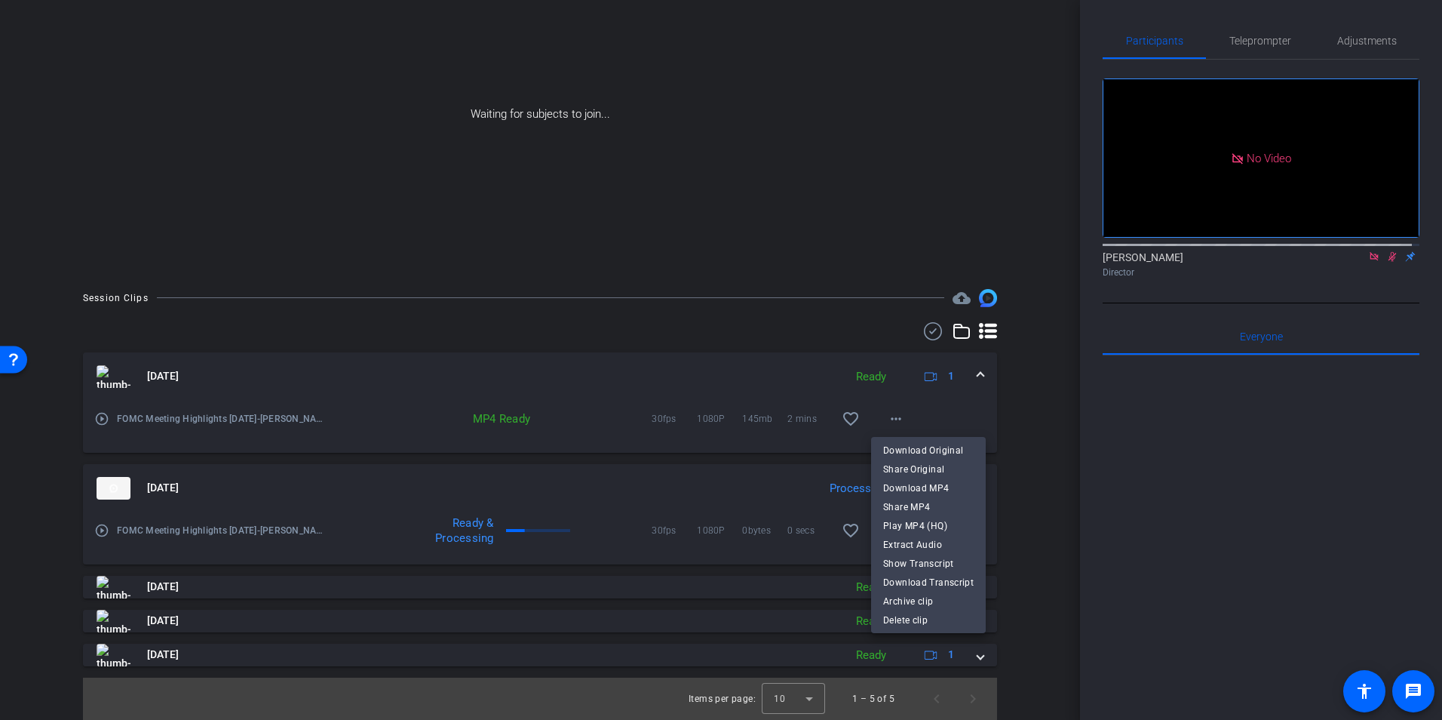
click at [906, 250] on div at bounding box center [721, 360] width 1442 height 720
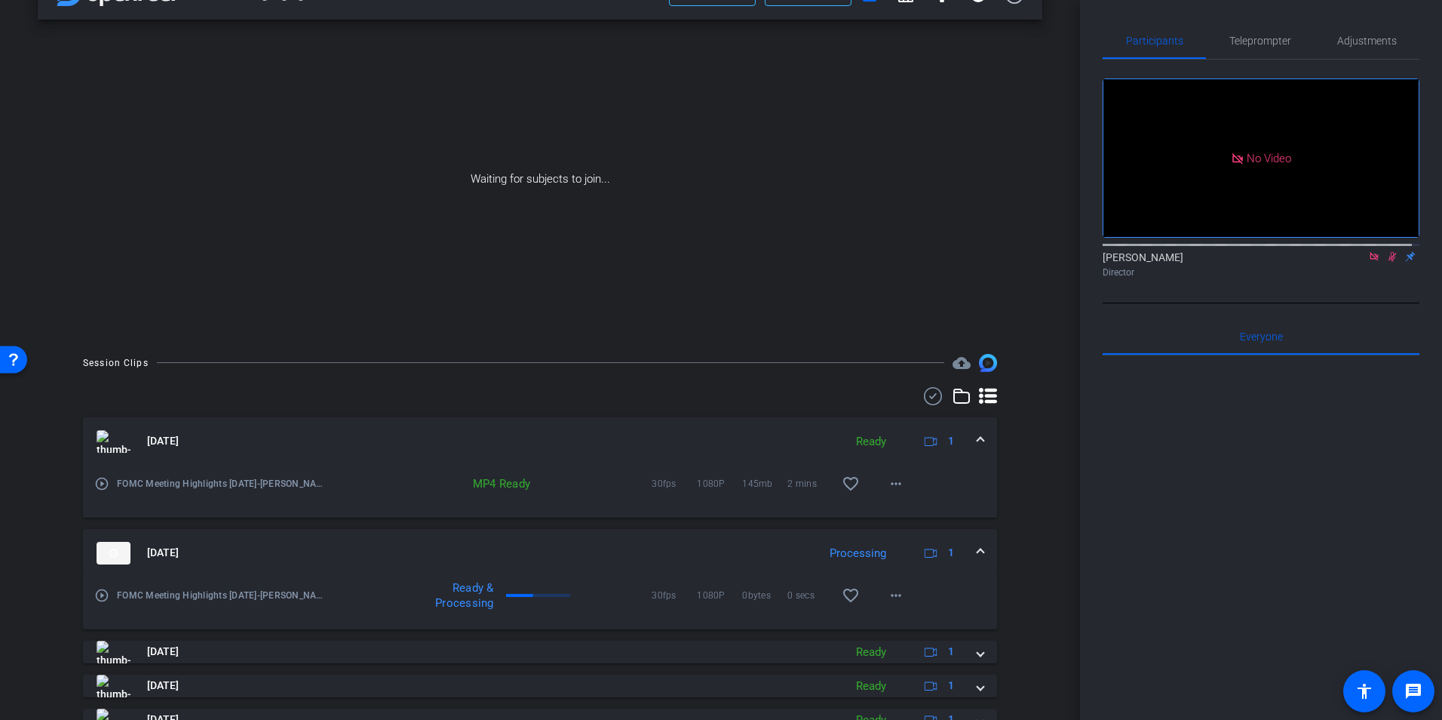
scroll to position [0, 0]
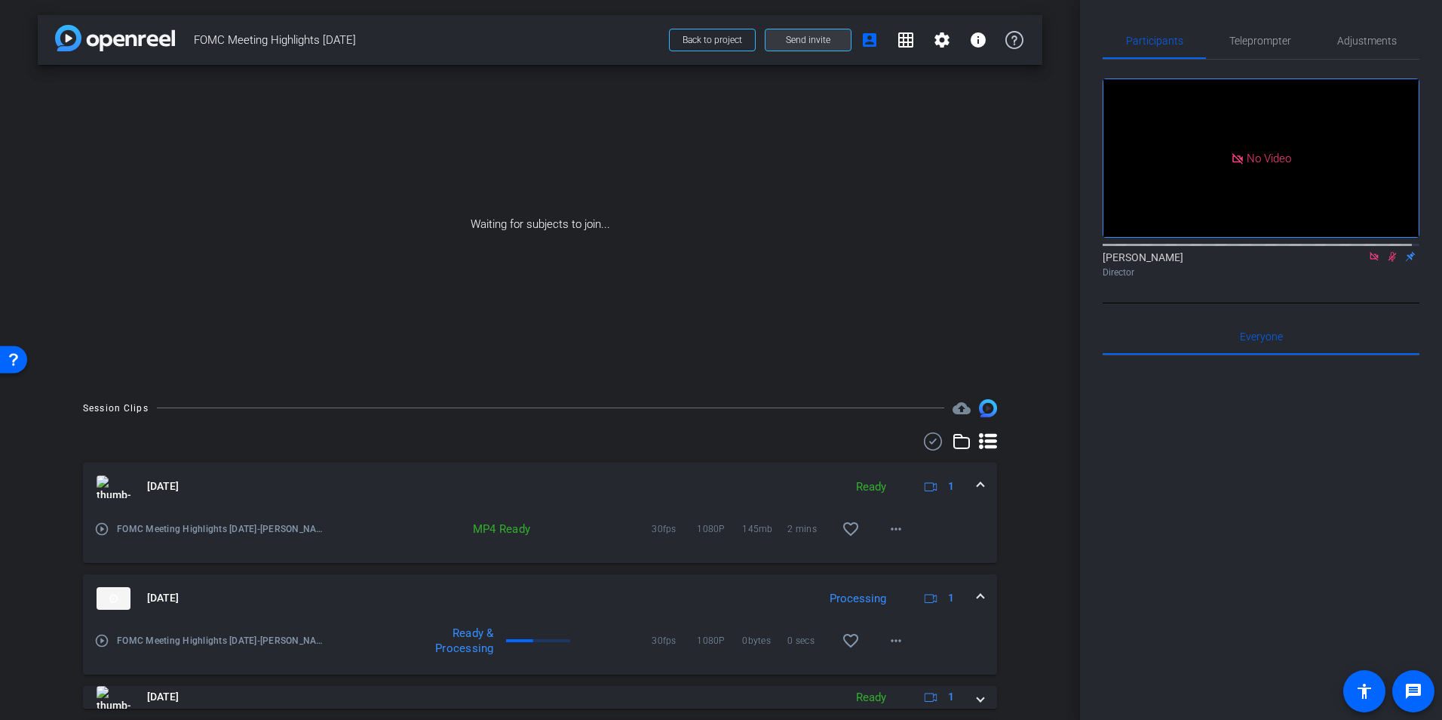
click at [816, 36] on span "Send invite" at bounding box center [808, 40] width 45 height 12
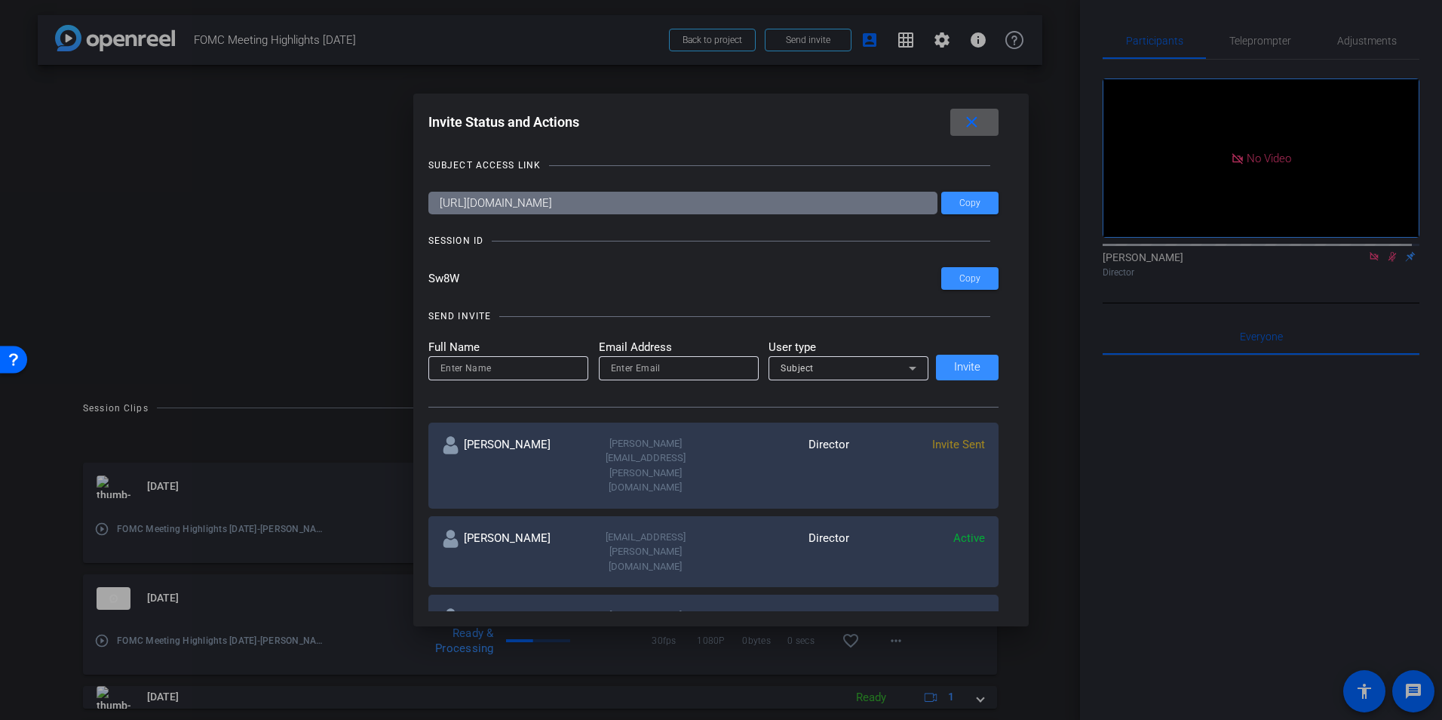
scroll to position [126, 0]
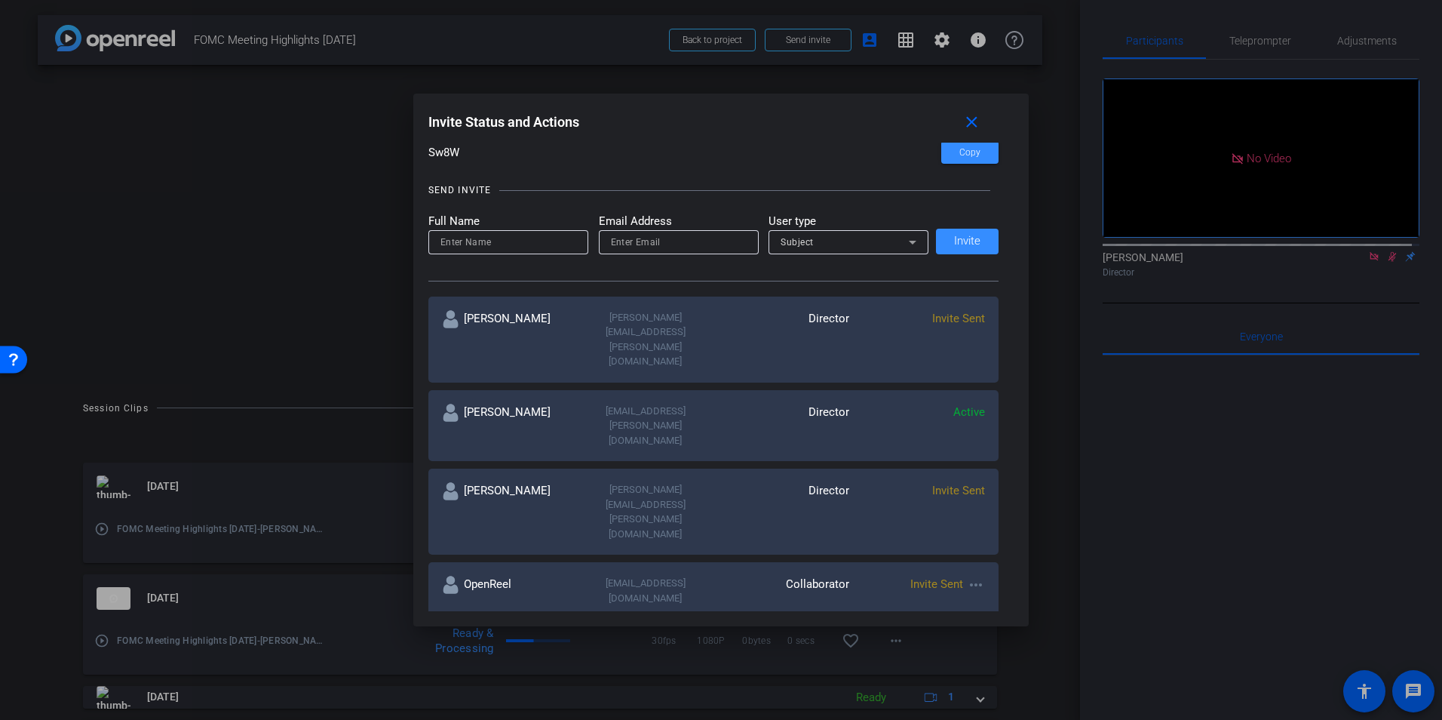
click at [969, 640] on mat-icon "more_horiz" at bounding box center [976, 649] width 18 height 18
click at [1000, 572] on span "Re-Send Invite" at bounding box center [1031, 572] width 113 height 18
click at [978, 124] on mat-icon "close" at bounding box center [972, 122] width 19 height 19
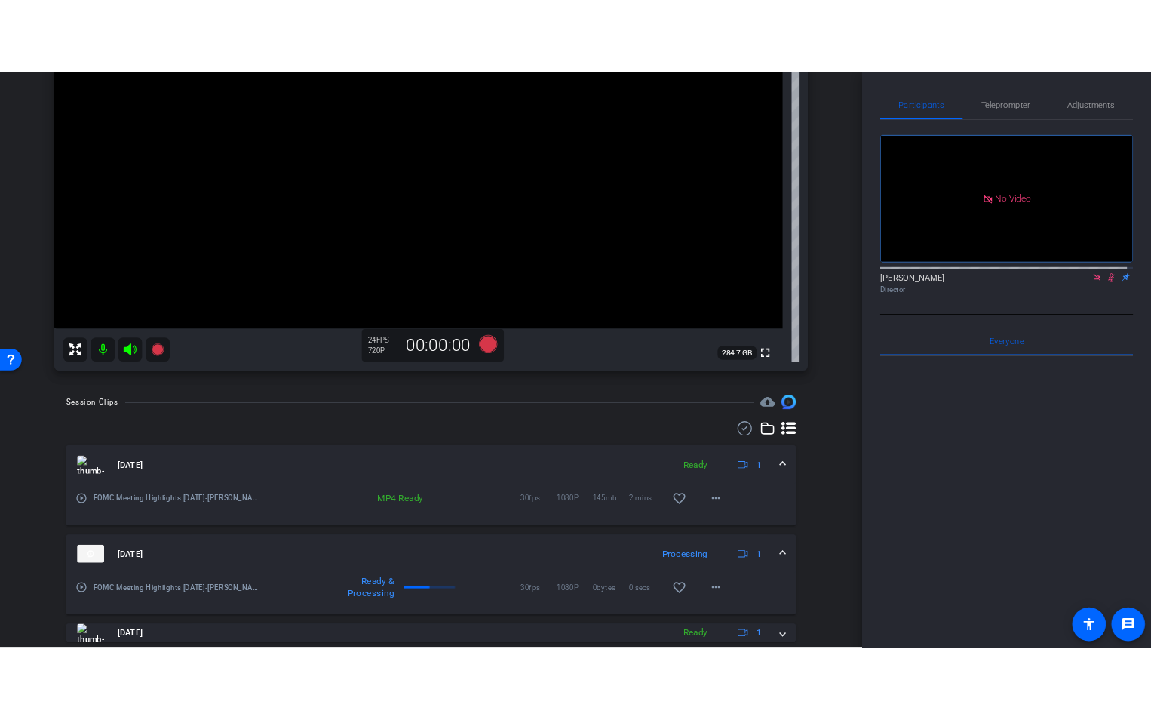
scroll to position [367, 0]
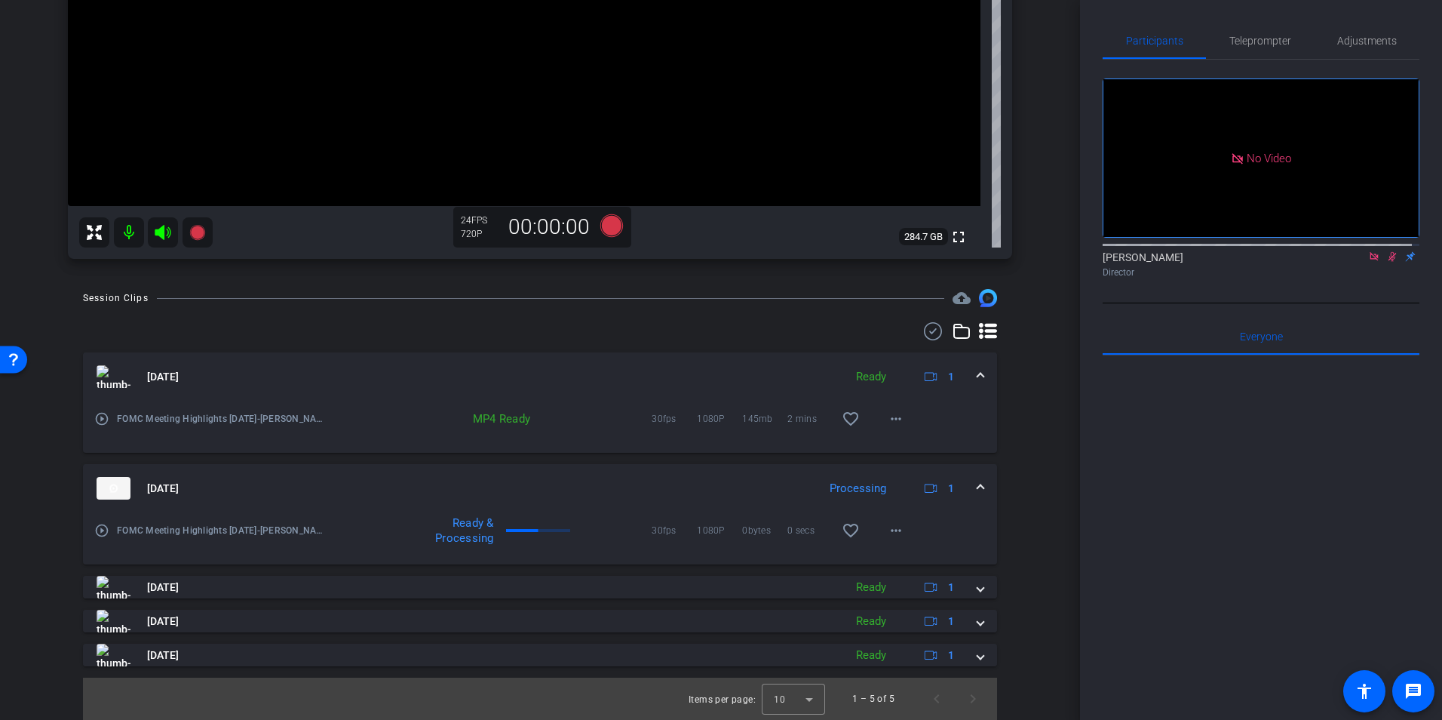
click at [379, 527] on div "Ready & Processing" at bounding box center [489, 530] width 326 height 30
click at [888, 531] on mat-icon "more_horiz" at bounding box center [896, 530] width 18 height 18
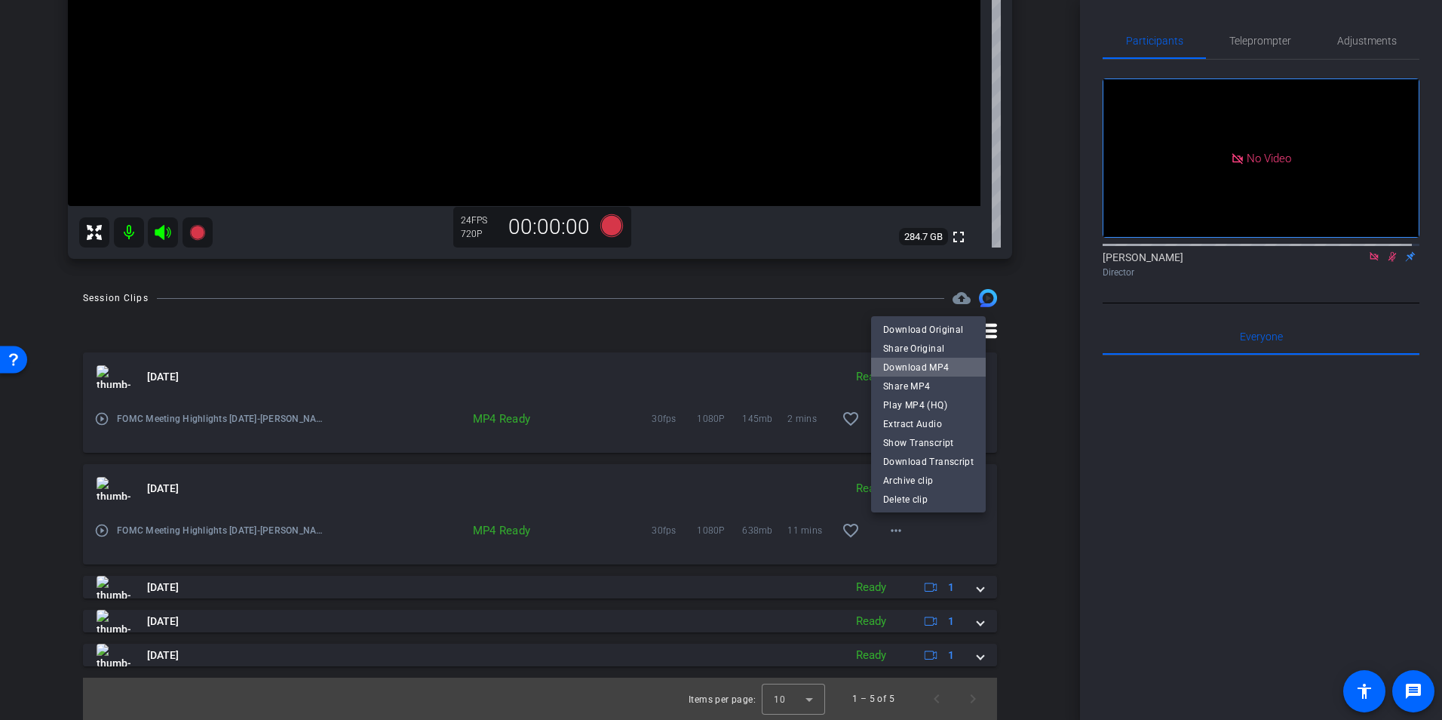
click at [938, 367] on span "Download MP4" at bounding box center [928, 367] width 91 height 18
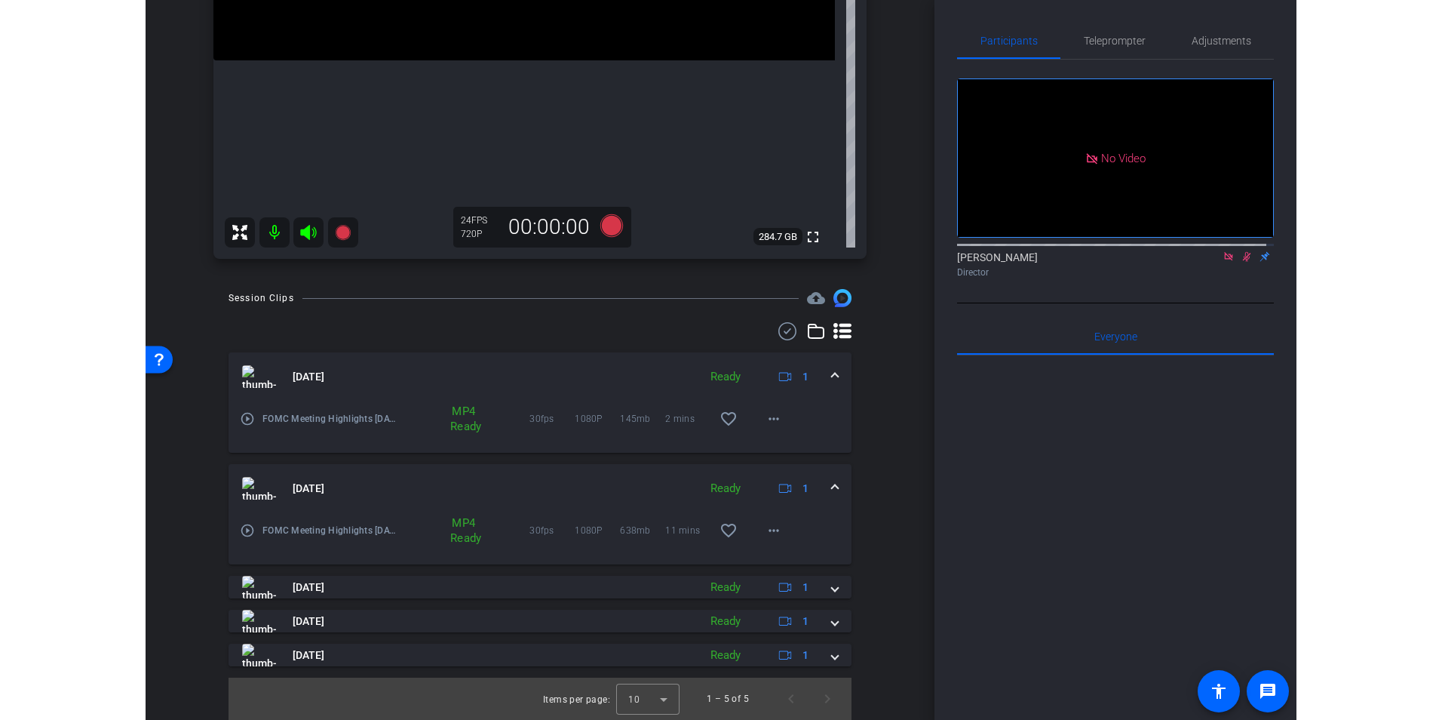
scroll to position [203, 0]
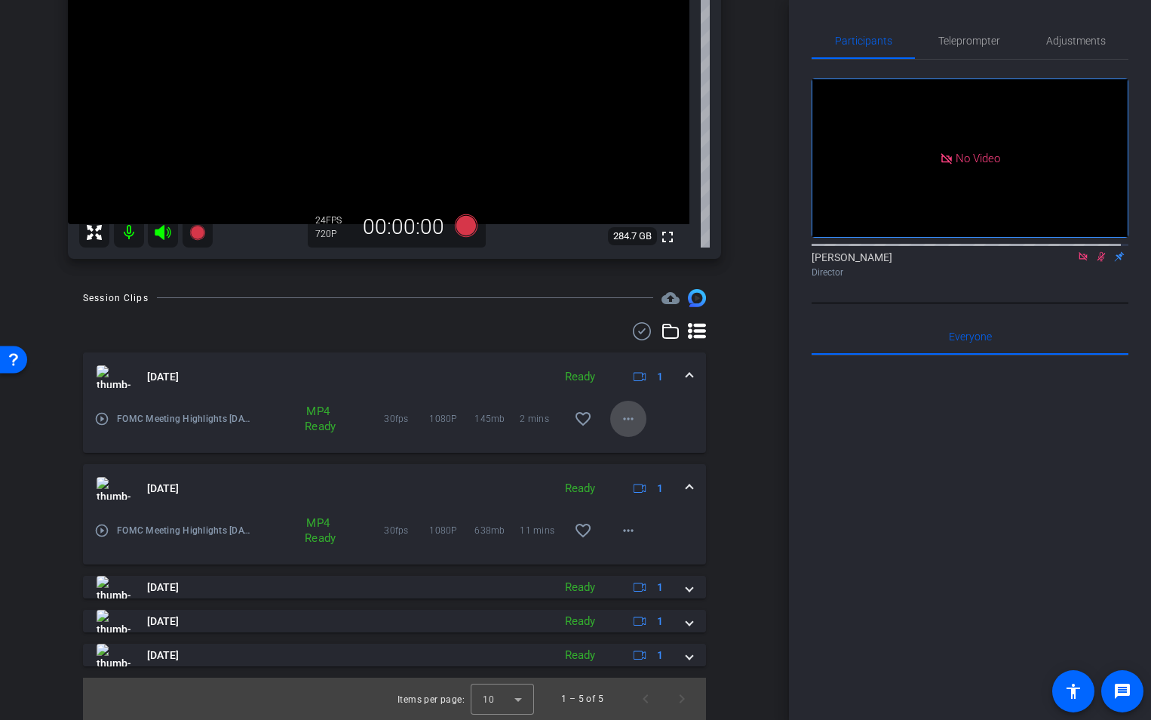
click at [625, 420] on mat-icon "more_horiz" at bounding box center [628, 419] width 18 height 18
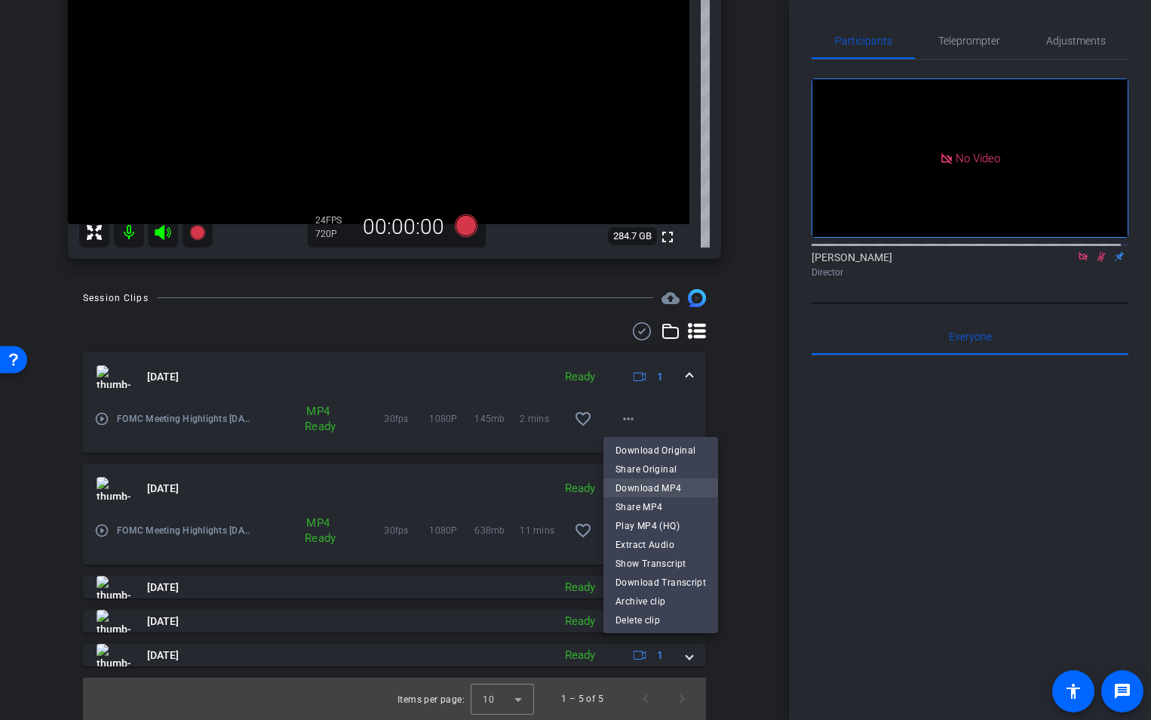
click at [671, 489] on span "Download MP4" at bounding box center [661, 488] width 91 height 18
